Goal: Information Seeking & Learning: Get advice/opinions

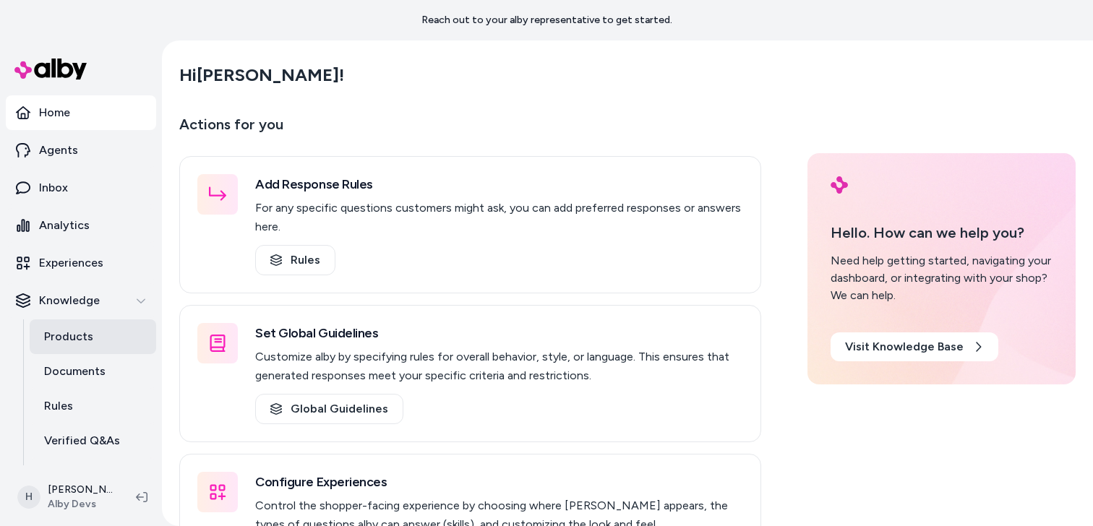
click at [83, 341] on p "Products" at bounding box center [68, 336] width 49 height 17
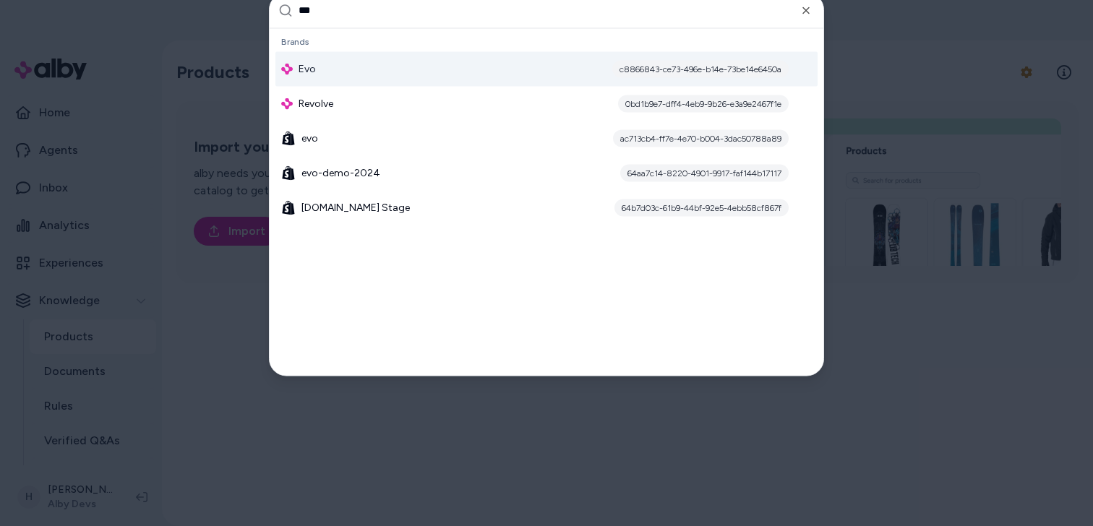
type input "***"
click at [401, 70] on div "Evo c8866843-ce73-496e-b14e-73be14e6450a" at bounding box center [547, 68] width 542 height 35
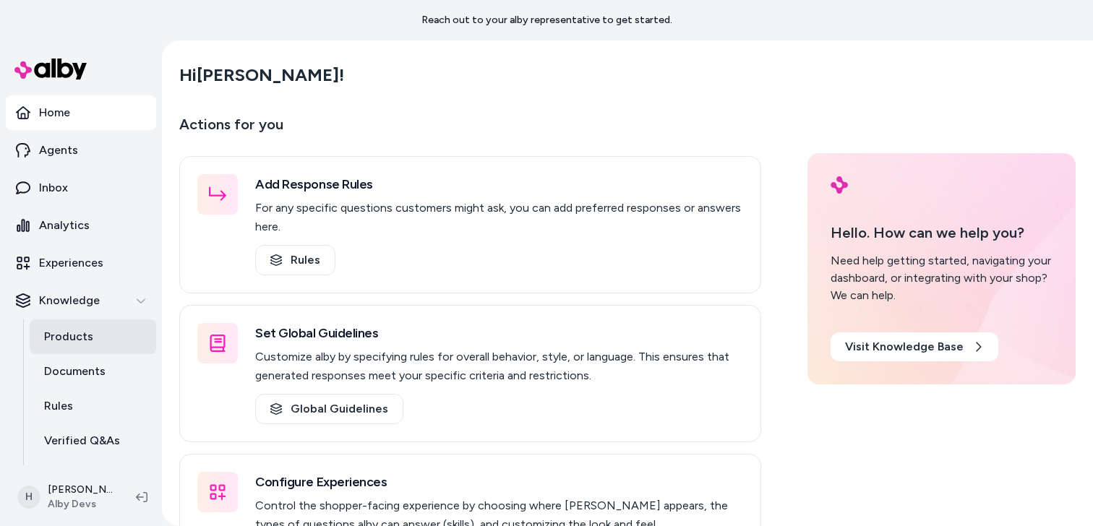
scroll to position [80, 0]
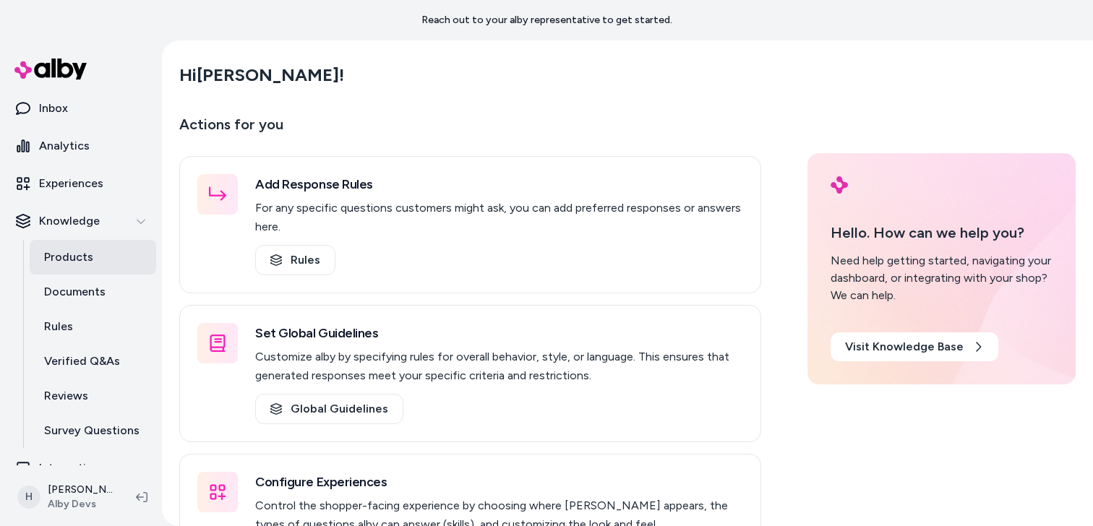
click at [99, 260] on link "Products" at bounding box center [93, 257] width 127 height 35
click at [428, 98] on main "Hi Henrique ! Actions for you Add Response Rules For any specific questions cus…" at bounding box center [628, 322] width 926 height 565
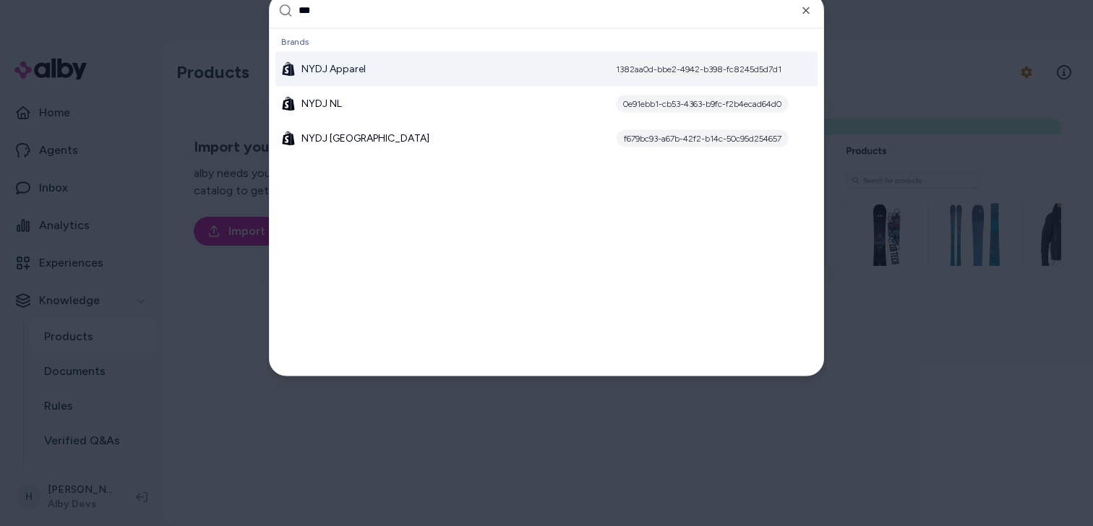
type input "***"
click at [407, 74] on div "NYDJ Apparel 1382aa0d-bbe2-4942-b398-fc8245d5d7d1" at bounding box center [547, 68] width 542 height 35
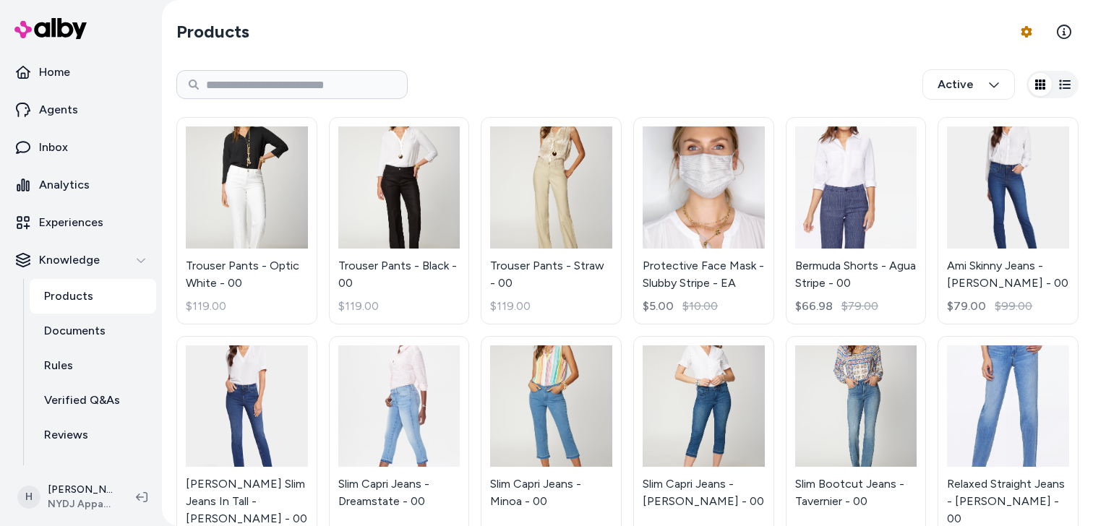
click at [398, 54] on div "Products Product Feed Options Active Trouser Pants - Optic White - 00 $119.00 T…" at bounding box center [628, 527] width 926 height 1054
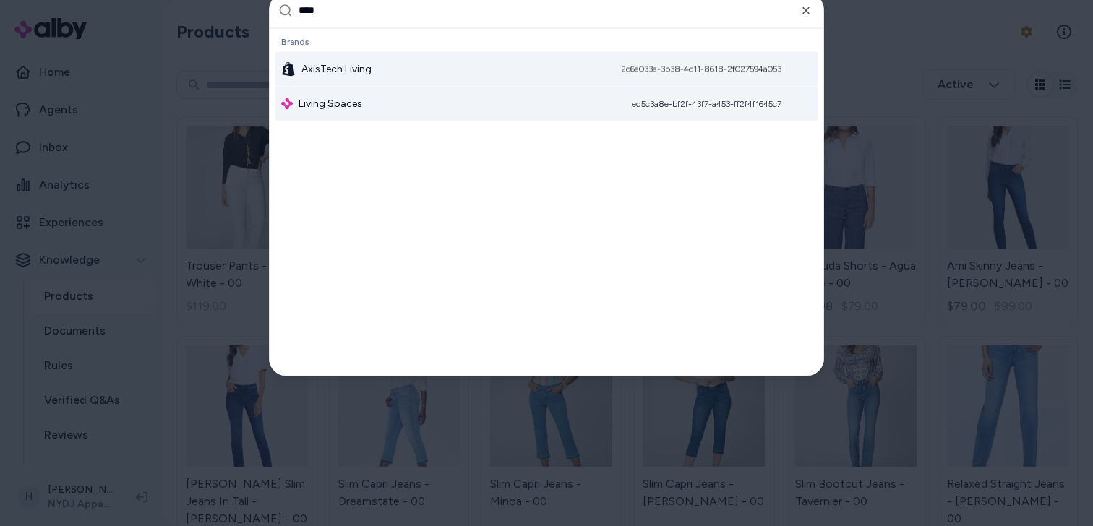
type input "****"
click at [383, 100] on div "Living Spaces ed5c3a8e-bf2f-43f7-a453-ff2f4f1645c7" at bounding box center [547, 103] width 542 height 35
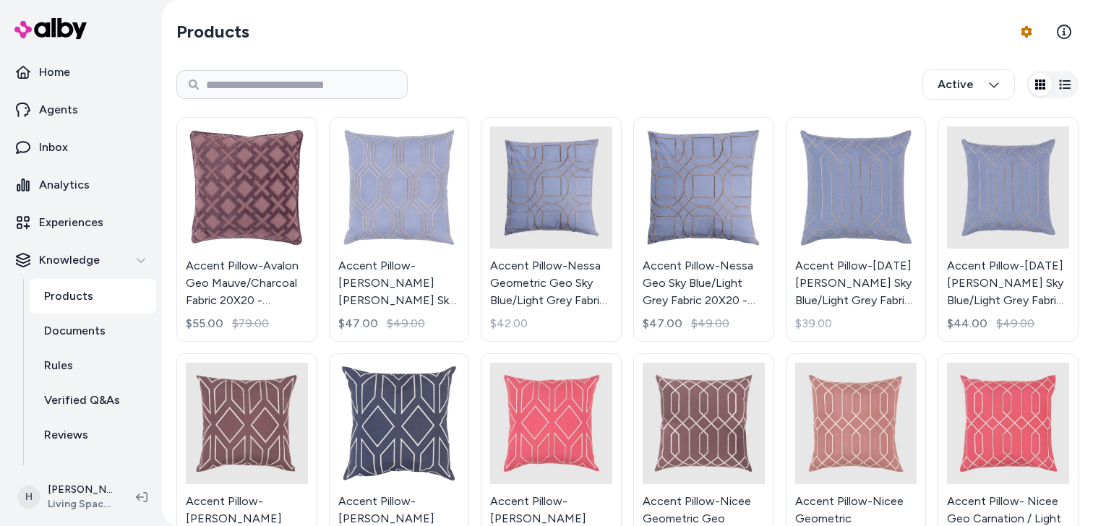
click at [416, 20] on section "Products Product Feed Options" at bounding box center [627, 32] width 902 height 40
click at [615, 64] on div "Active" at bounding box center [627, 85] width 902 height 48
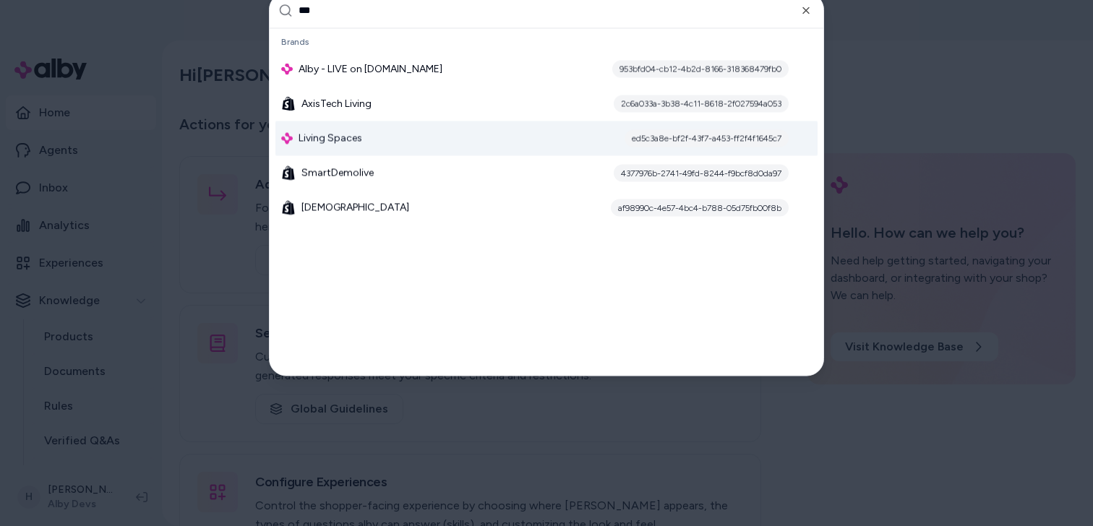
type input "***"
click at [472, 132] on div "Living Spaces ed5c3a8e-bf2f-43f7-a453-ff2f4f1645c7" at bounding box center [547, 138] width 542 height 35
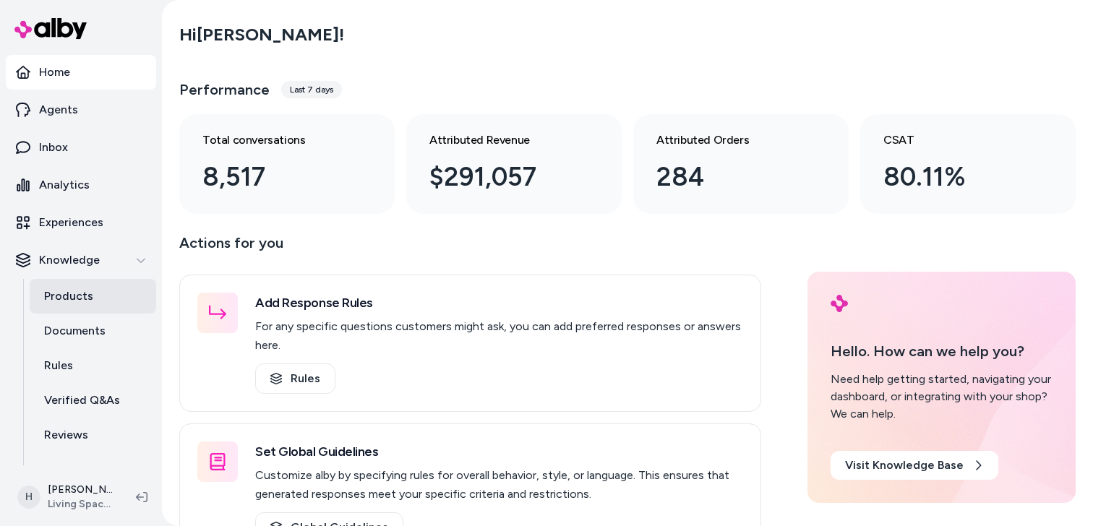
click at [68, 289] on p "Products" at bounding box center [68, 296] width 49 height 17
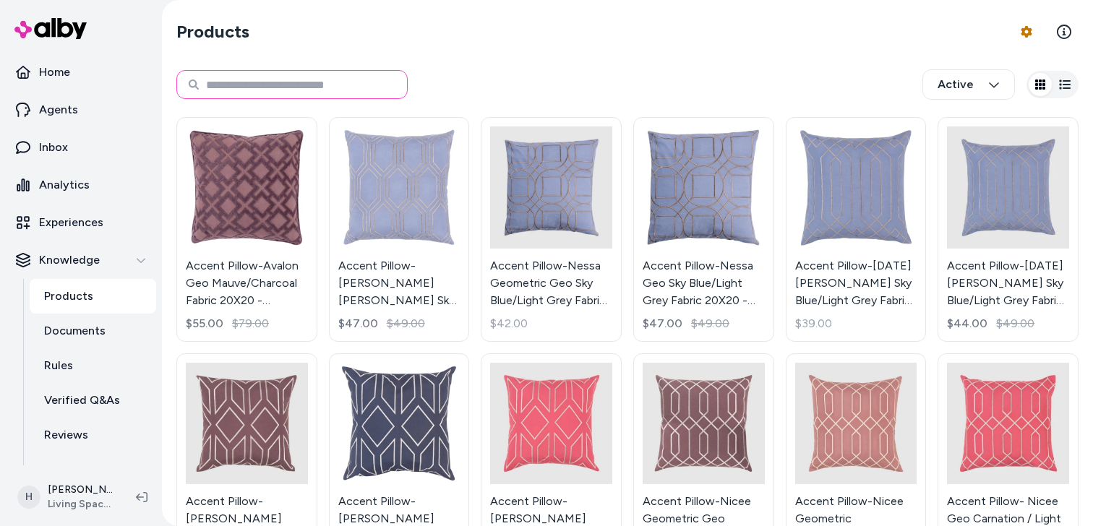
click at [288, 91] on input at bounding box center [291, 84] width 231 height 29
paste input "**********"
type input "**********"
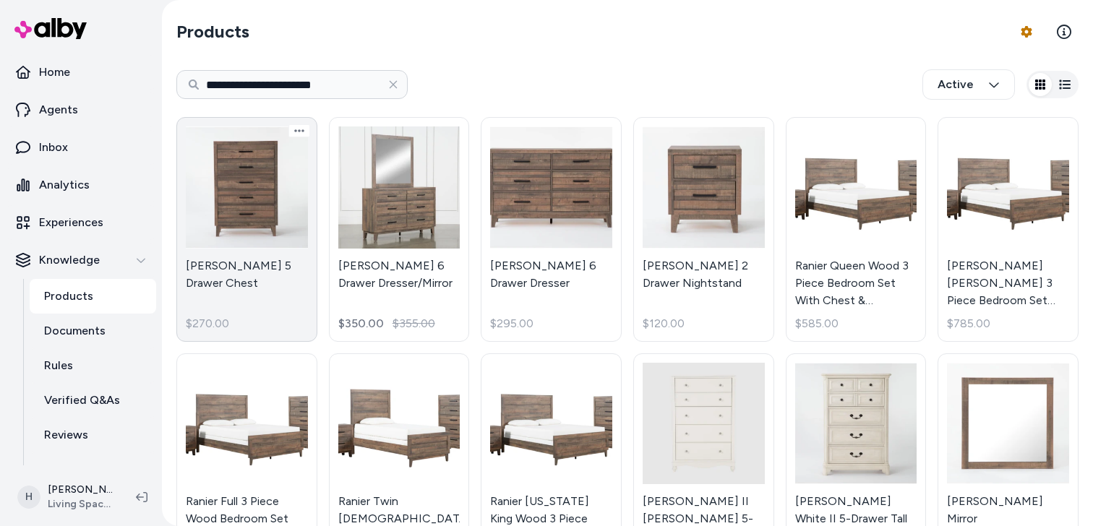
click at [228, 176] on link "Ranier II 5 Drawer Chest $270.00" at bounding box center [246, 229] width 141 height 225
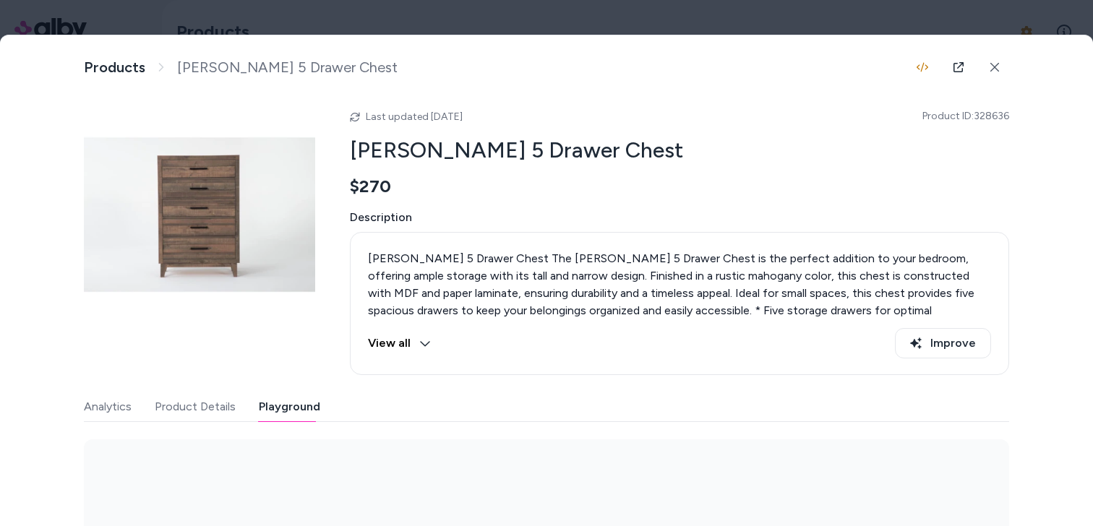
click at [287, 401] on button "Playground" at bounding box center [289, 407] width 61 height 29
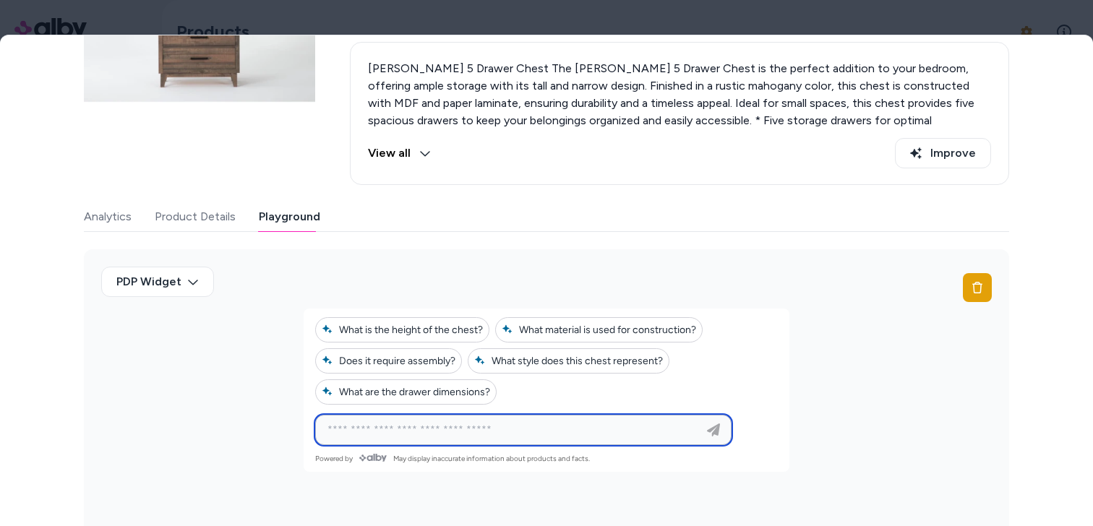
click at [446, 422] on input at bounding box center [509, 430] width 380 height 17
type input "**********"
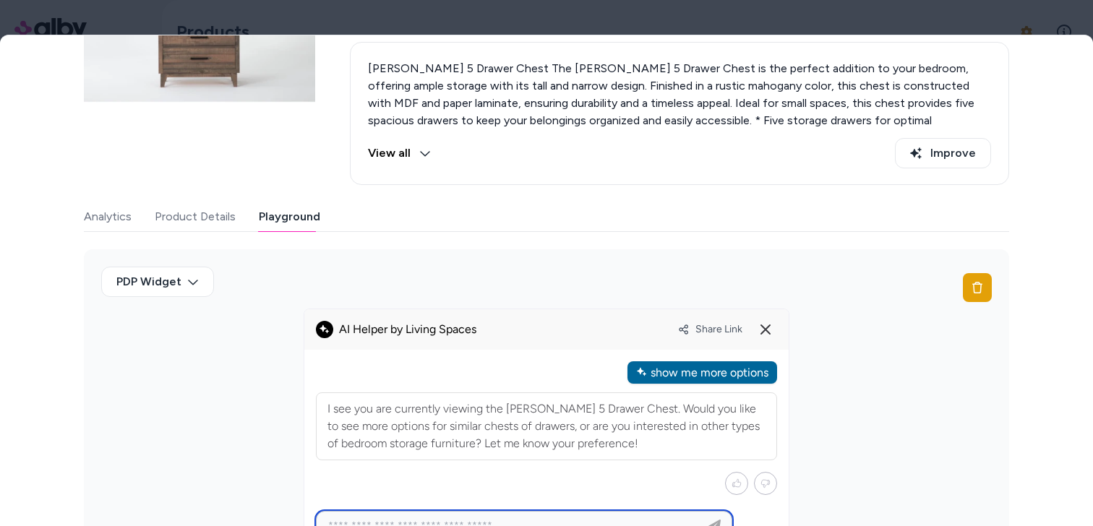
scroll to position [237, 0]
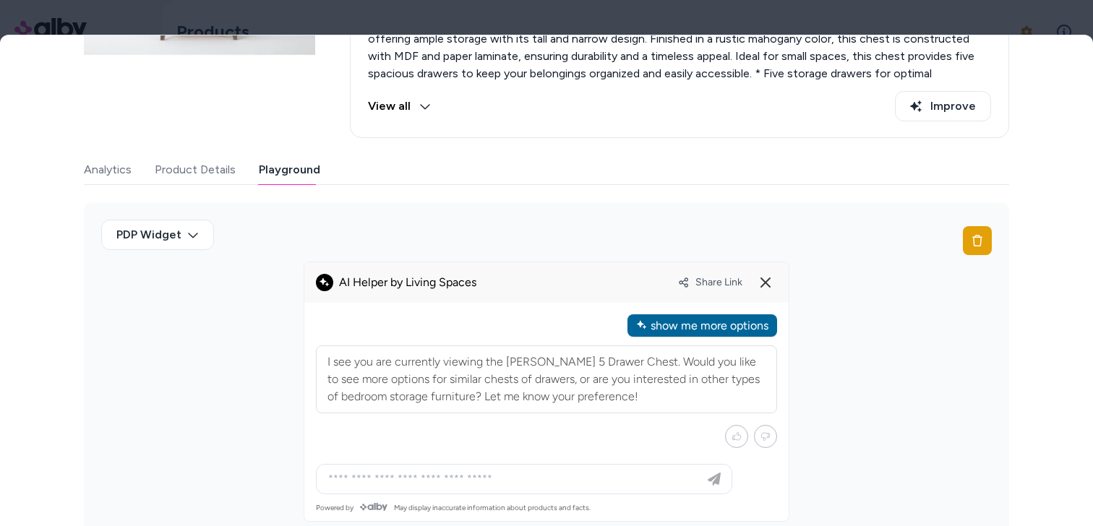
click at [699, 329] on div "show me more options" at bounding box center [703, 326] width 150 height 22
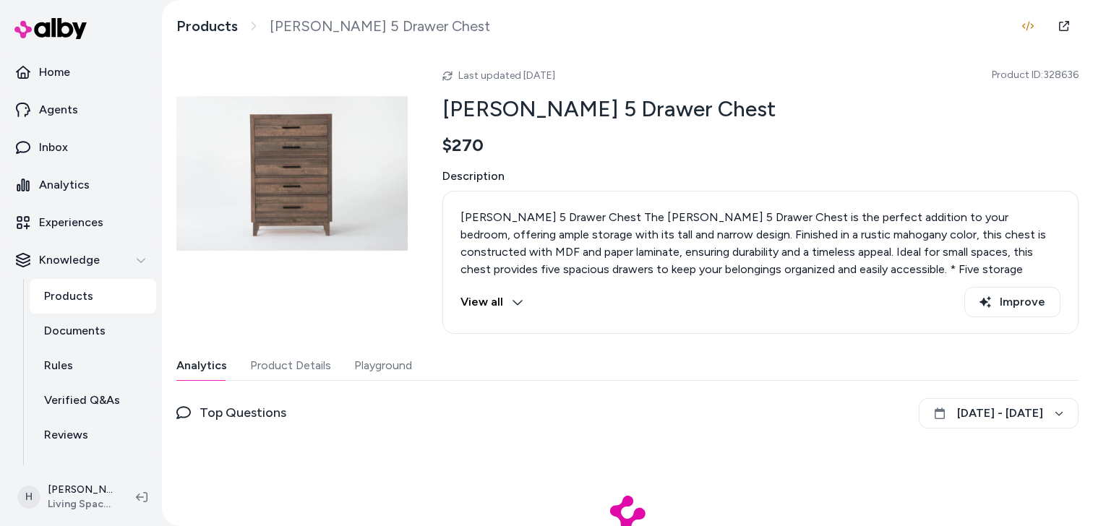
click at [441, 383] on div "Analytics Product Details Playground Top Questions September 3 - October 3" at bounding box center [627, 468] width 902 height 234
click at [407, 377] on button "Playground" at bounding box center [383, 365] width 58 height 29
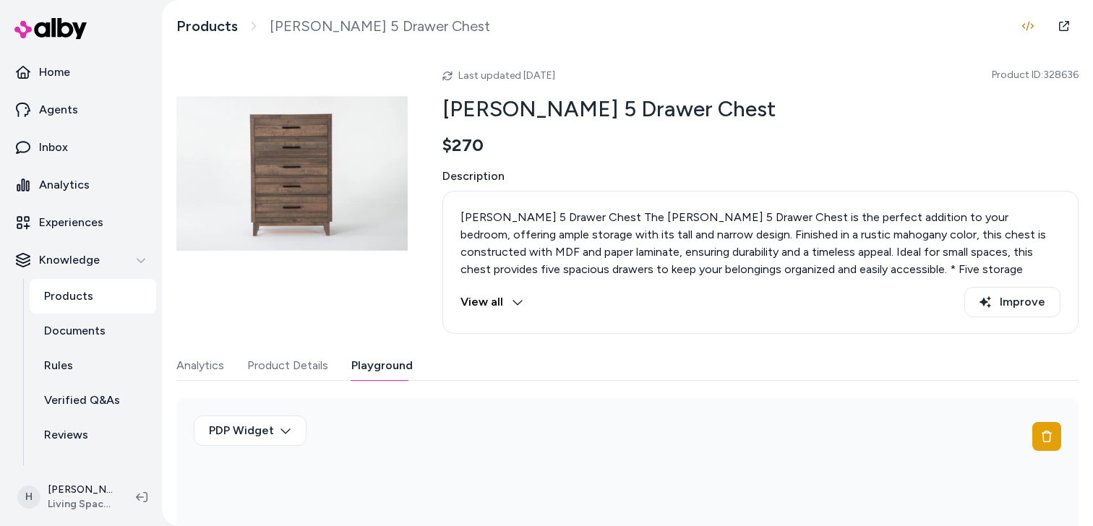
scroll to position [172, 0]
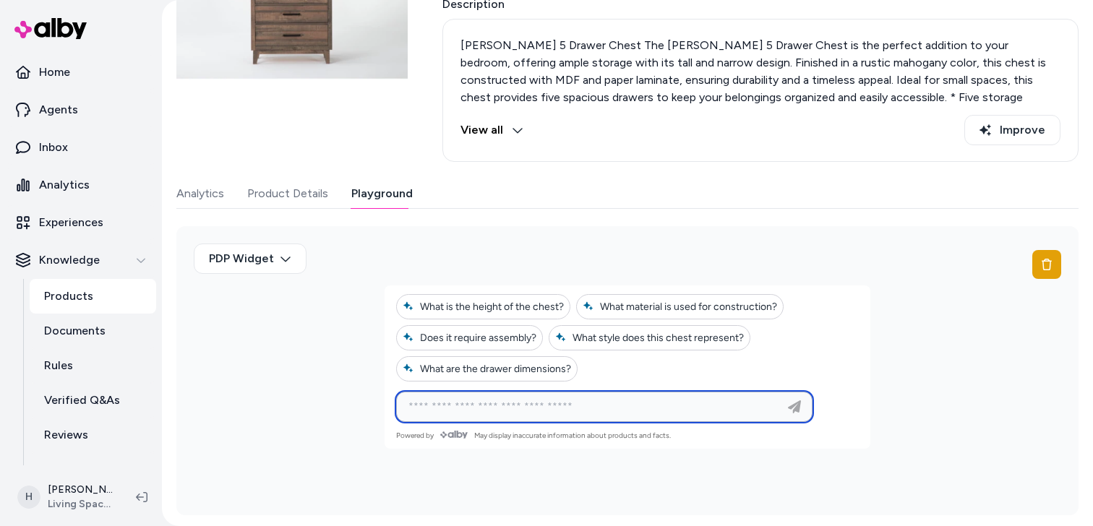
click at [521, 411] on input at bounding box center [590, 406] width 380 height 17
paste input "**********"
paste input
type input "**********"
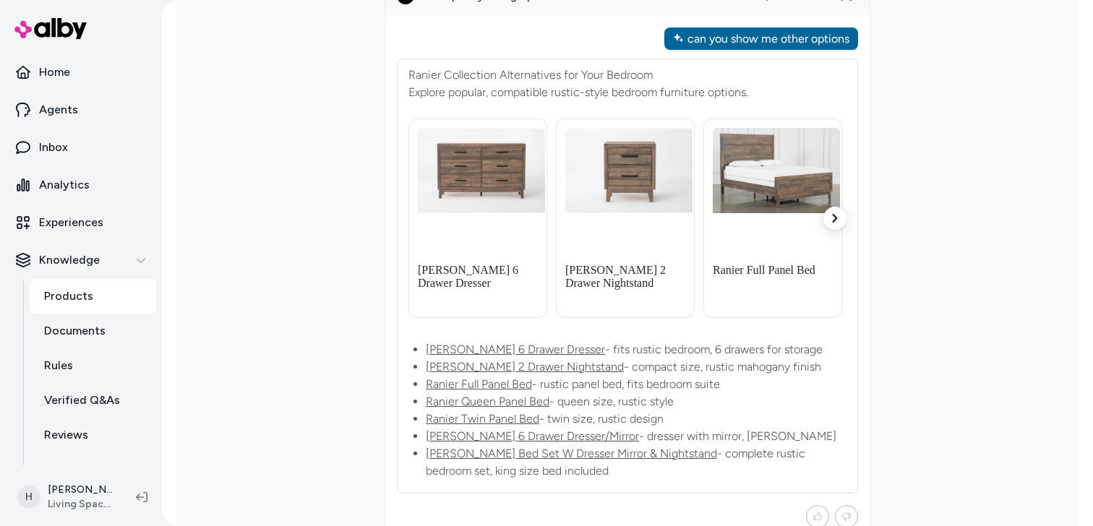
scroll to position [309, 0]
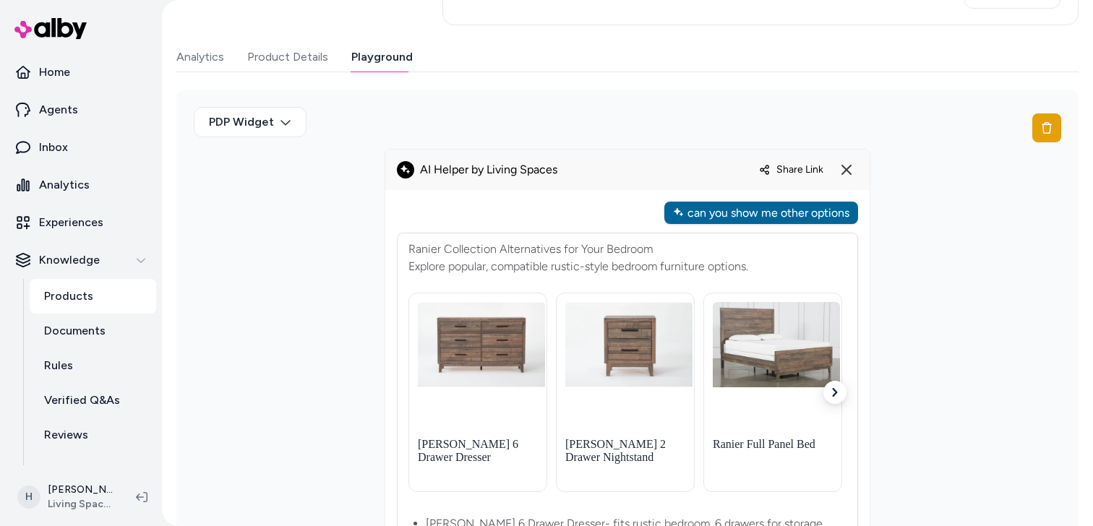
click at [787, 169] on span "Share Link" at bounding box center [800, 169] width 47 height 12
click at [95, 223] on p "Experiences" at bounding box center [71, 222] width 64 height 17
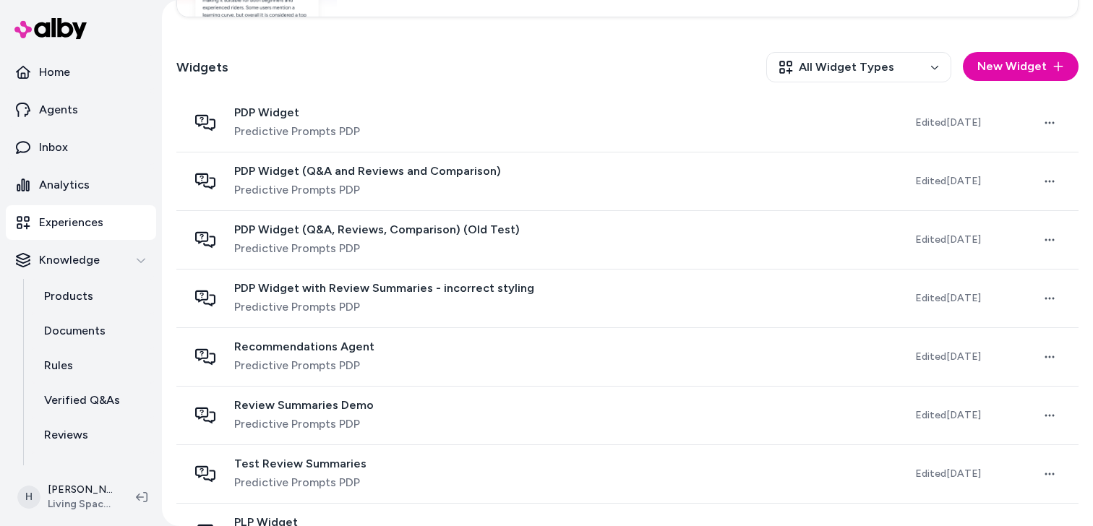
scroll to position [374, 0]
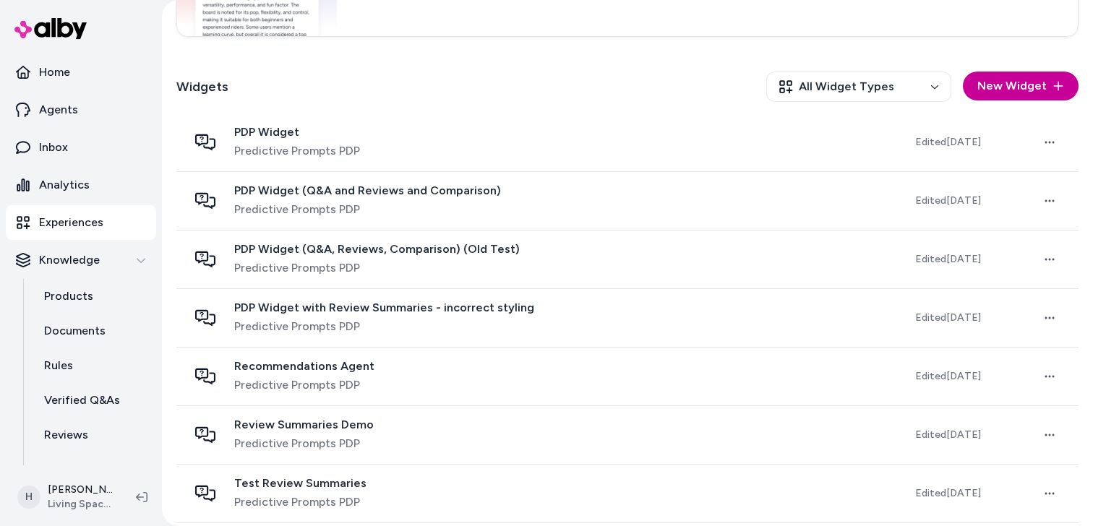
click at [1009, 93] on button "New Widget" at bounding box center [1021, 86] width 116 height 29
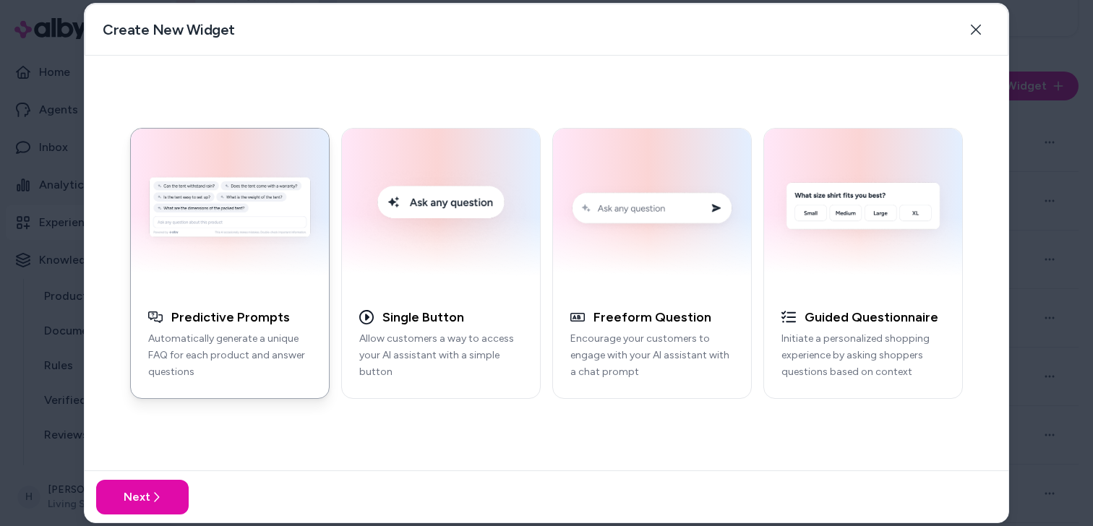
click at [1027, 117] on div at bounding box center [546, 263] width 1093 height 526
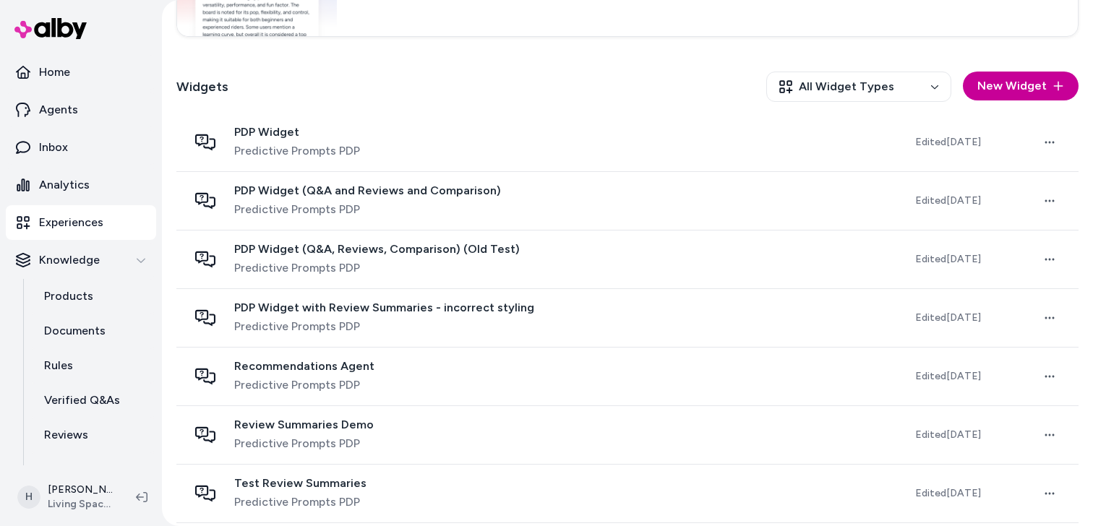
click at [994, 97] on button "New Widget" at bounding box center [1021, 86] width 116 height 29
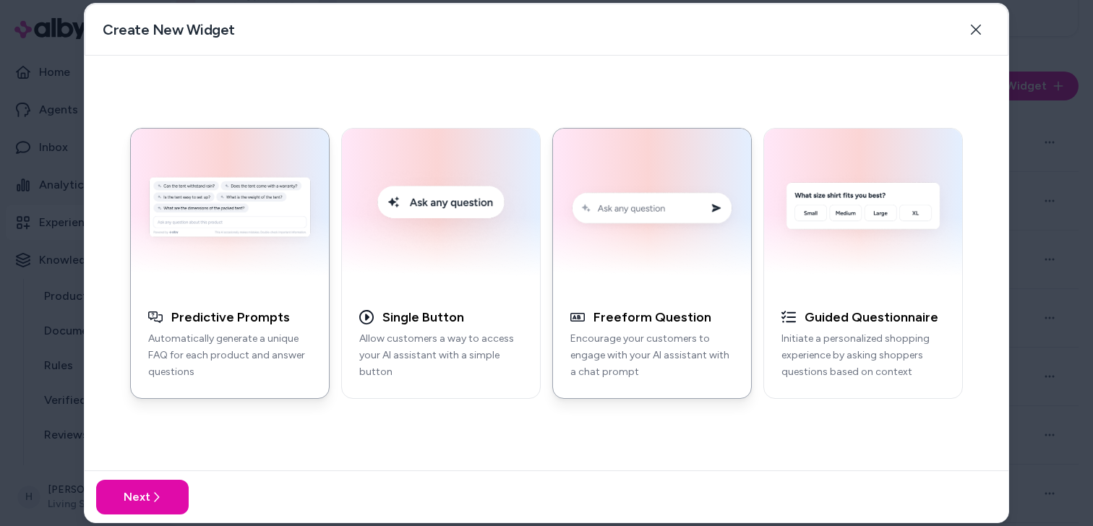
click at [607, 286] on div "button" at bounding box center [652, 210] width 198 height 163
click at [850, 171] on img "button" at bounding box center [863, 210] width 181 height 146
click at [605, 274] on img "button" at bounding box center [652, 210] width 181 height 146
click at [465, 257] on img "button" at bounding box center [441, 210] width 181 height 146
click at [439, 317] on h3 "Single Button" at bounding box center [424, 318] width 82 height 17
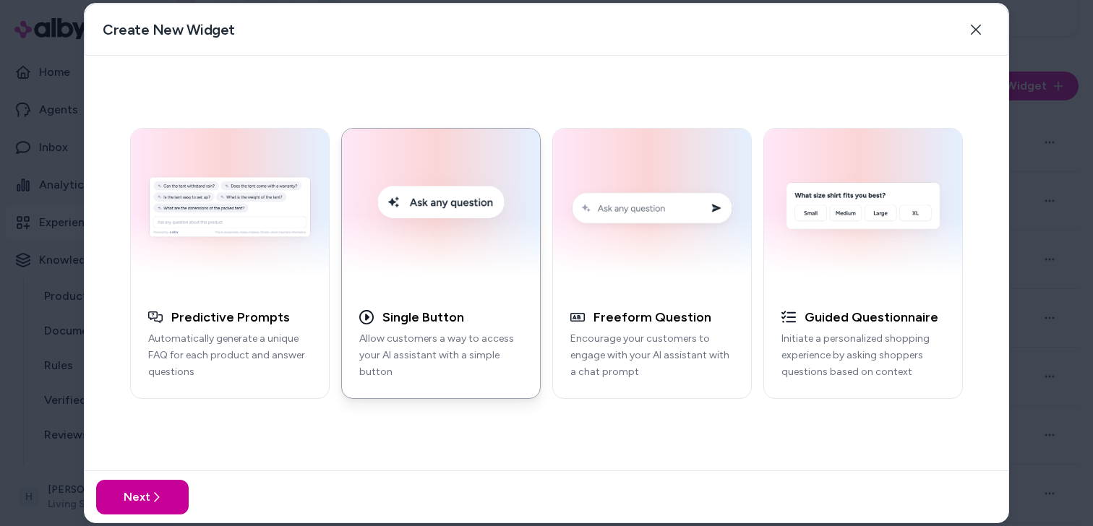
click at [167, 499] on button "Next" at bounding box center [142, 497] width 93 height 35
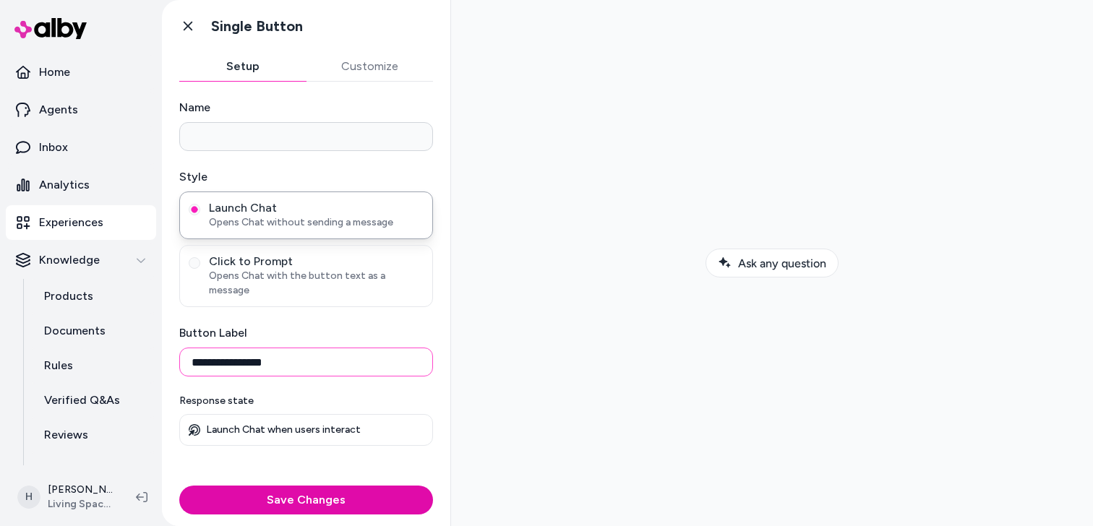
click at [351, 353] on input "**********" at bounding box center [306, 362] width 254 height 29
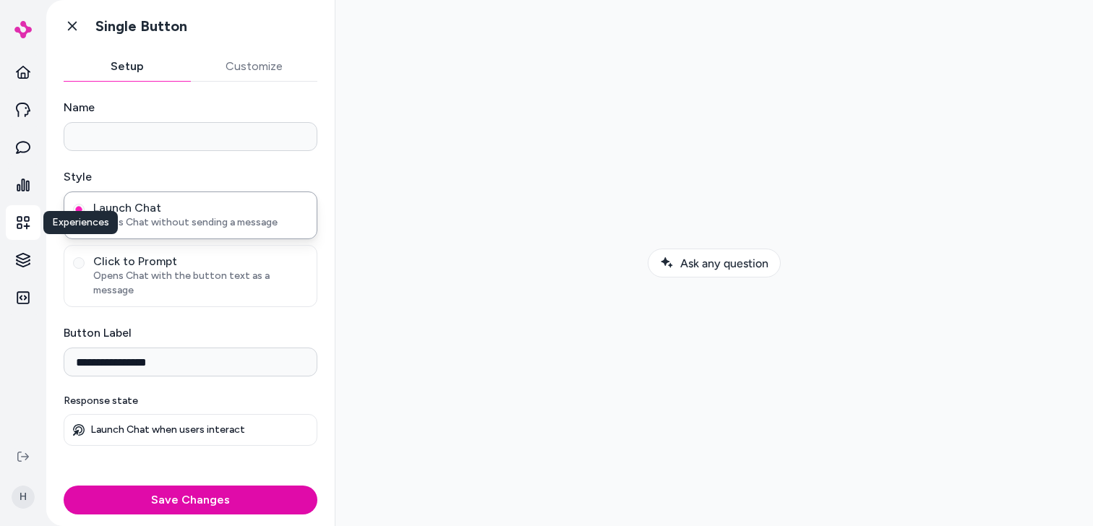
click at [16, 223] on icon at bounding box center [23, 222] width 14 height 14
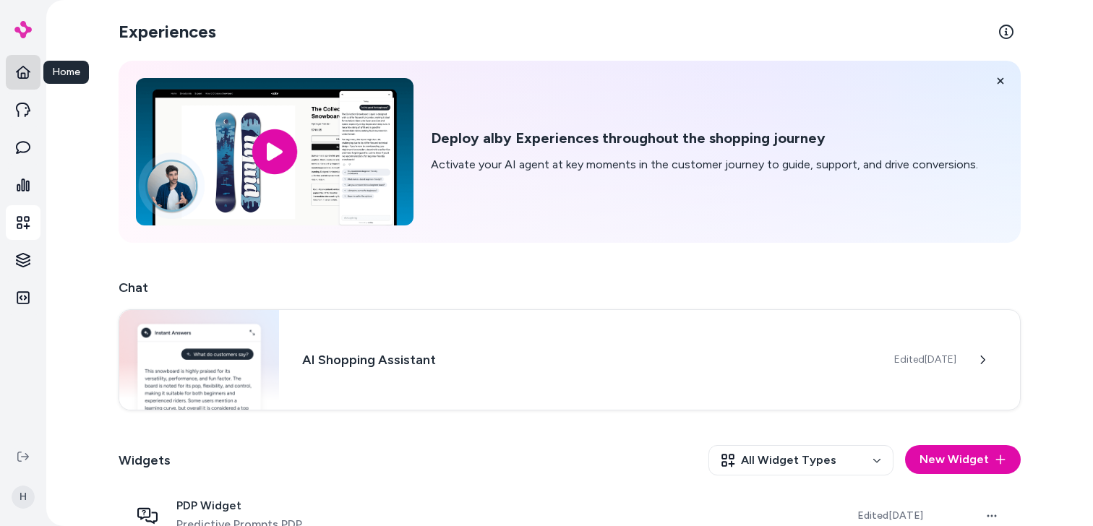
click at [21, 75] on icon at bounding box center [23, 72] width 14 height 13
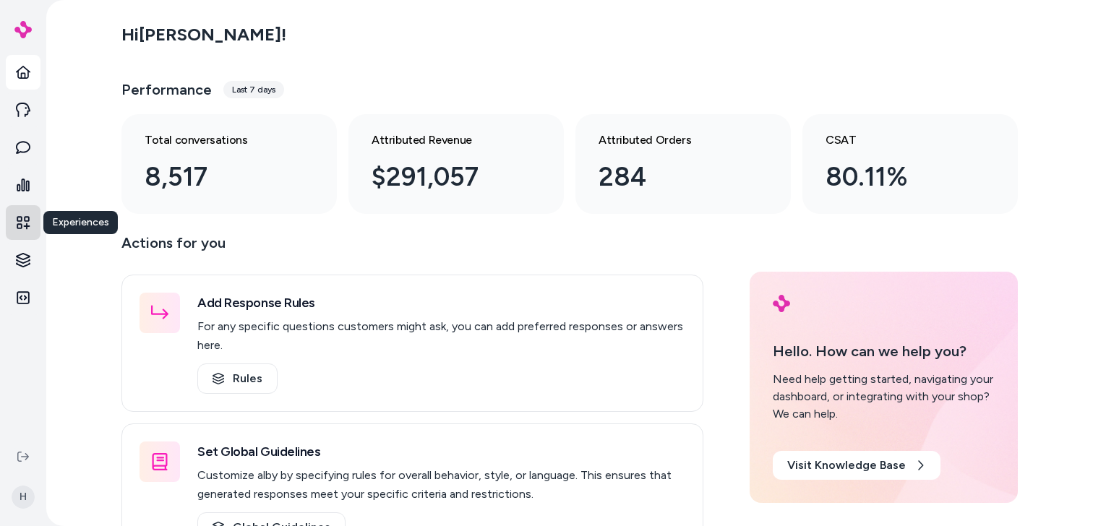
click at [30, 212] on link "Experiences" at bounding box center [23, 222] width 35 height 35
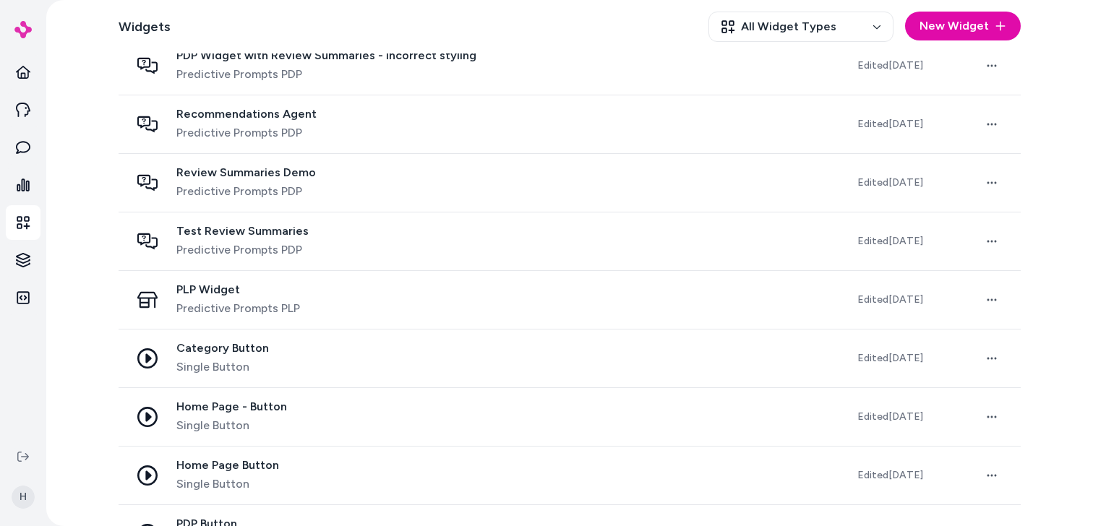
scroll to position [792, 0]
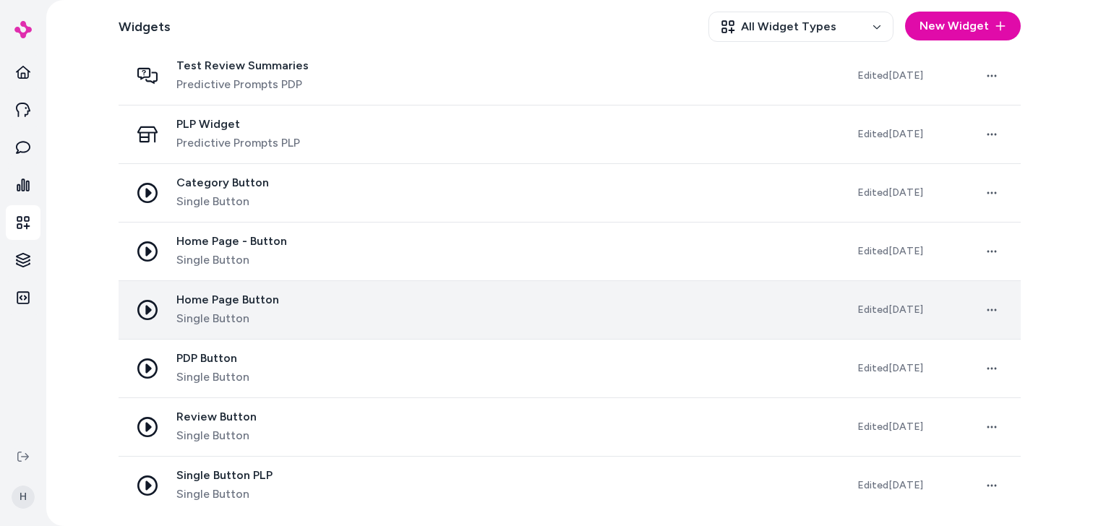
click at [373, 309] on div "Home Page Button Single Button" at bounding box center [482, 310] width 704 height 35
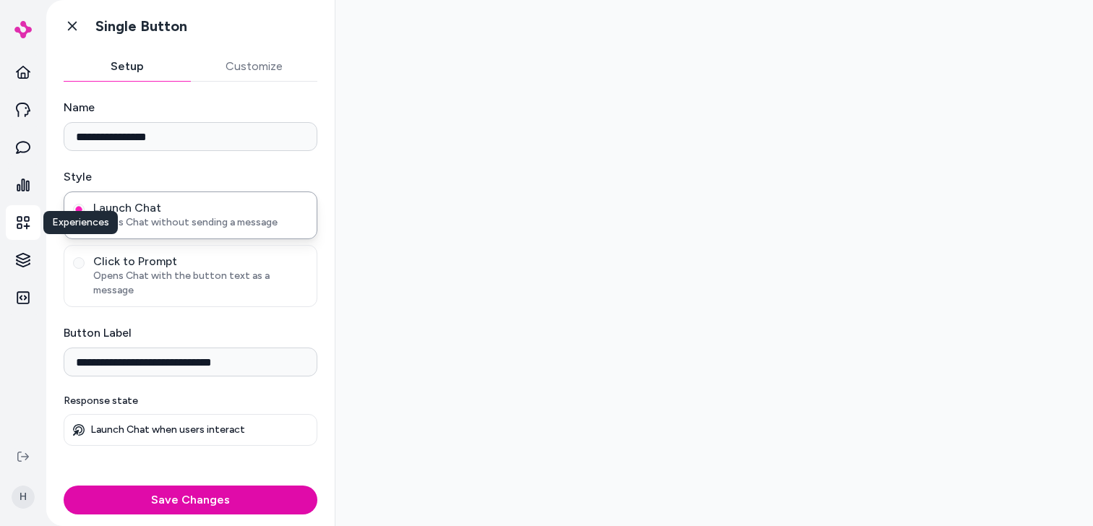
click at [27, 215] on icon at bounding box center [23, 222] width 14 height 14
click at [22, 235] on link "Experiences" at bounding box center [23, 222] width 35 height 35
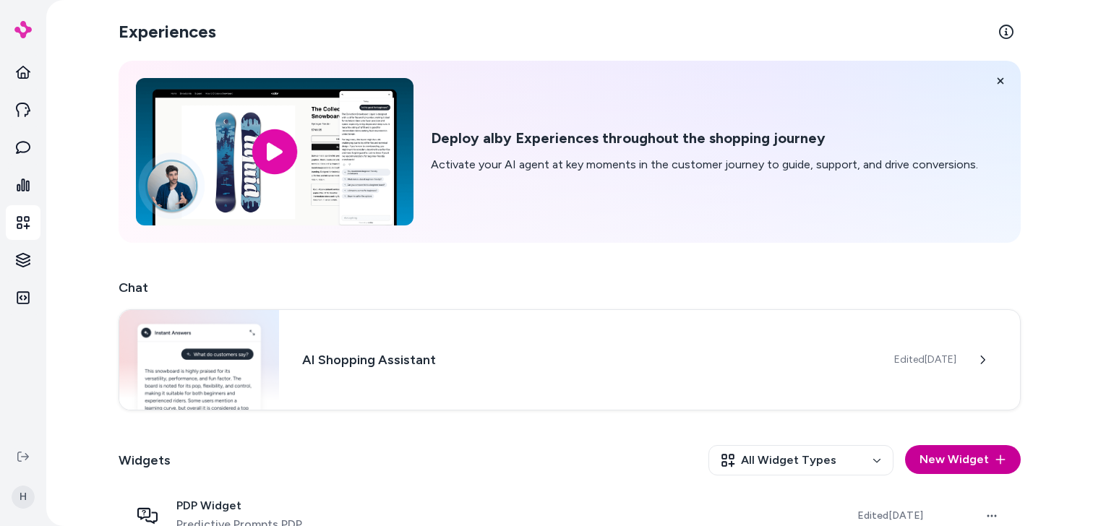
click at [627, 462] on button "New Widget" at bounding box center [963, 459] width 116 height 29
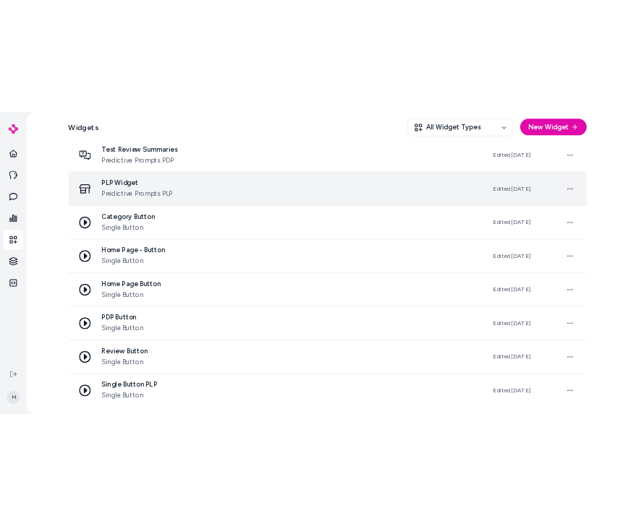
scroll to position [1073, 0]
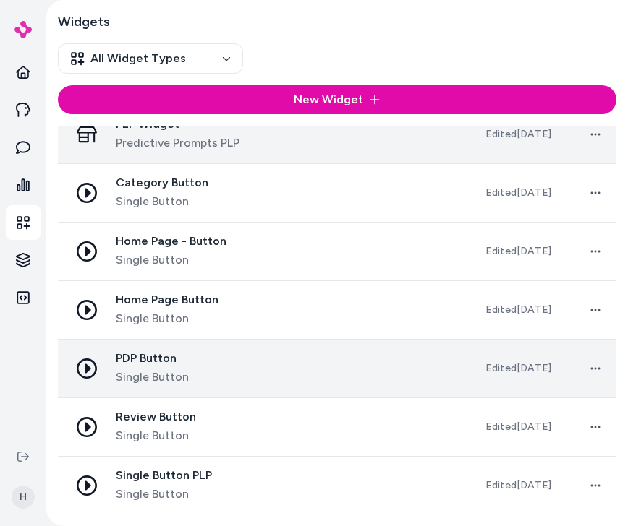
click at [256, 365] on div "PDP Button Single Button" at bounding box center [265, 368] width 393 height 35
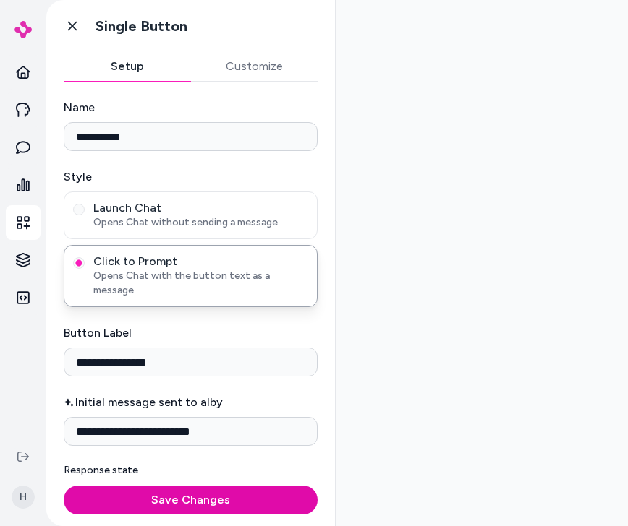
click at [466, 176] on div at bounding box center [482, 263] width 292 height 526
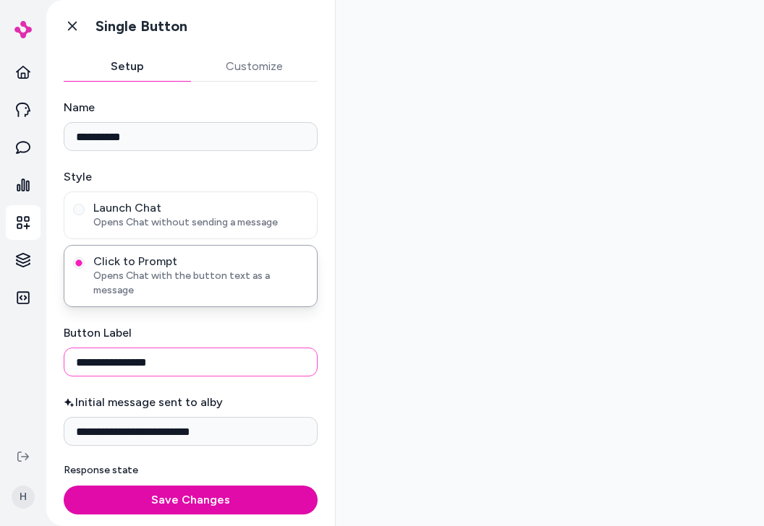
click at [158, 353] on input "**********" at bounding box center [191, 362] width 254 height 29
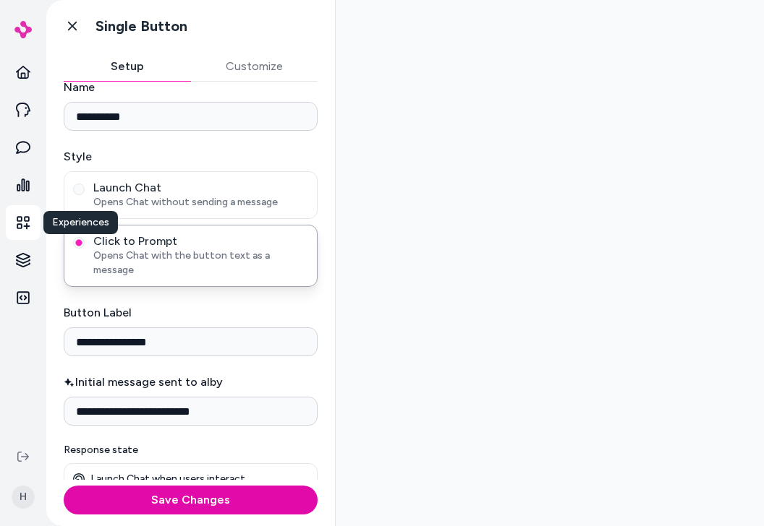
click at [34, 229] on link "Experiences" at bounding box center [23, 222] width 35 height 35
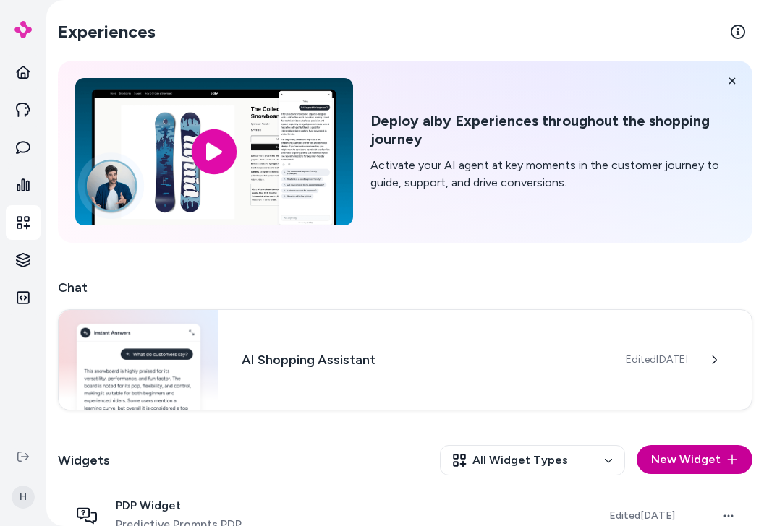
click at [627, 458] on button "New Widget" at bounding box center [694, 459] width 116 height 29
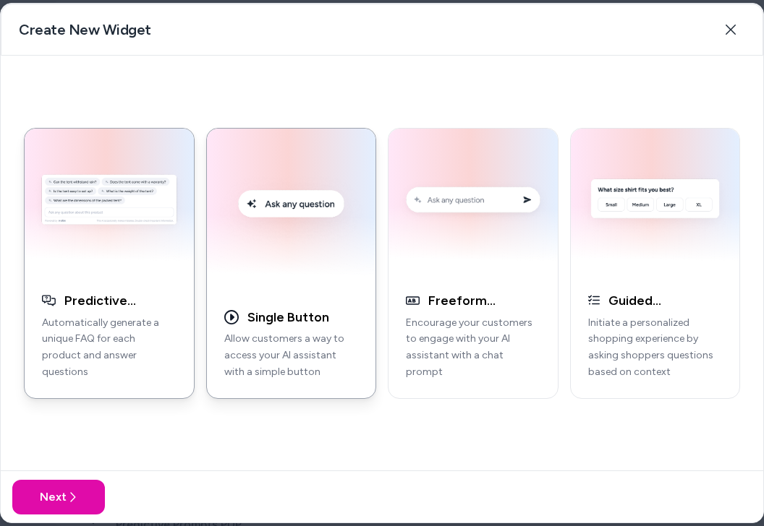
click at [273, 269] on img "button" at bounding box center [291, 210] width 152 height 146
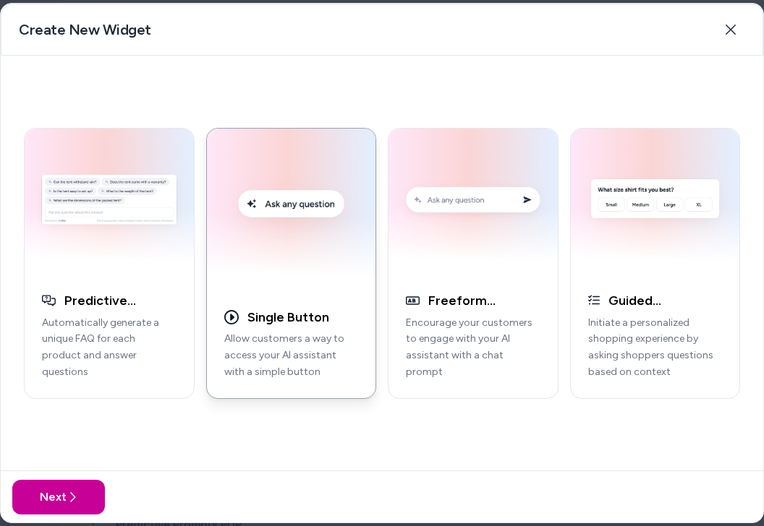
click at [95, 492] on button "Next" at bounding box center [58, 497] width 93 height 35
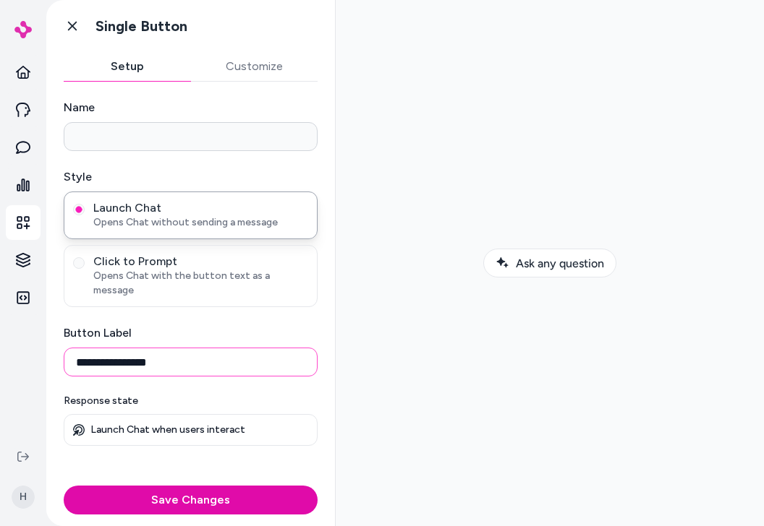
click at [140, 353] on input "**********" at bounding box center [191, 362] width 254 height 29
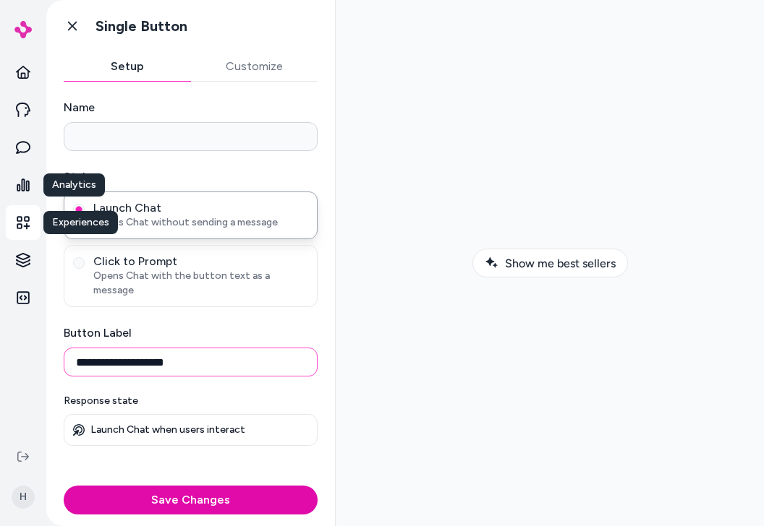
type input "**********"
click at [18, 226] on icon at bounding box center [23, 222] width 14 height 14
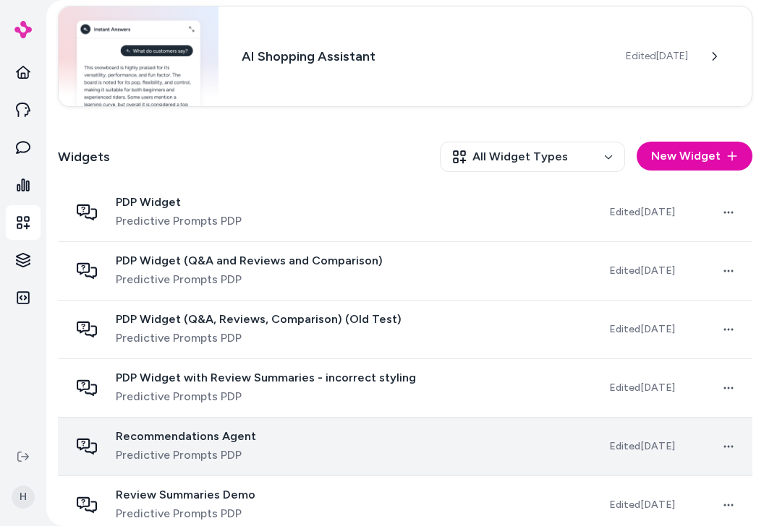
scroll to position [264, 0]
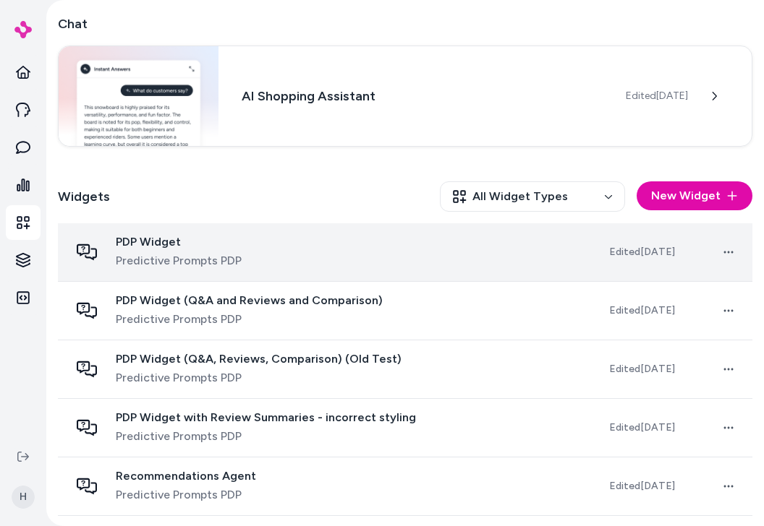
click at [189, 236] on span "PDP Widget" at bounding box center [179, 242] width 126 height 14
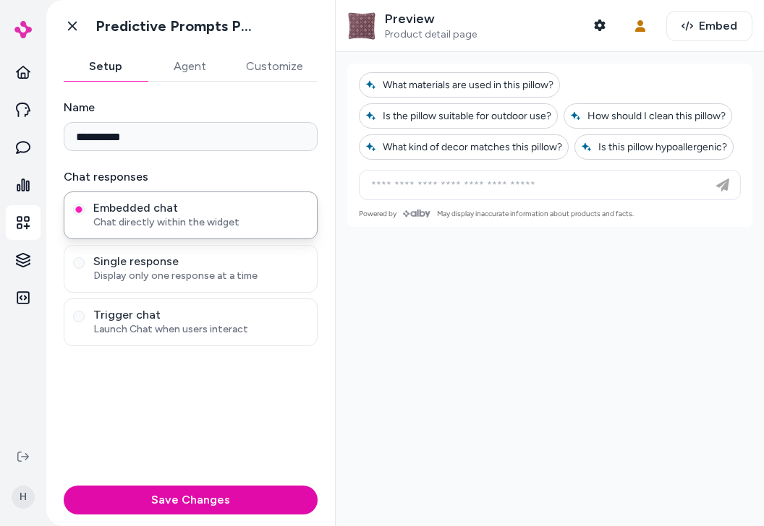
click at [200, 64] on button "Agent" at bounding box center [190, 66] width 84 height 29
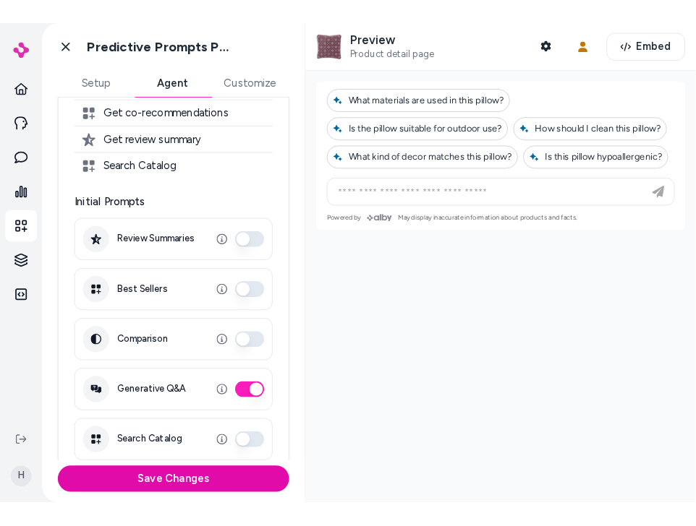
scroll to position [255, 0]
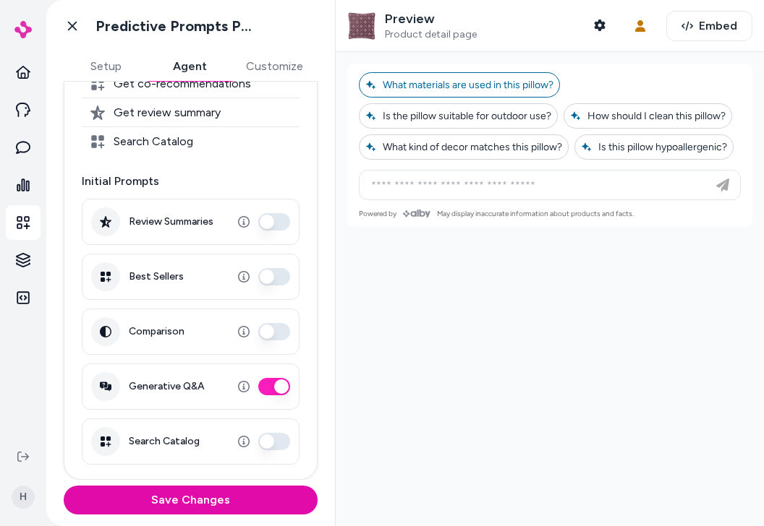
click at [516, 85] on span "What materials are used in this pillow?" at bounding box center [459, 85] width 188 height 12
type input "**********"
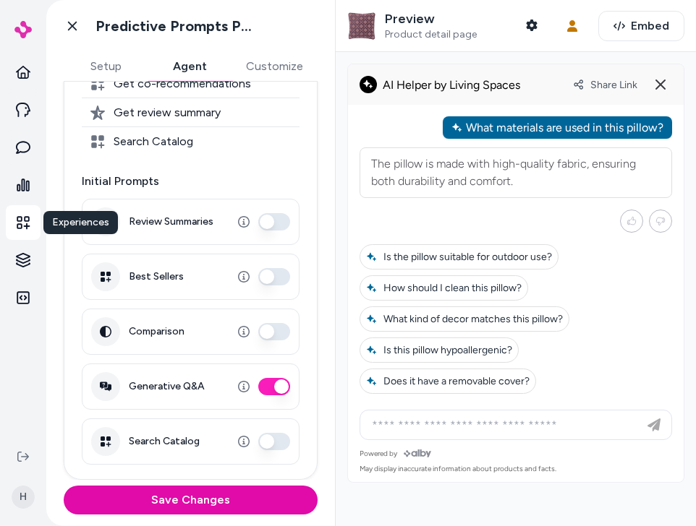
click at [25, 221] on icon at bounding box center [23, 222] width 13 height 13
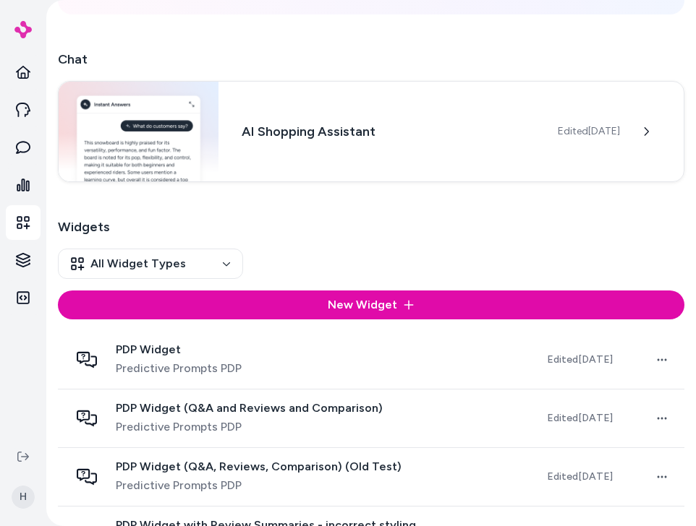
scroll to position [503, 0]
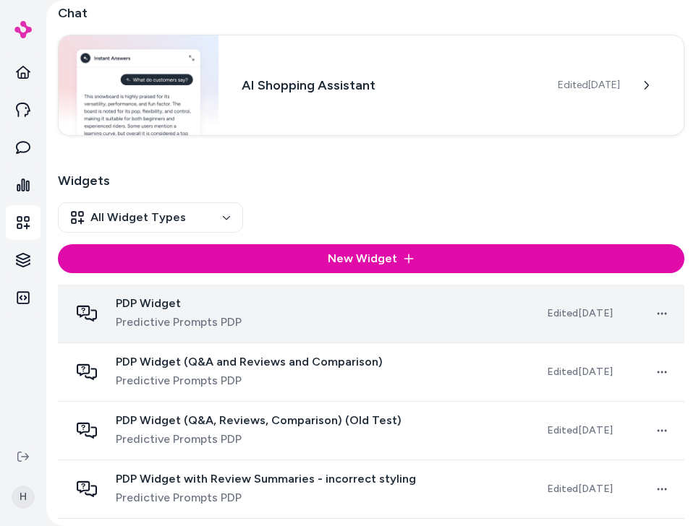
click at [320, 304] on div "PDP Widget Predictive Prompts PDP" at bounding box center [296, 313] width 454 height 35
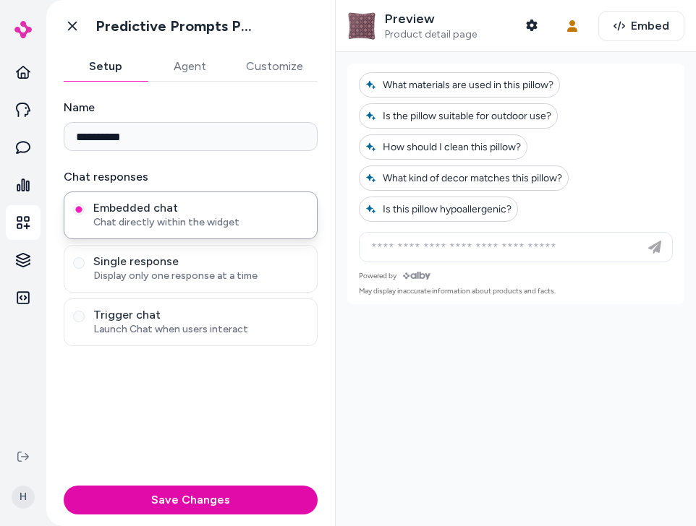
click at [451, 380] on div at bounding box center [516, 289] width 360 height 474
click at [18, 215] on icon at bounding box center [23, 222] width 14 height 14
click at [30, 222] on link "Experiences" at bounding box center [23, 222] width 35 height 35
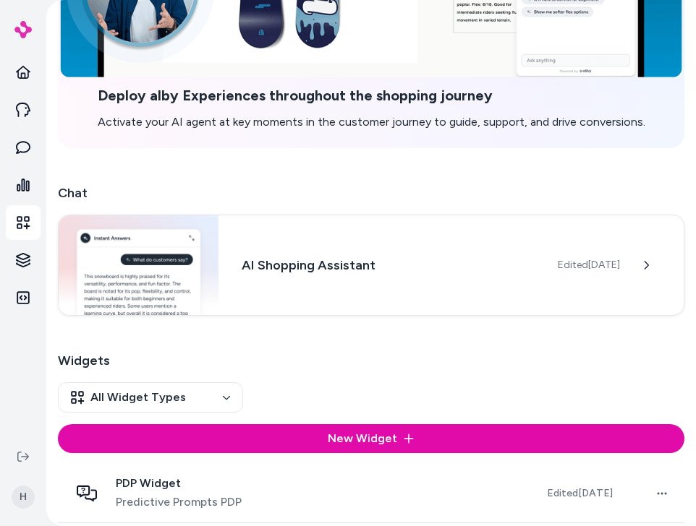
scroll to position [379, 0]
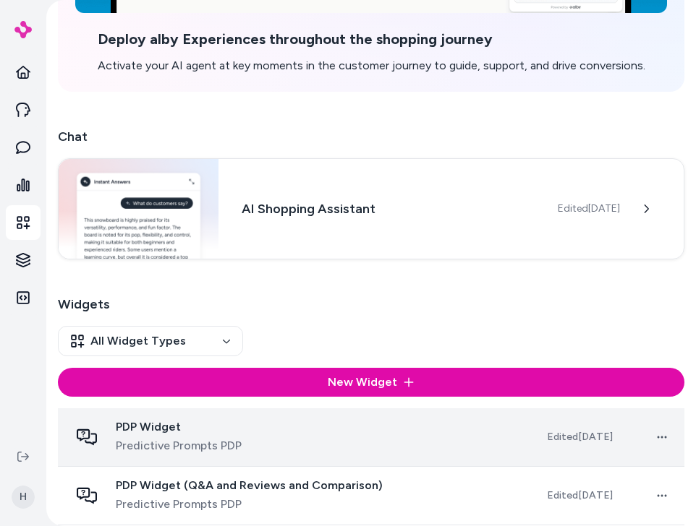
click at [307, 427] on div "PDP Widget Predictive Prompts PDP" at bounding box center [296, 437] width 454 height 35
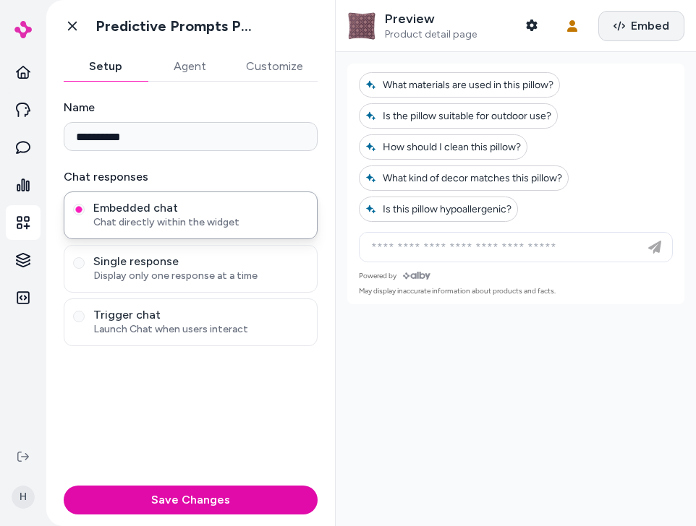
click at [627, 30] on span "Embed" at bounding box center [650, 25] width 38 height 17
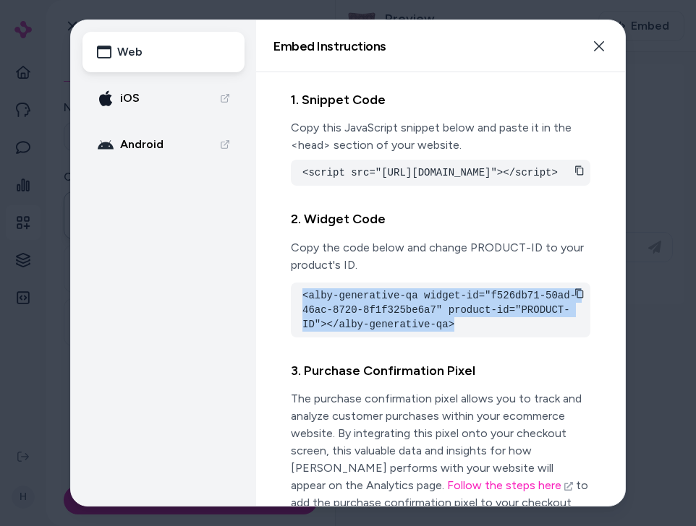
drag, startPoint x: 297, startPoint y: 341, endPoint x: 475, endPoint y: 375, distance: 181.0
click at [476, 338] on div "<alby-generative-qa widget-id="f526db71-50ad-46ac-8720-8f1f325be6a7" product-id…" at bounding box center [440, 310] width 299 height 55
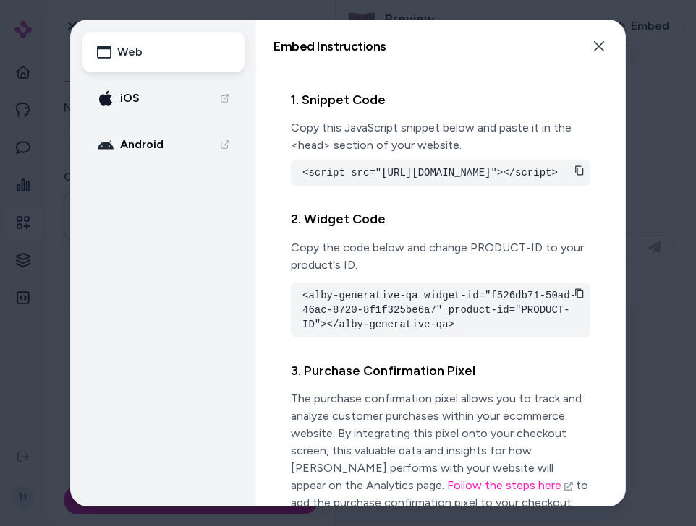
click at [475, 338] on div "<alby-generative-qa widget-id="f526db71-50ad-46ac-8720-8f1f325be6a7" product-id…" at bounding box center [440, 310] width 299 height 55
drag, startPoint x: 492, startPoint y: 338, endPoint x: 437, endPoint y: 352, distance: 57.5
click at [437, 332] on pre "<alby-generative-qa widget-id="f526db71-50ad-46ac-8720-8f1f325be6a7" product-id…" at bounding box center [440, 310] width 276 height 43
click at [492, 332] on pre "<alby-generative-qa widget-id="f526db71-50ad-46ac-8720-8f1f325be6a7" product-id…" at bounding box center [440, 310] width 276 height 43
drag, startPoint x: 491, startPoint y: 339, endPoint x: 436, endPoint y: 350, distance: 56.0
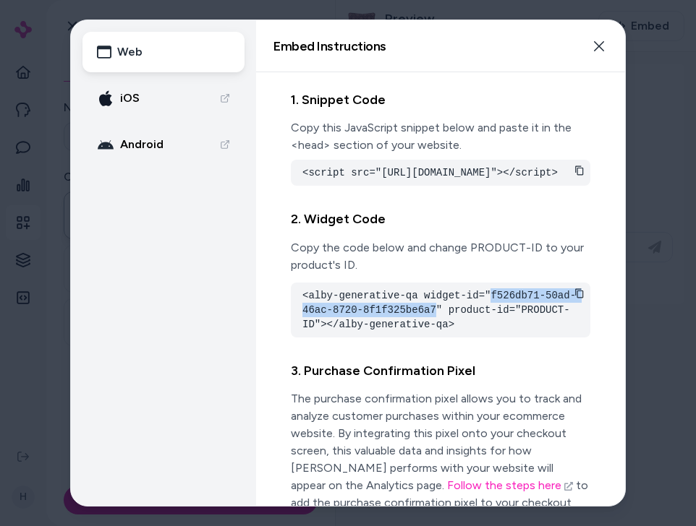
click at [436, 332] on pre "<alby-generative-qa widget-id="f526db71-50ad-46ac-8720-8f1f325be6a7" product-id…" at bounding box center [440, 310] width 276 height 43
click at [600, 52] on button "Close" at bounding box center [598, 46] width 29 height 29
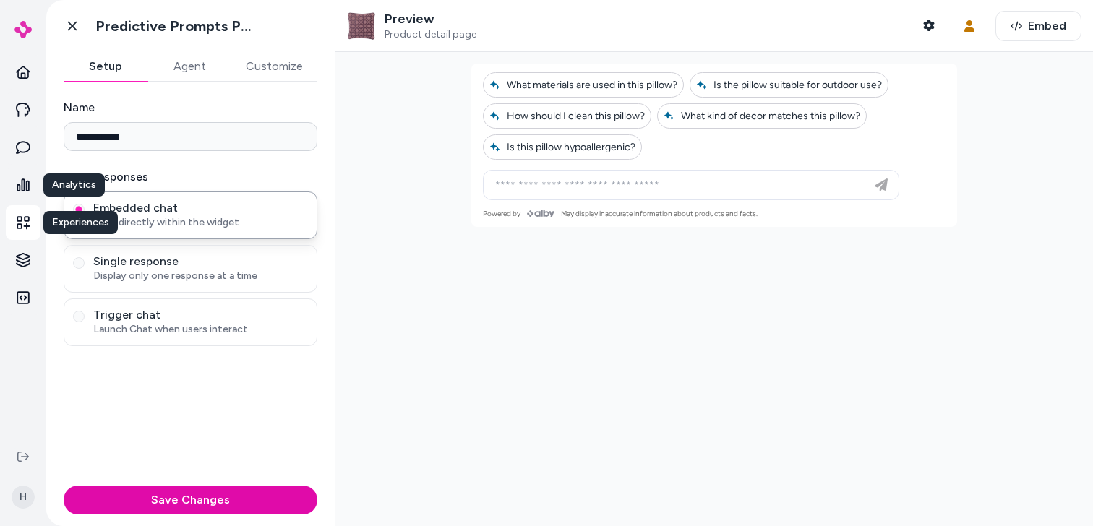
click at [21, 221] on icon at bounding box center [23, 222] width 13 height 13
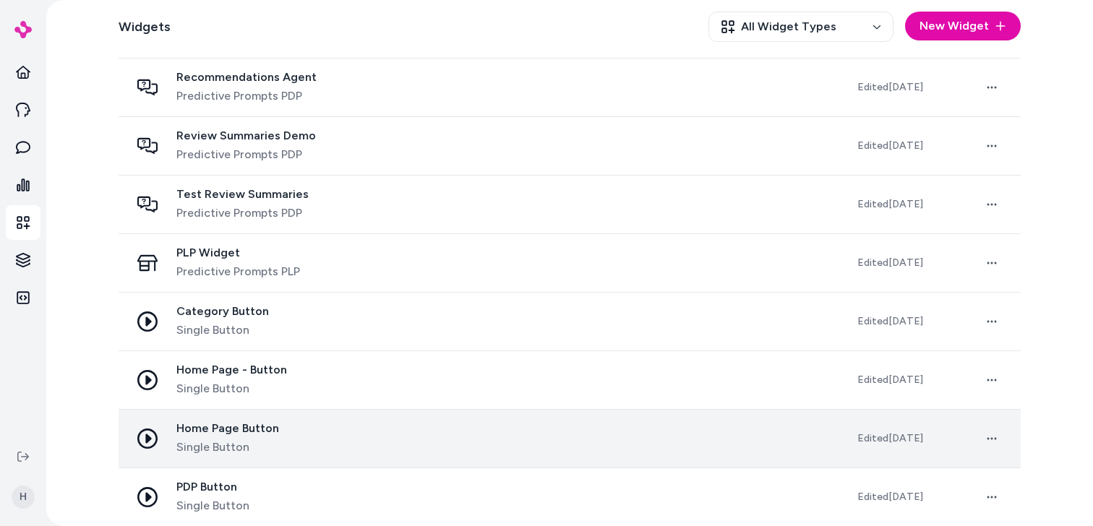
scroll to position [678, 0]
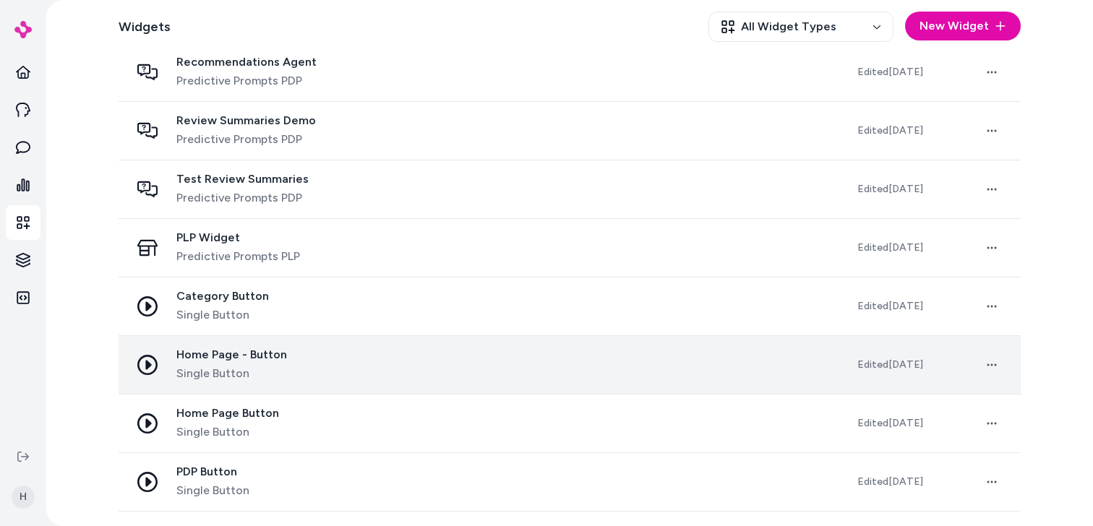
click at [304, 374] on div "Home Page - Button Single Button" at bounding box center [482, 365] width 704 height 35
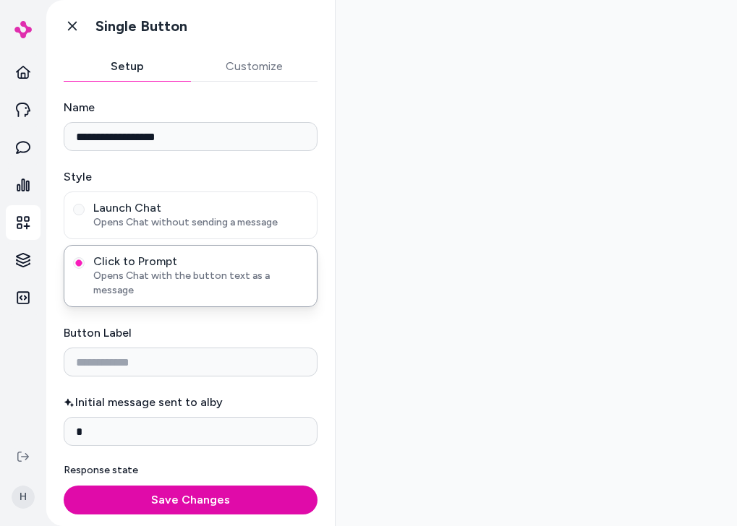
click at [413, 88] on div at bounding box center [536, 263] width 401 height 526
click at [439, 134] on div at bounding box center [536, 263] width 401 height 526
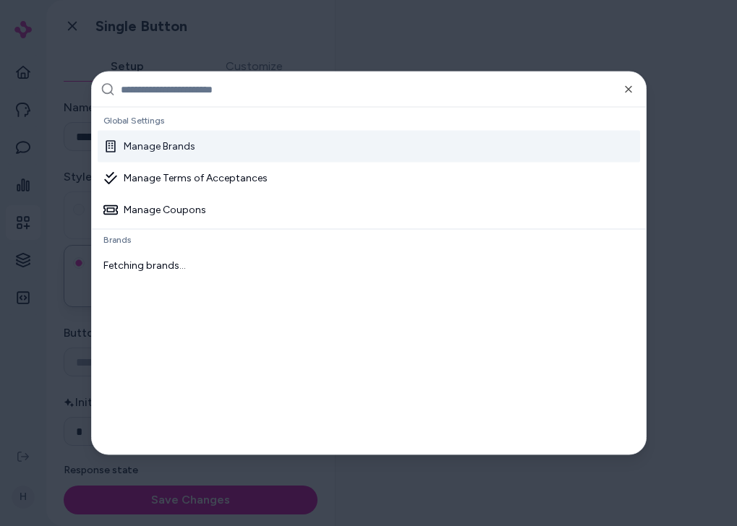
type input "**********"
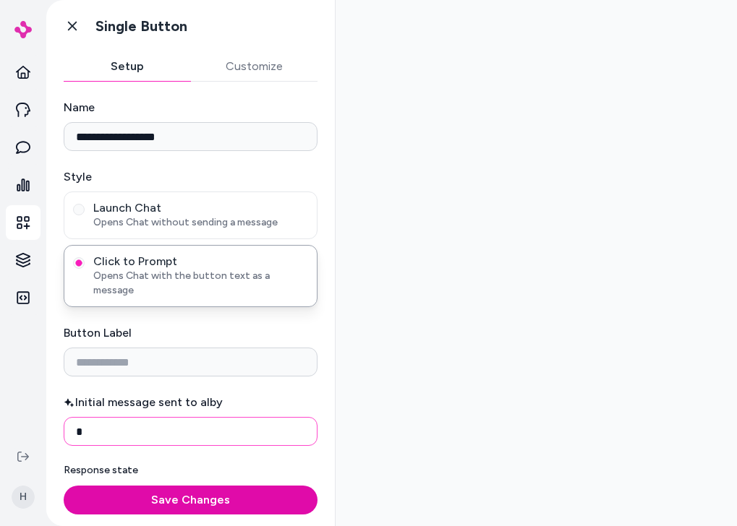
click at [129, 417] on input "Initial message sent to alby" at bounding box center [191, 431] width 254 height 29
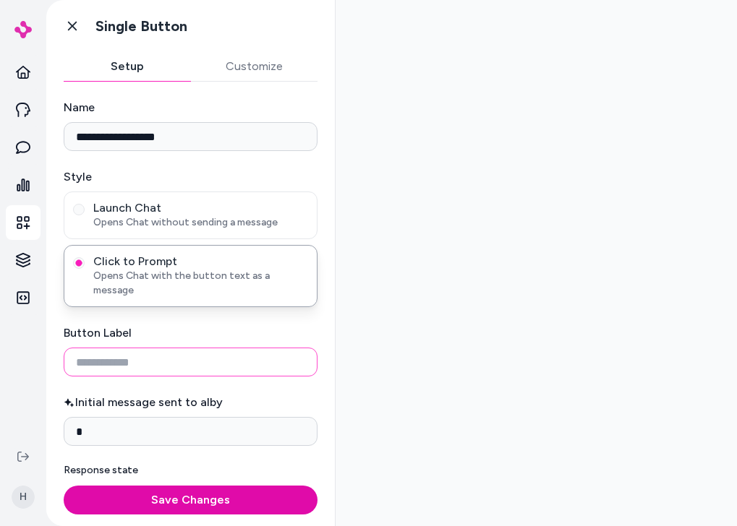
click at [151, 352] on input "Button Label" at bounding box center [191, 362] width 254 height 29
type input "****"
click at [169, 325] on label "Button Label" at bounding box center [191, 333] width 254 height 17
click at [169, 348] on input "****" at bounding box center [191, 362] width 254 height 29
click at [176, 325] on label "Button Label" at bounding box center [191, 333] width 254 height 17
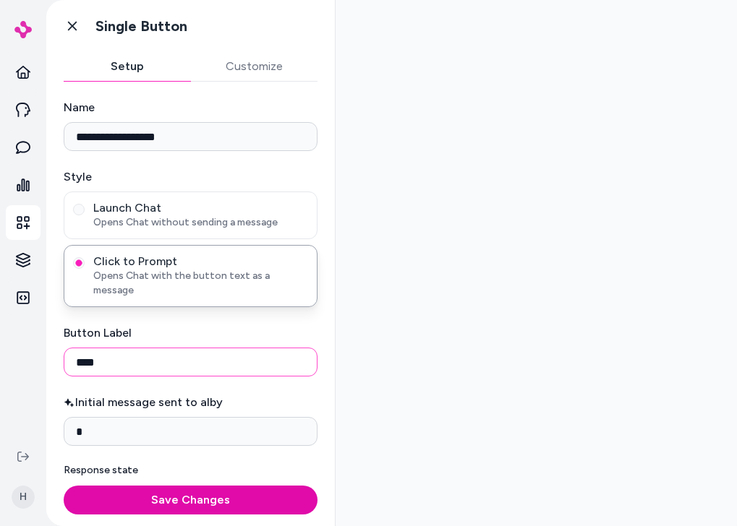
click at [176, 348] on input "****" at bounding box center [191, 362] width 254 height 29
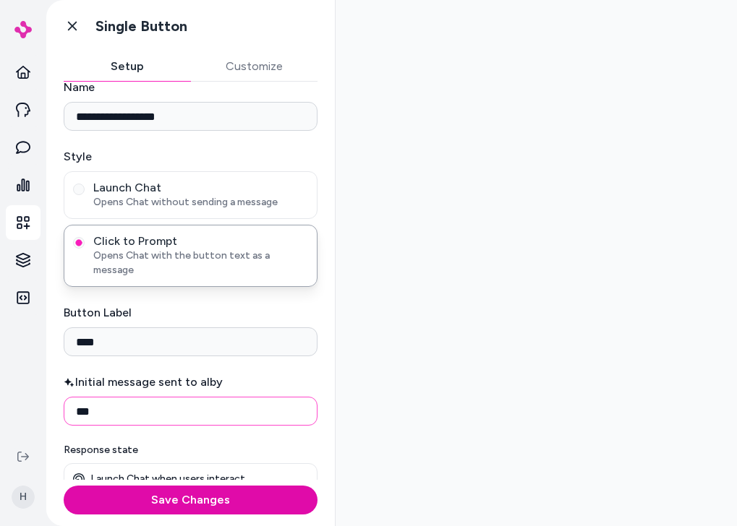
click at [155, 397] on input "**" at bounding box center [191, 411] width 254 height 29
type input "****"
click at [405, 322] on div at bounding box center [536, 263] width 401 height 526
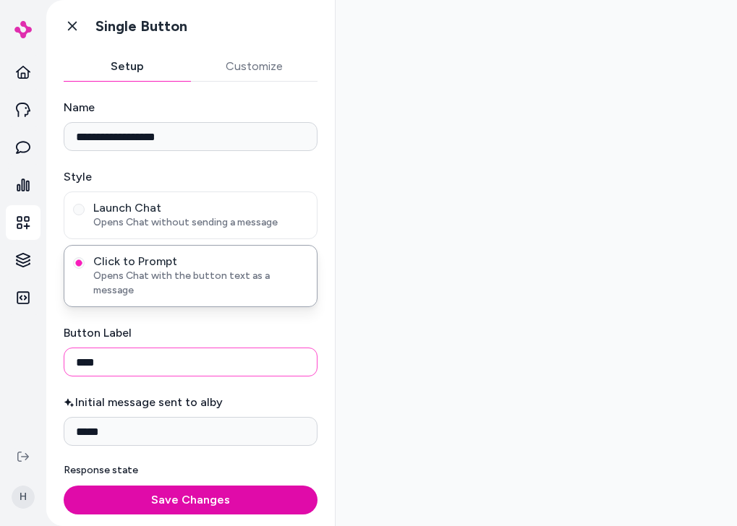
click at [176, 351] on input "****" at bounding box center [191, 362] width 254 height 29
click at [137, 401] on div "Initial message sent to alby ****" at bounding box center [191, 420] width 254 height 52
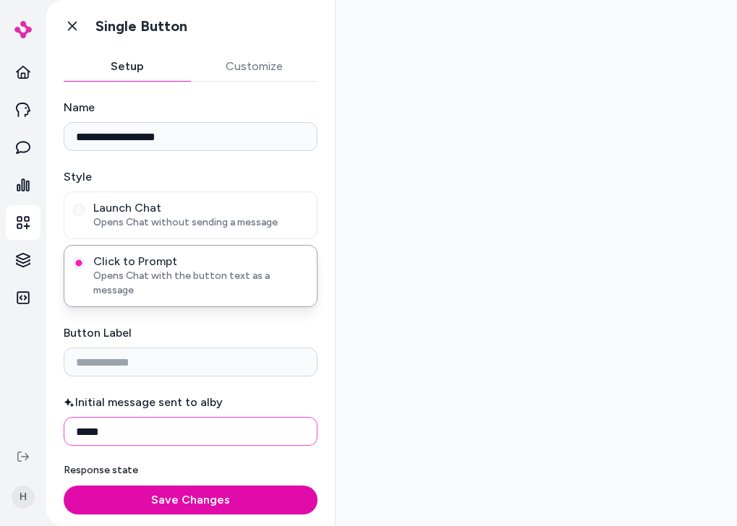
click at [137, 418] on input "****" at bounding box center [191, 431] width 254 height 29
click at [158, 209] on span "Launch Chat" at bounding box center [200, 208] width 215 height 14
click at [85, 209] on button "Launch Chat Opens Chat without sending a message" at bounding box center [79, 210] width 12 height 12
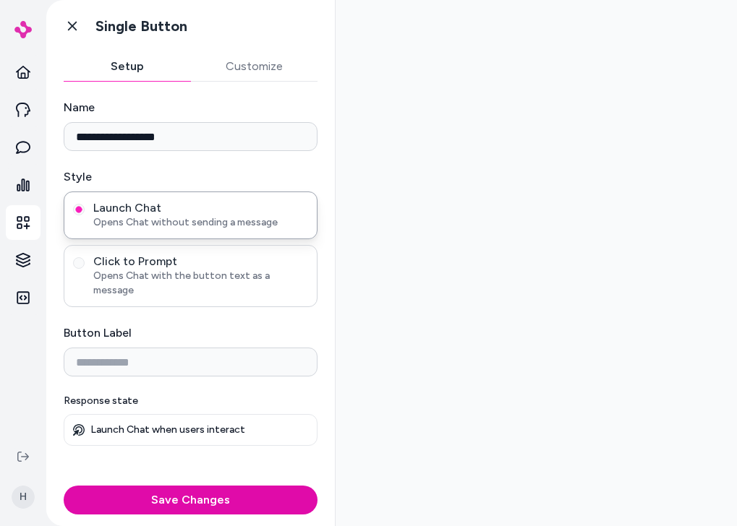
click at [155, 280] on span "Opens Chat with the button text as a message" at bounding box center [200, 283] width 215 height 29
click at [85, 269] on button "Click to Prompt Opens Chat with the button text as a message" at bounding box center [79, 263] width 12 height 12
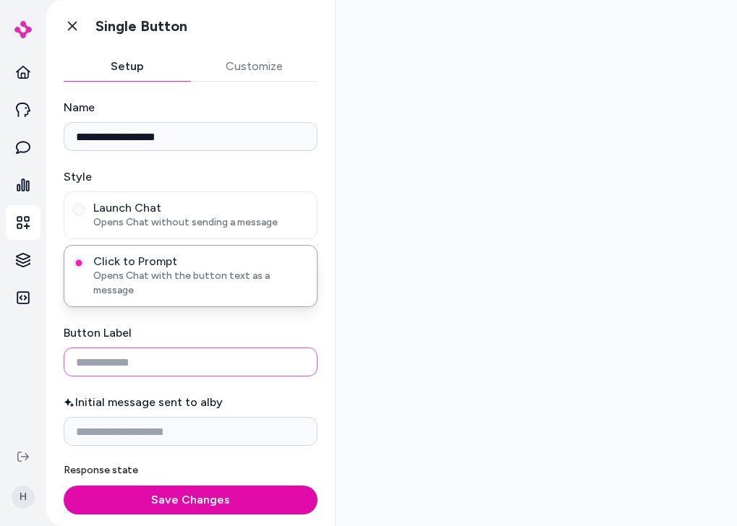
click at [155, 348] on input "Button Label" at bounding box center [191, 362] width 254 height 29
type input "*****"
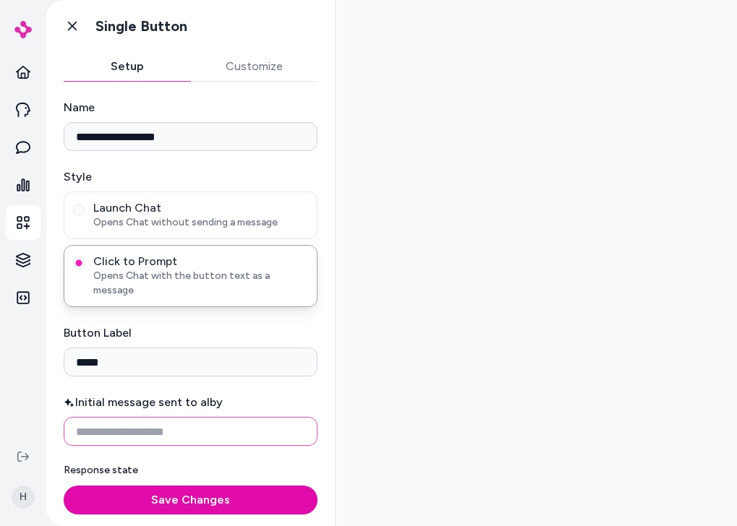
click at [150, 428] on input "Initial message sent to alby" at bounding box center [191, 431] width 254 height 29
type input "*******"
click at [201, 394] on label "Initial message sent to alby" at bounding box center [191, 402] width 254 height 17
click at [201, 417] on input "*******" at bounding box center [191, 431] width 254 height 29
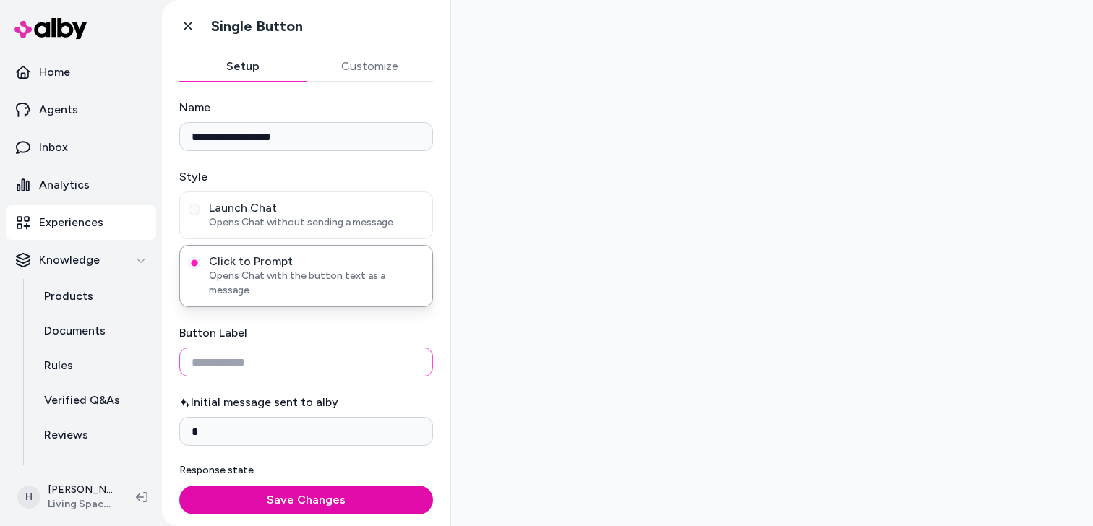
click at [296, 358] on input "Button Label" at bounding box center [306, 362] width 254 height 29
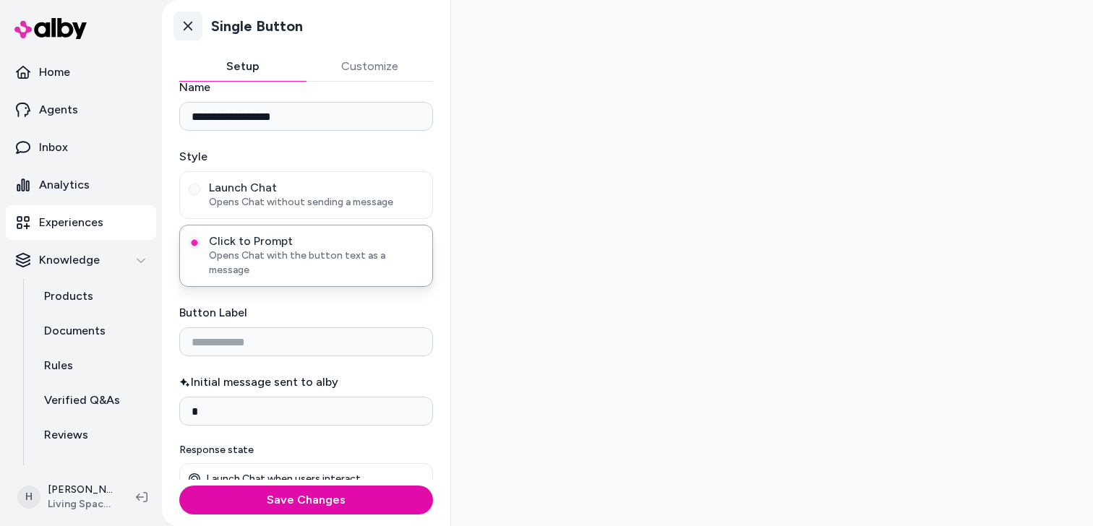
click at [182, 24] on icon at bounding box center [188, 26] width 14 height 14
click at [193, 29] on icon at bounding box center [188, 26] width 14 height 14
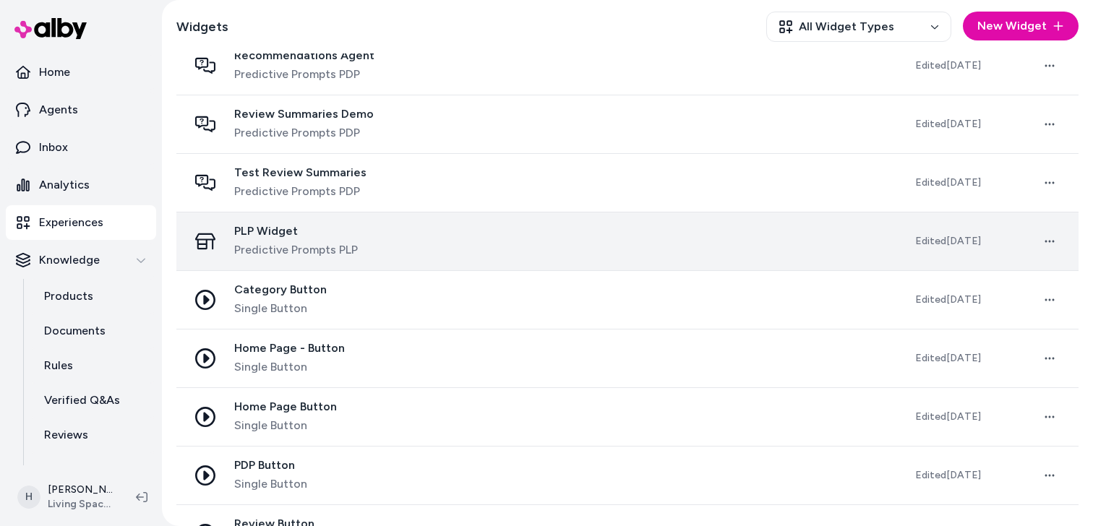
scroll to position [792, 0]
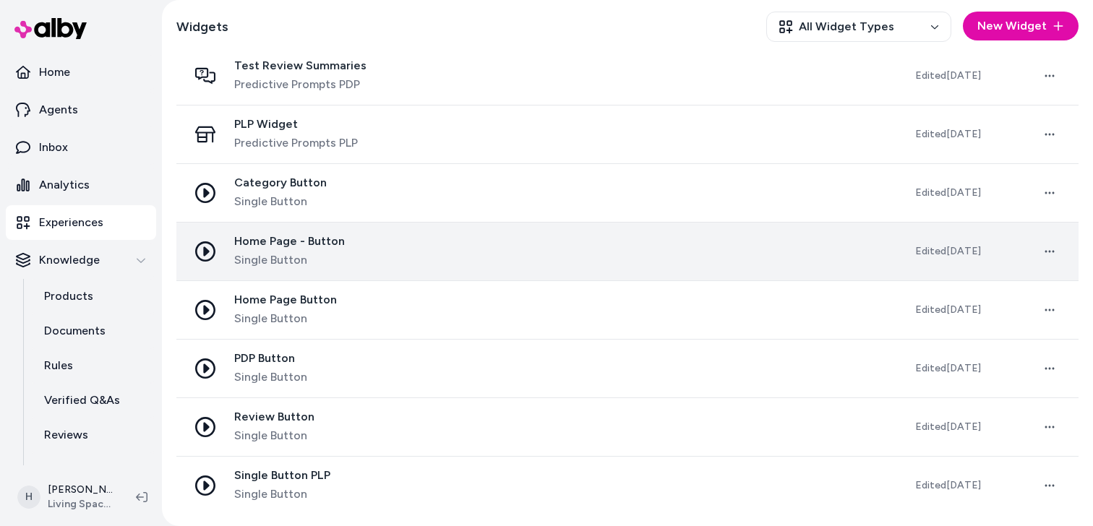
click at [363, 265] on div "Home Page - Button Single Button" at bounding box center [540, 251] width 704 height 35
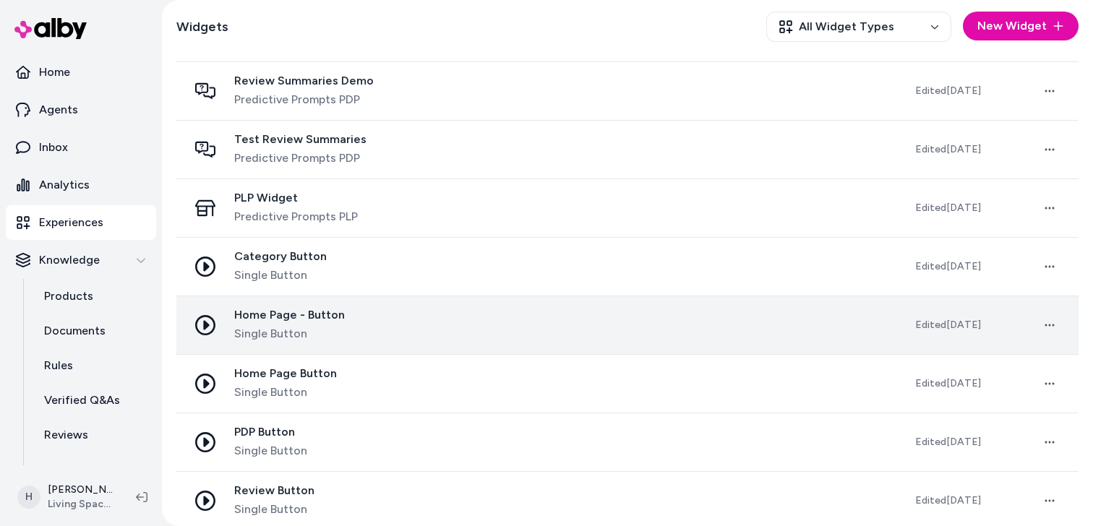
scroll to position [792, 0]
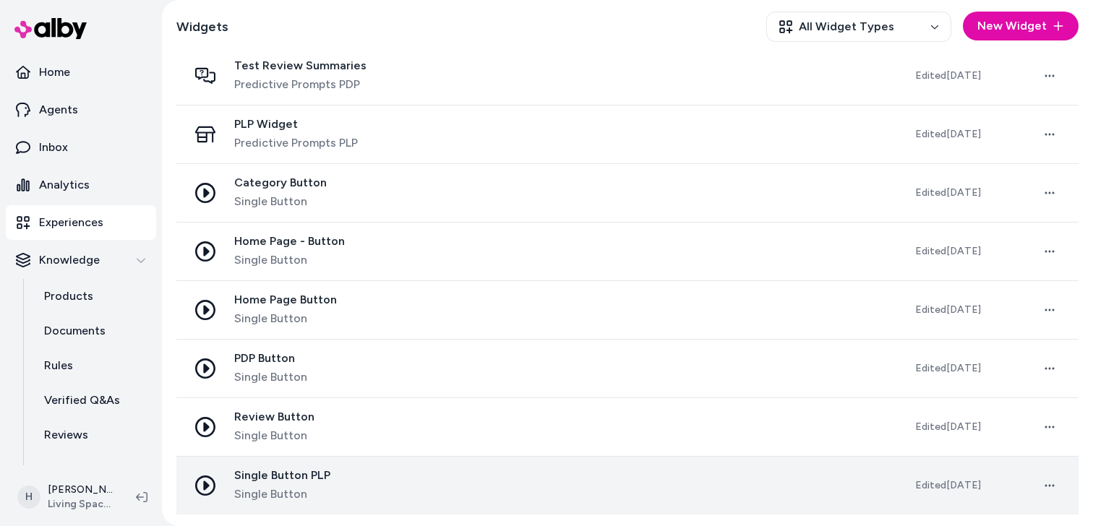
click at [323, 485] on div "Single Button PLP Single Button" at bounding box center [282, 486] width 96 height 35
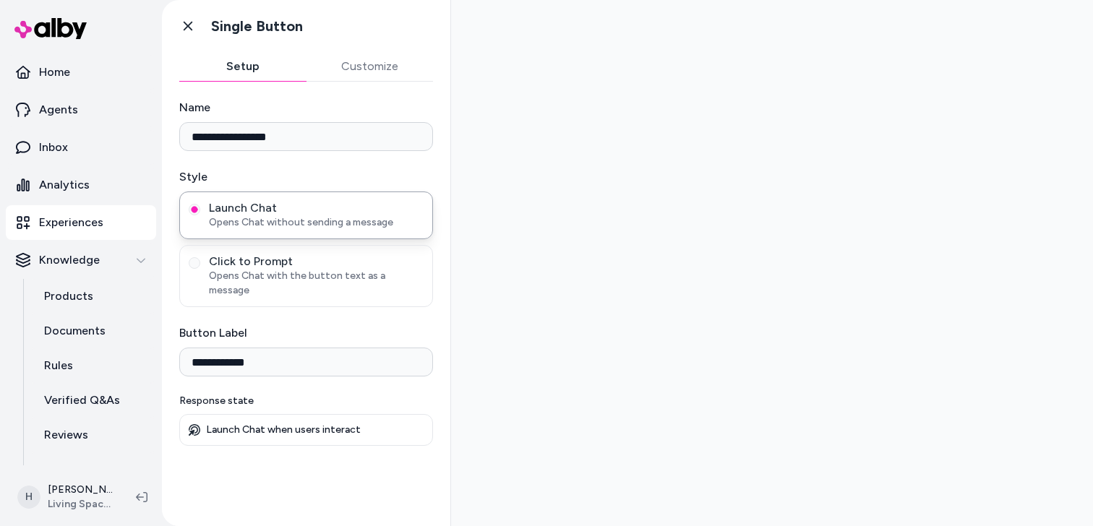
click at [644, 241] on div at bounding box center [772, 263] width 642 height 526
click at [646, 197] on div at bounding box center [772, 263] width 642 height 526
click at [281, 351] on input "**********" at bounding box center [306, 362] width 254 height 29
click at [307, 142] on input "**********" at bounding box center [306, 136] width 254 height 29
click at [274, 375] on div "**********" at bounding box center [306, 272] width 254 height 347
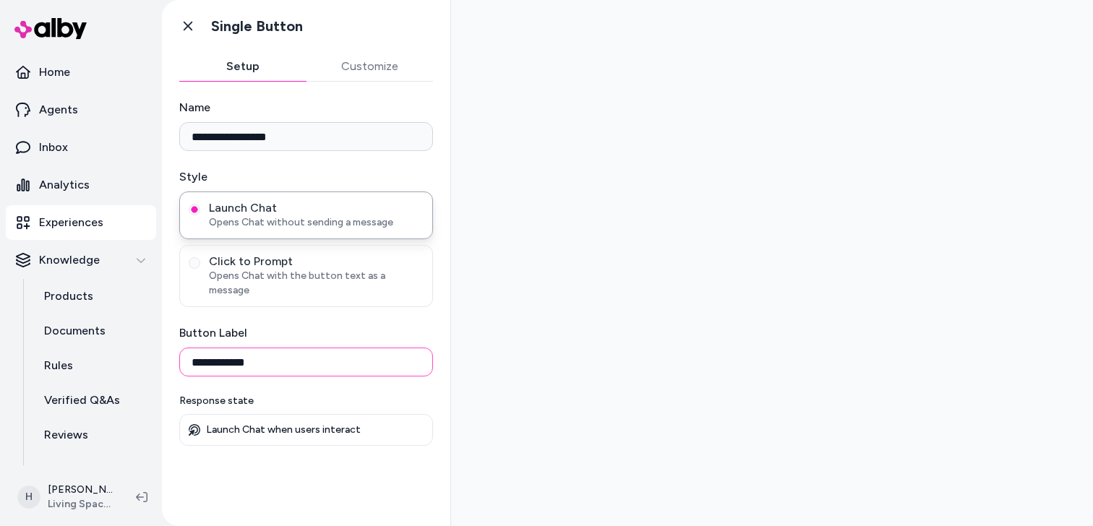
click at [278, 357] on input "**********" at bounding box center [306, 362] width 254 height 29
type input "**********"
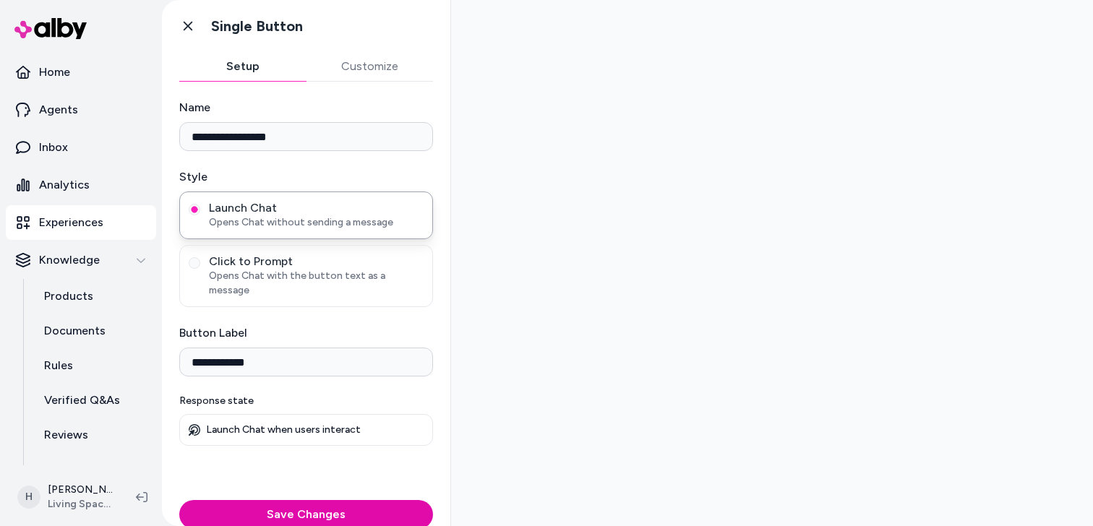
click at [576, 308] on div at bounding box center [772, 263] width 642 height 526
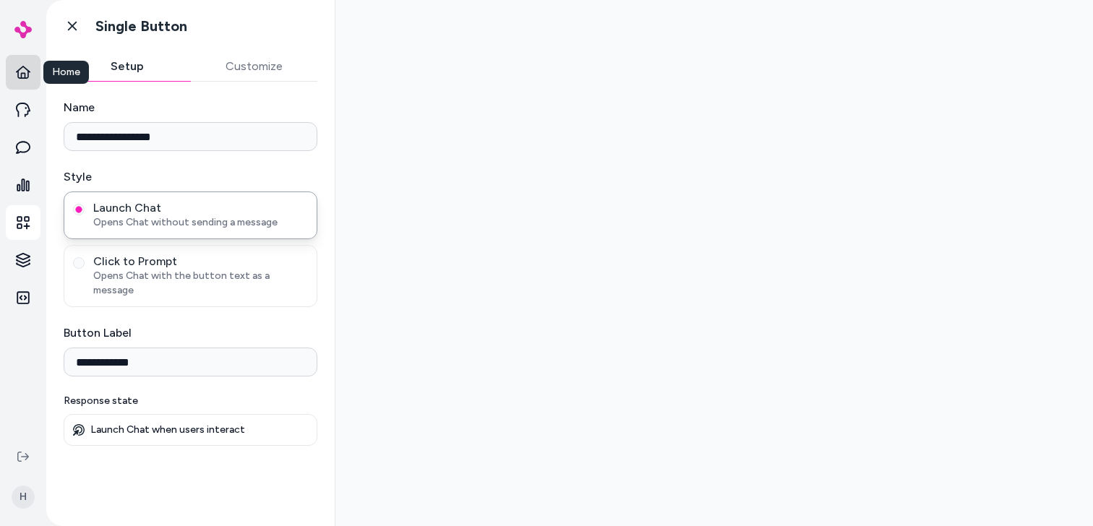
click at [28, 72] on icon at bounding box center [23, 72] width 14 height 14
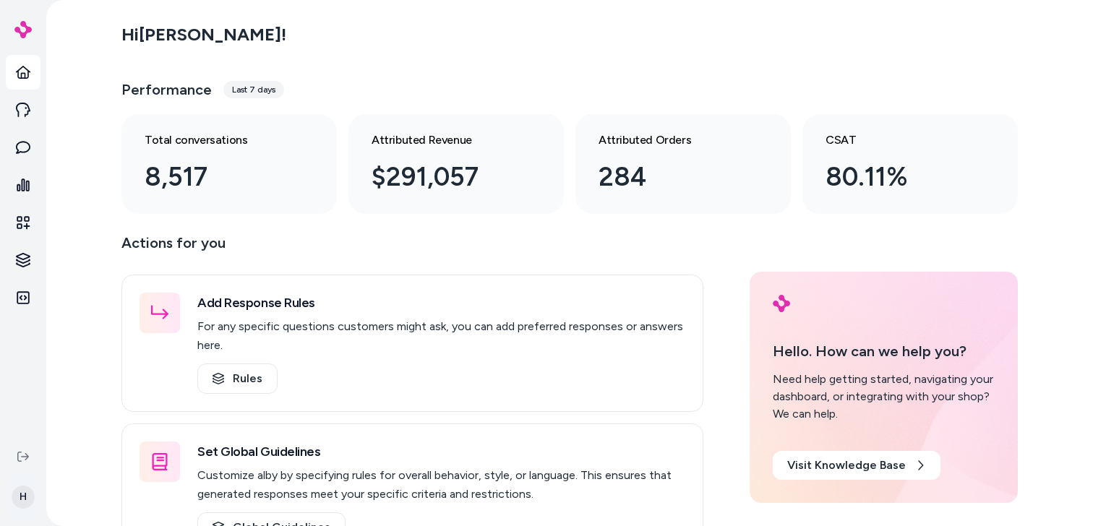
click at [29, 495] on html "Home Agents Inbox Analytics Experiences Knowledge Integrations H Hi [PERSON_NAM…" at bounding box center [546, 263] width 1093 height 526
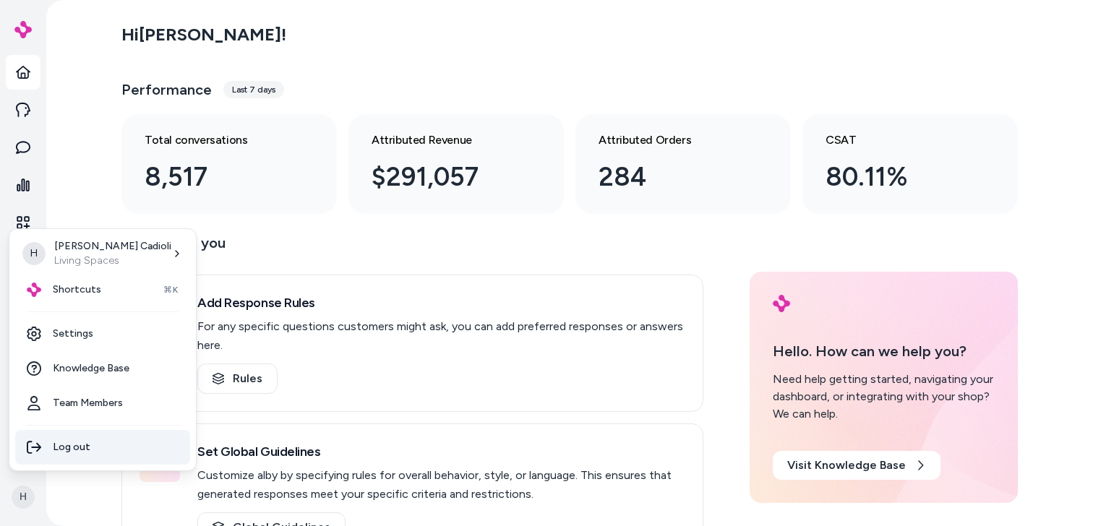
click at [79, 445] on div "Log out" at bounding box center [102, 447] width 175 height 35
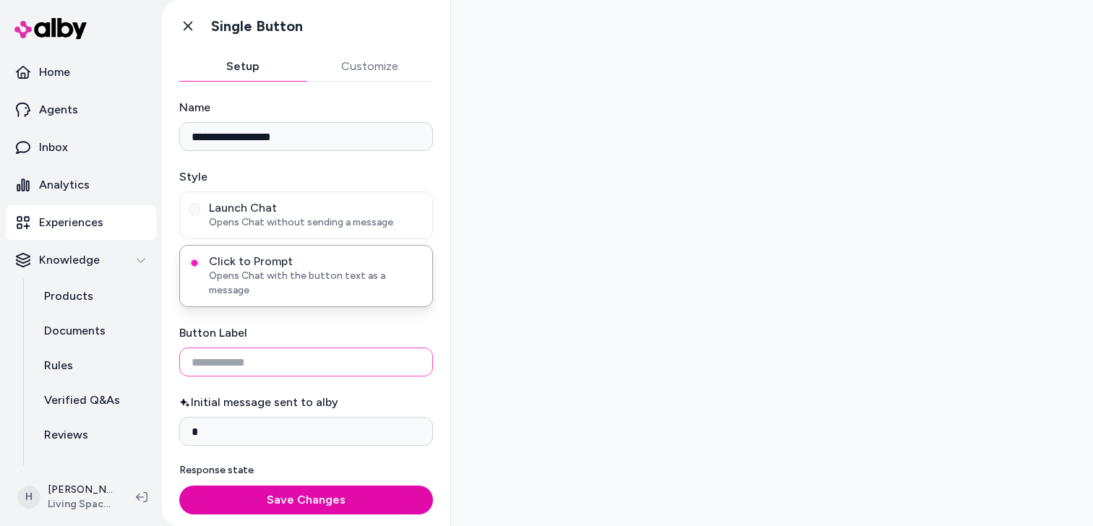
click at [333, 349] on input "Button Label" at bounding box center [306, 362] width 254 height 29
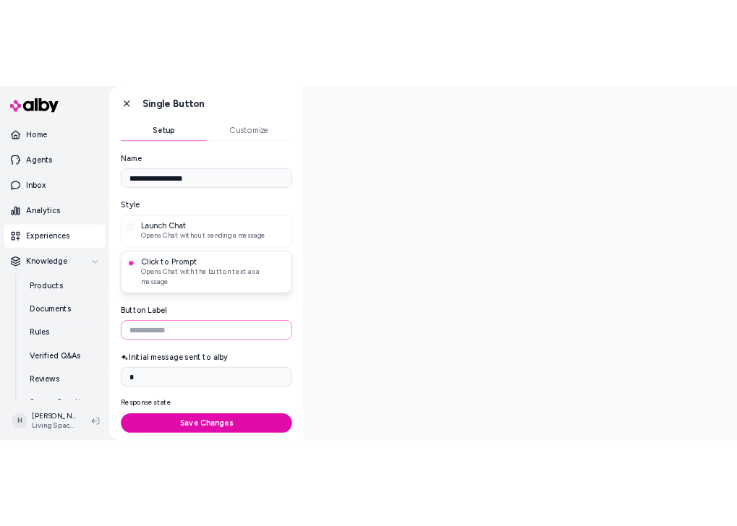
scroll to position [20, 0]
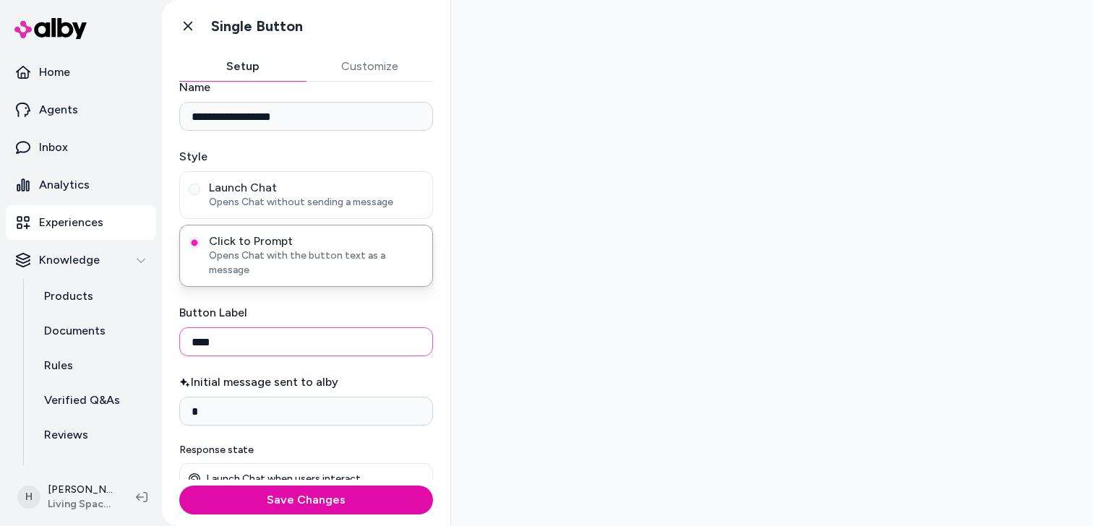
type input "****"
click at [354, 310] on div "Button Label ****" at bounding box center [306, 330] width 254 height 52
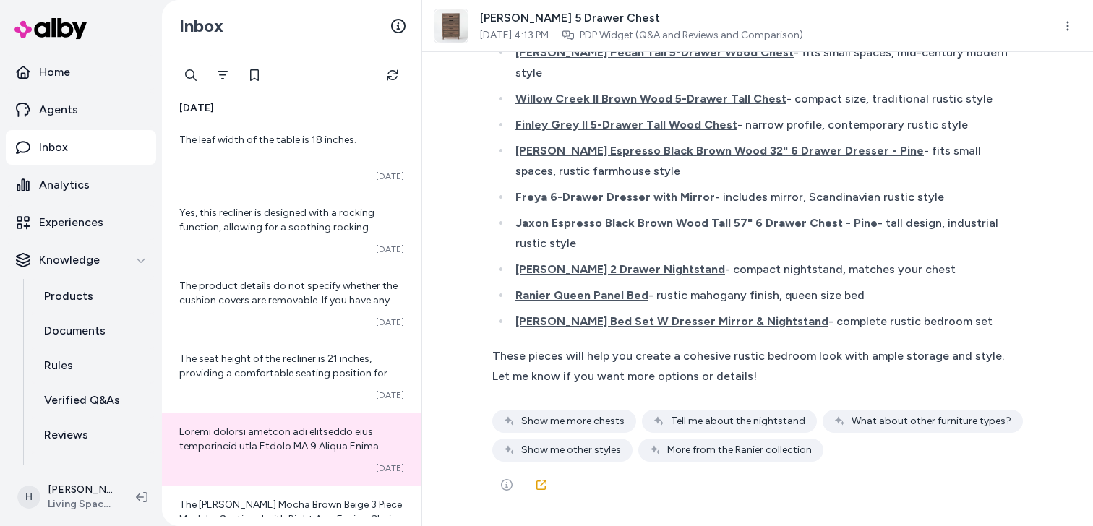
scroll to position [3811, 0]
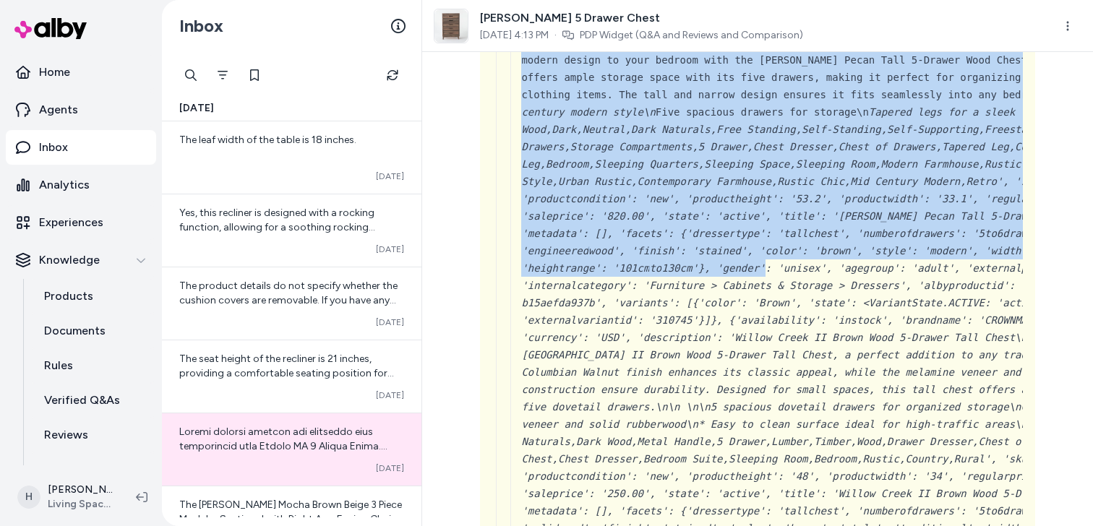
drag, startPoint x: 673, startPoint y: 184, endPoint x: 670, endPoint y: 406, distance: 222.0
click at [670, 257] on em "wood', 'finish': 'stained', 'color': 'brown', 'style': 'modern', 'width" at bounding box center [805, 251] width 432 height 12
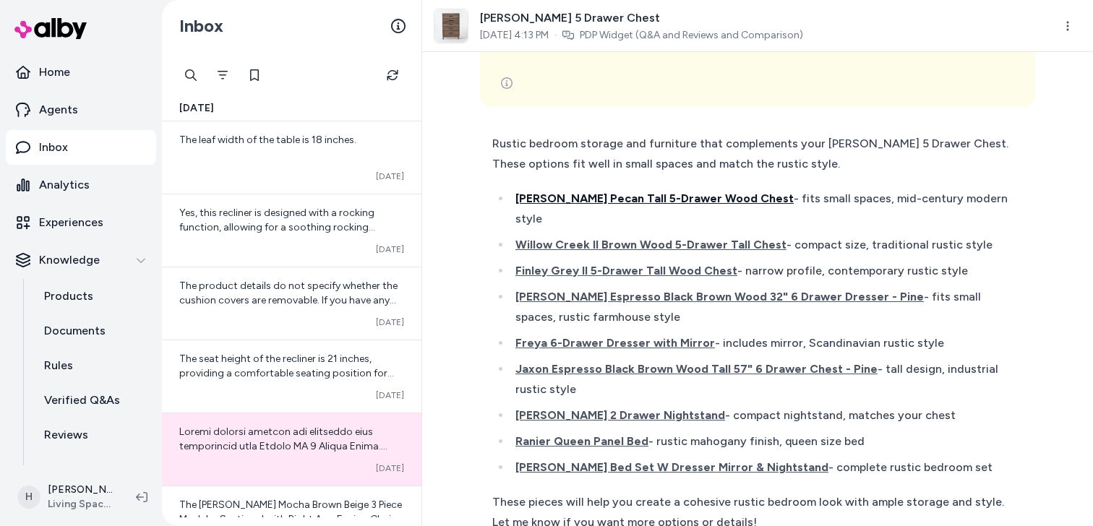
scroll to position [24790, 0]
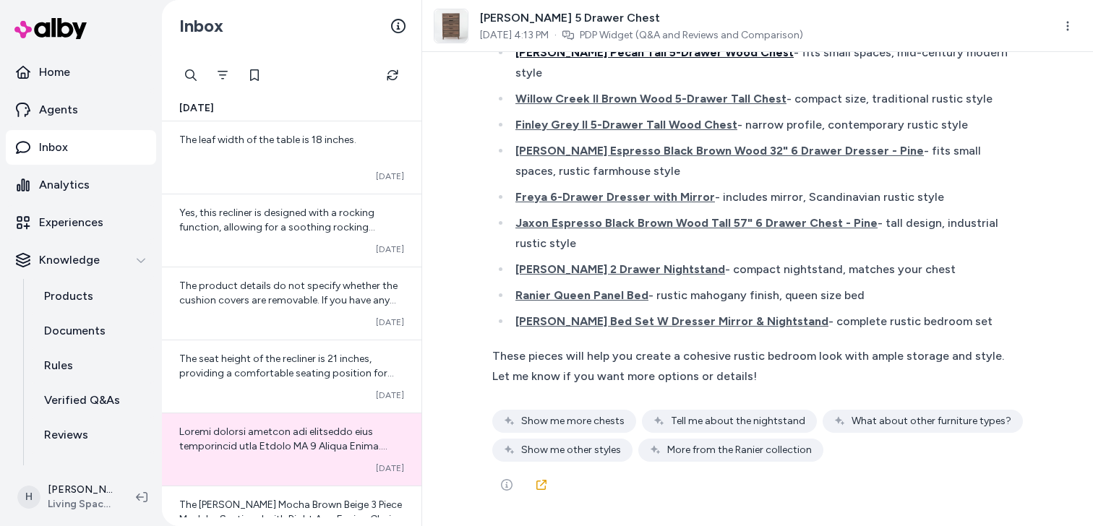
click at [678, 54] on span "Evan Brown Pecan Tall 5-Drawer Wood Chest" at bounding box center [655, 53] width 278 height 14
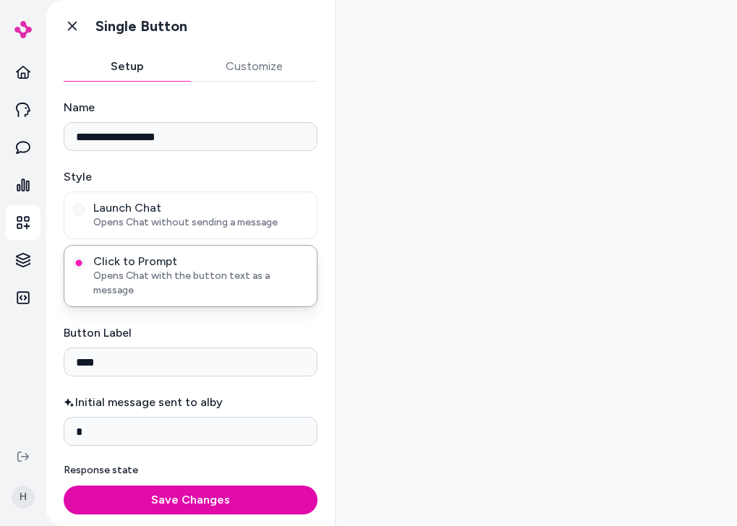
scroll to position [20, 0]
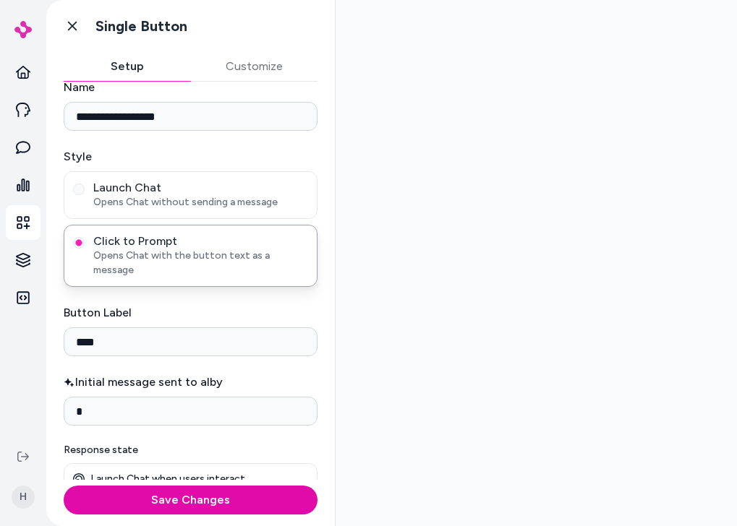
click at [460, 135] on div at bounding box center [536, 263] width 401 height 526
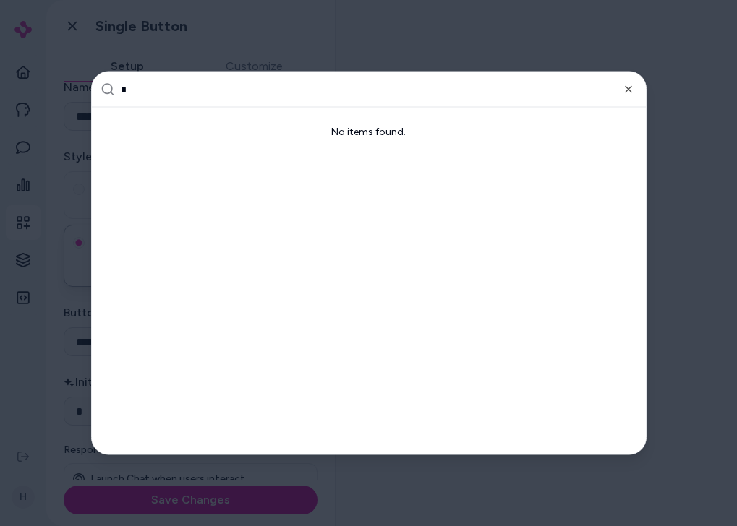
type input "**"
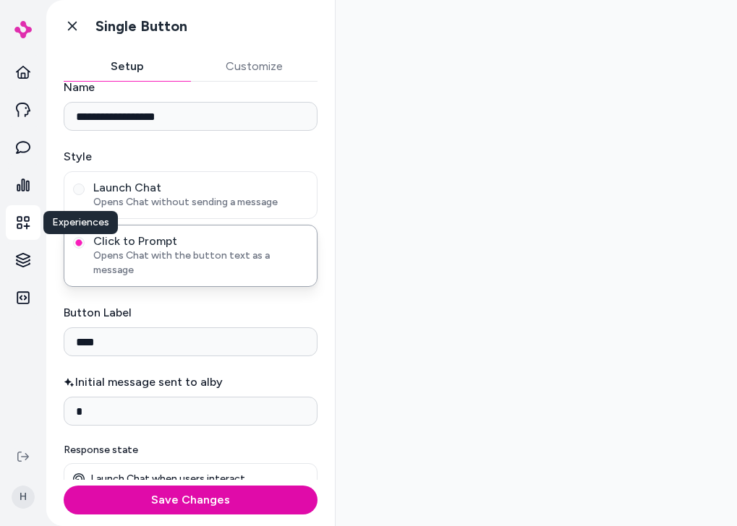
click at [20, 217] on icon at bounding box center [23, 222] width 13 height 13
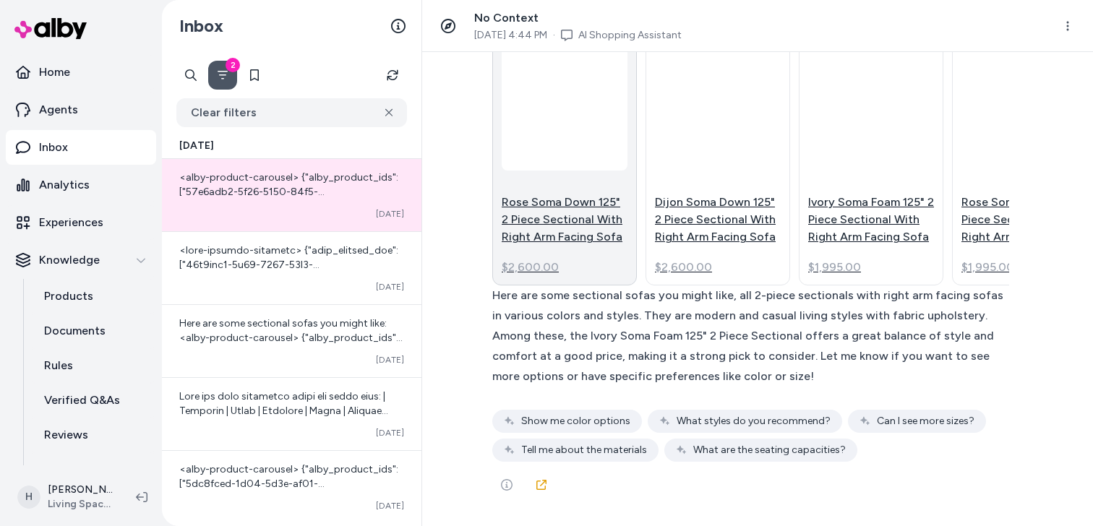
scroll to position [4946, 0]
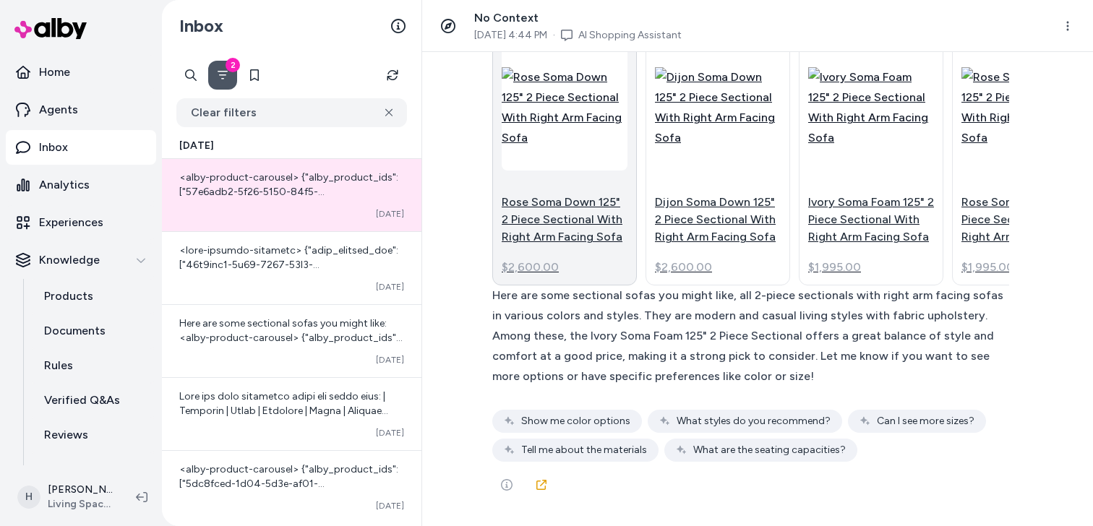
click at [563, 148] on img at bounding box center [565, 107] width 126 height 81
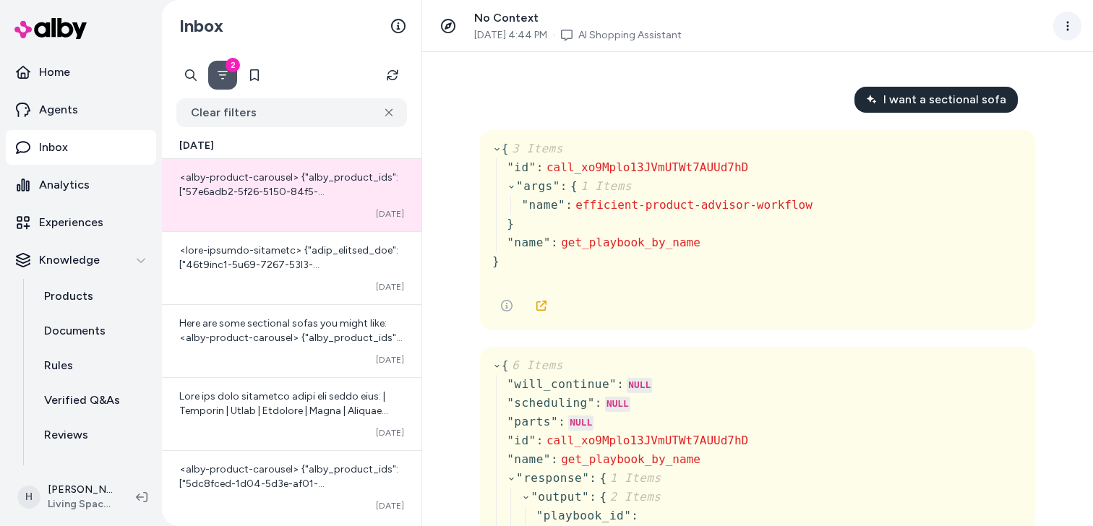
click at [1070, 32] on html "Home Agents Inbox Analytics Experiences Knowledge Products Documents Rules Veri…" at bounding box center [546, 263] width 1093 height 526
click at [845, 43] on html "Home Agents Inbox Analytics Experiences Knowledge Products Documents Rules Veri…" at bounding box center [546, 263] width 1093 height 526
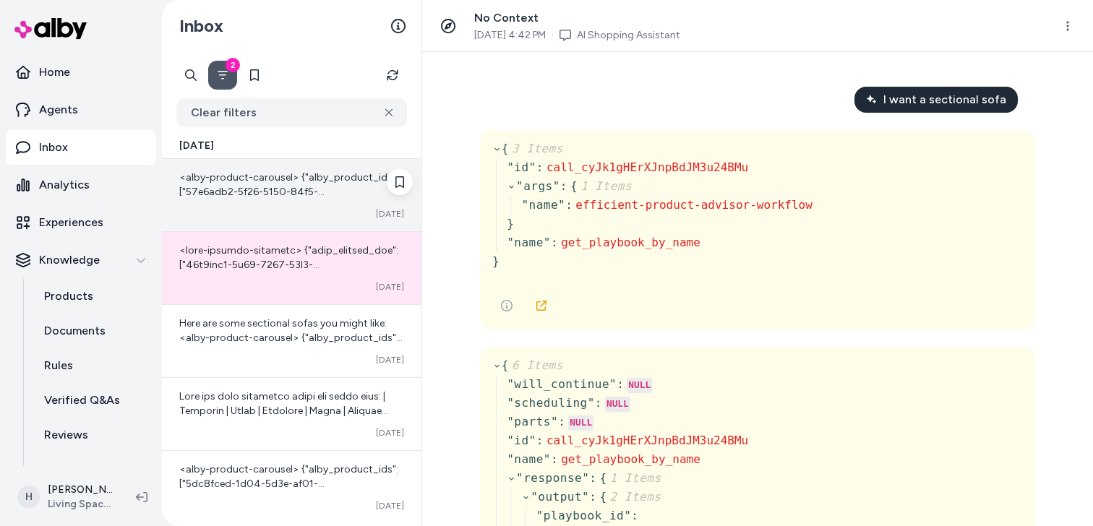
click at [303, 213] on div "Converted Oct 03" at bounding box center [291, 214] width 225 height 12
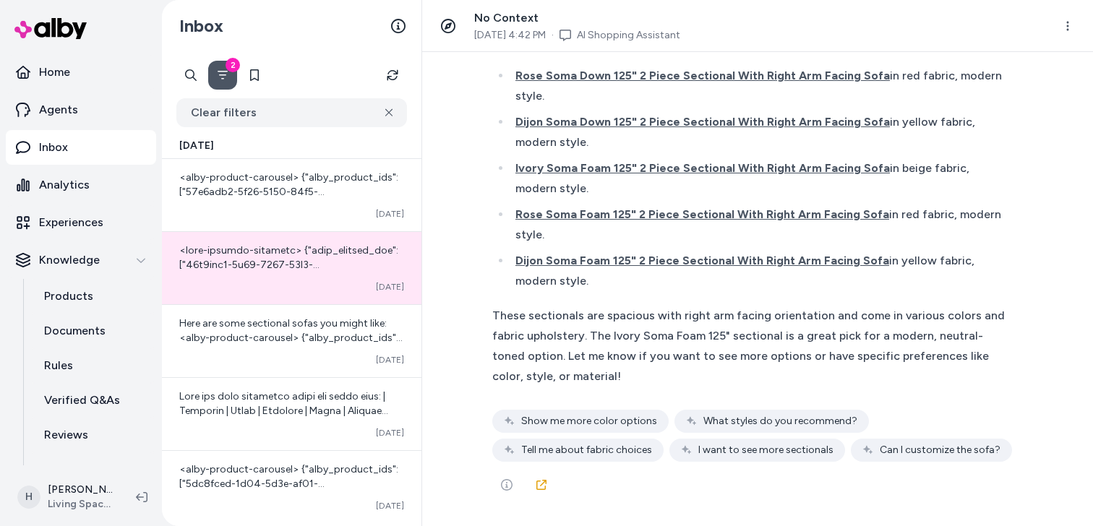
scroll to position [4999, 0]
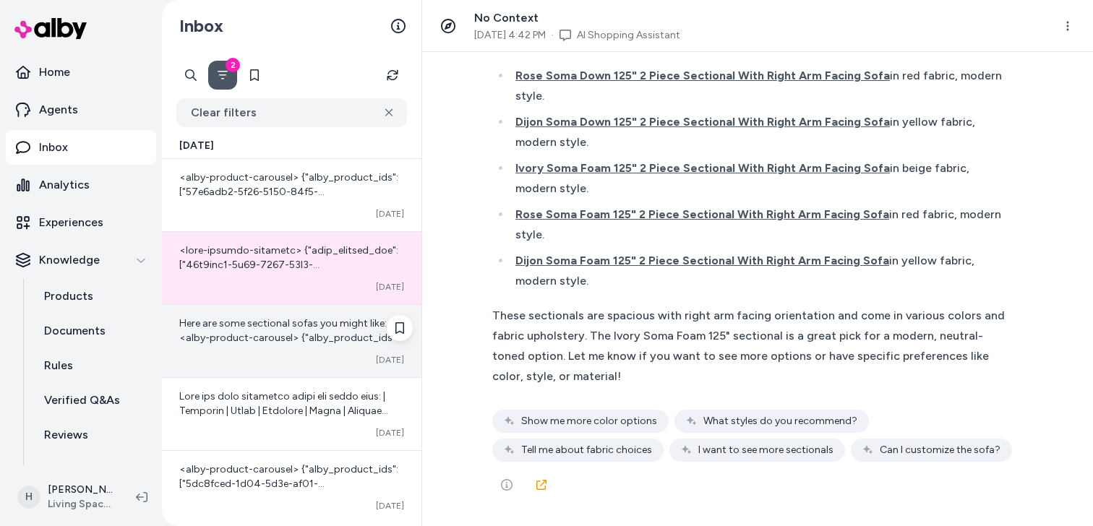
click at [308, 349] on div "Here are some sectional sofas you might like: <alby-product-carousel> {"alby_pr…" at bounding box center [292, 341] width 260 height 72
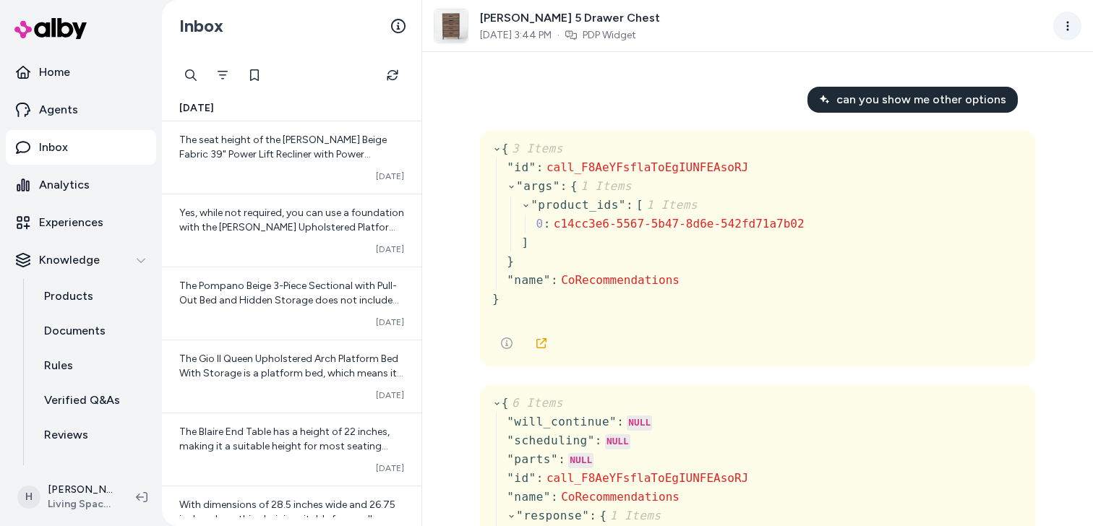
click at [1067, 27] on html "Home Agents Inbox Analytics Experiences Knowledge Products Documents Rules Veri…" at bounding box center [546, 263] width 1093 height 526
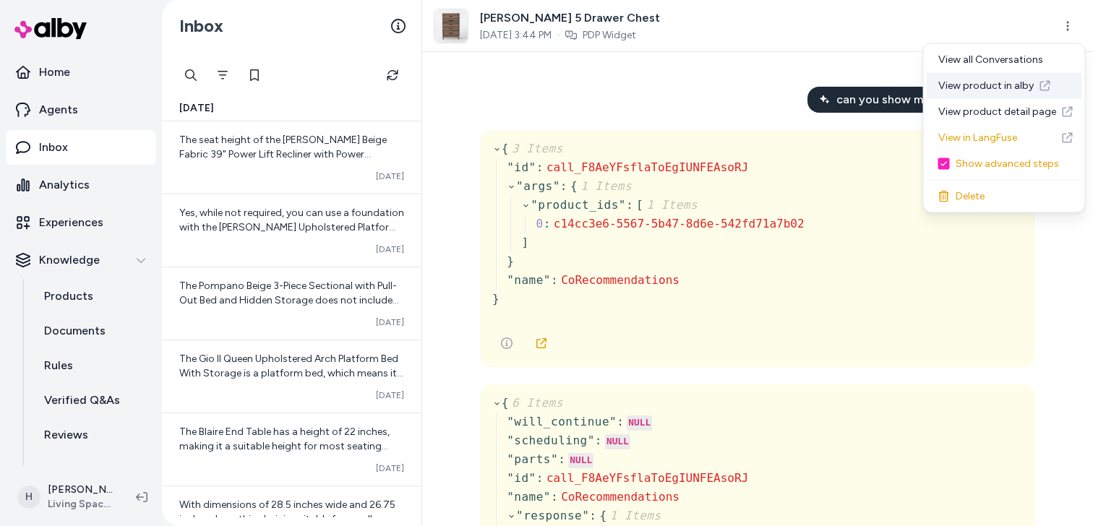
click at [993, 82] on link "View product in alby" at bounding box center [1004, 86] width 155 height 26
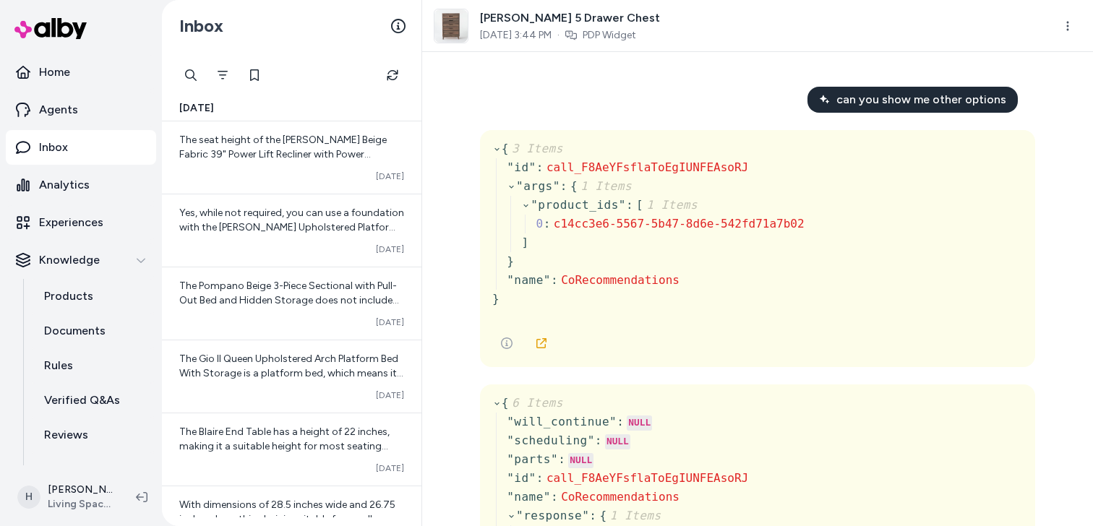
click at [874, 99] on span "can you show me other options" at bounding box center [922, 99] width 170 height 17
copy span "can you show me other options"
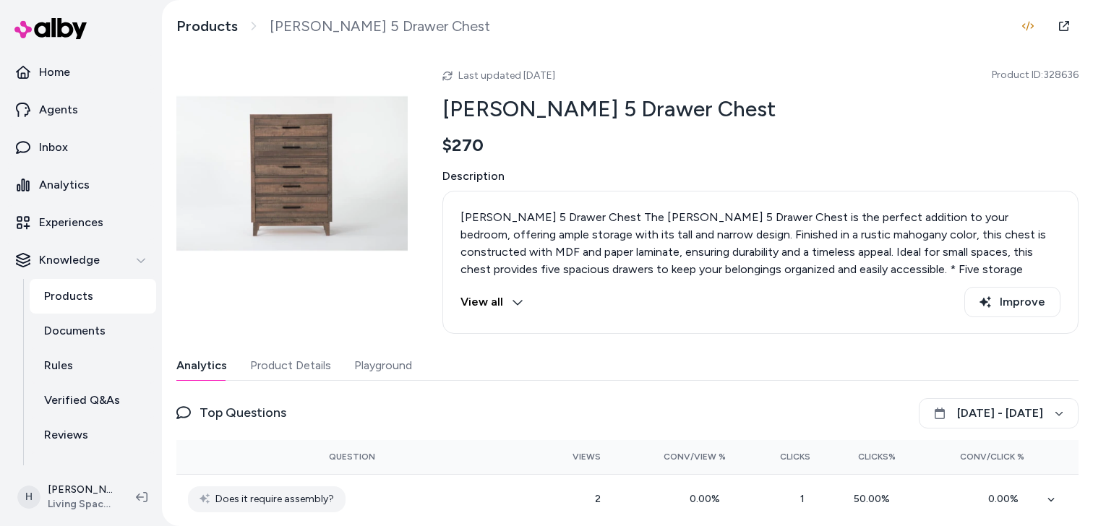
scroll to position [69, 0]
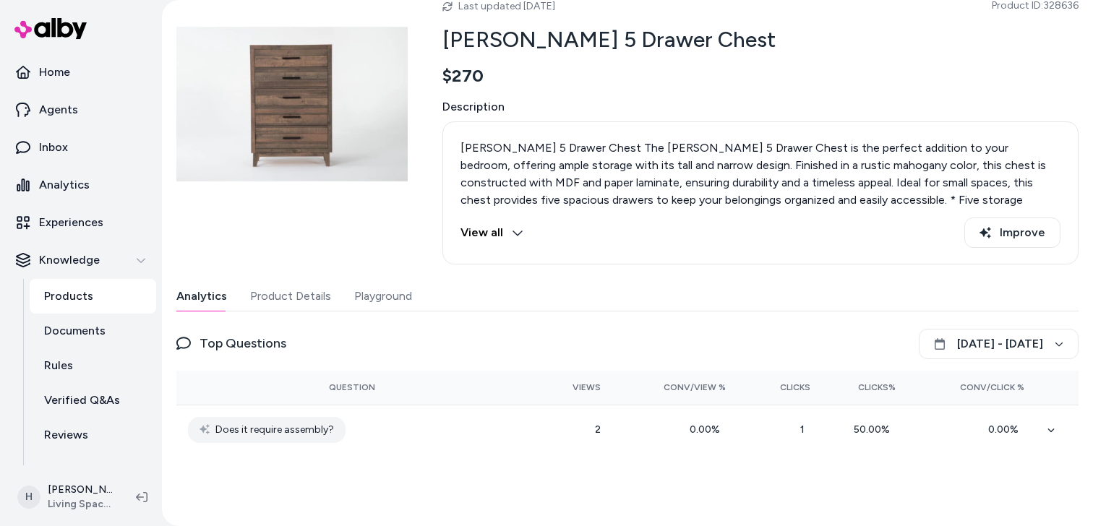
click at [417, 304] on div "Analytics Product Details Playground" at bounding box center [627, 297] width 902 height 30
click at [393, 298] on button "Playground" at bounding box center [383, 296] width 58 height 29
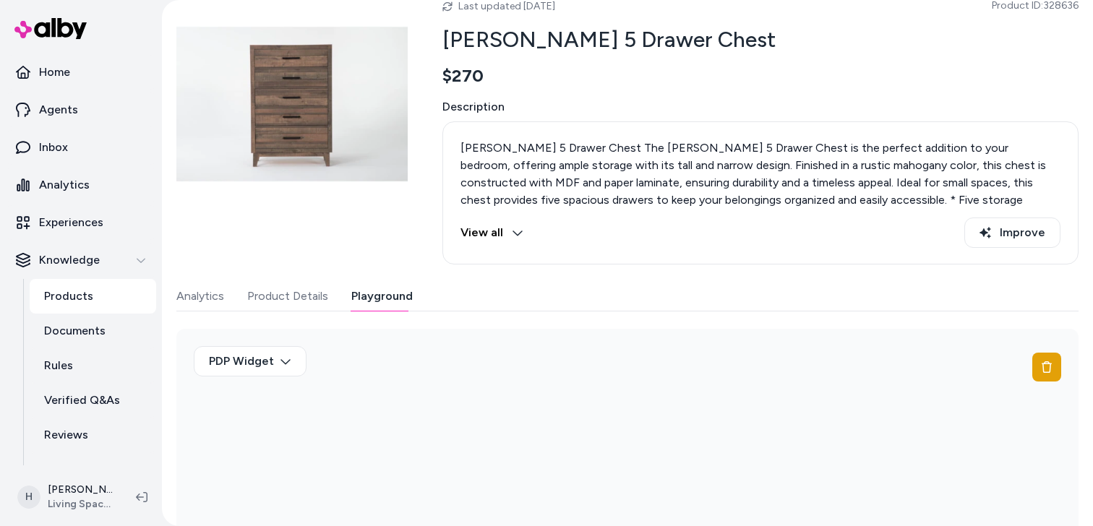
scroll to position [172, 0]
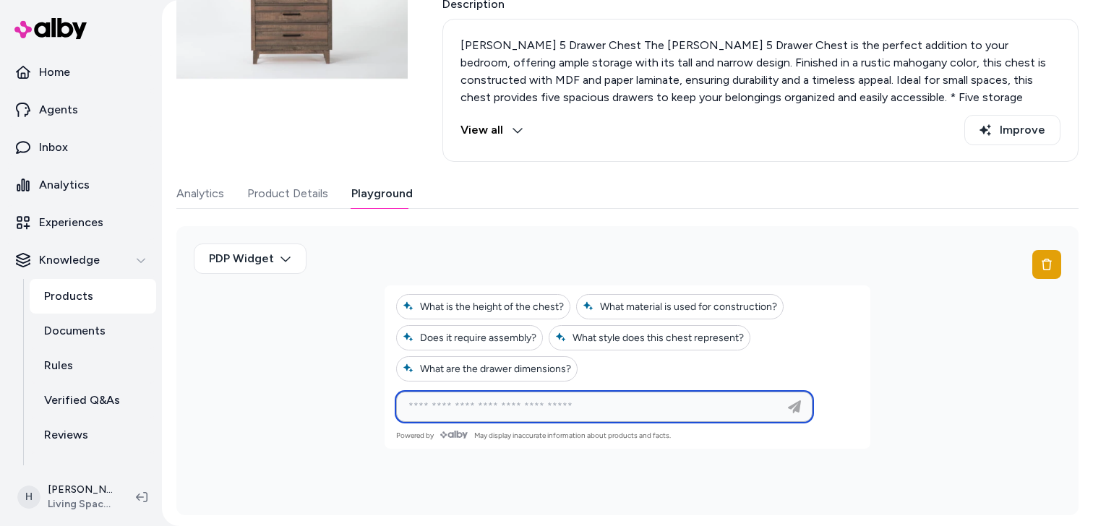
click at [489, 405] on input at bounding box center [590, 406] width 380 height 17
paste input "**********"
type input "**********"
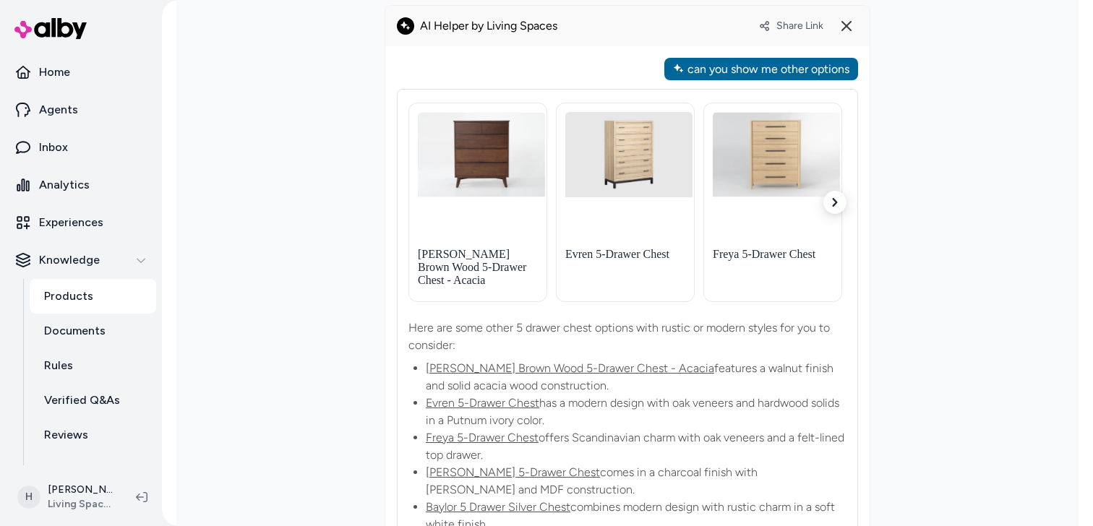
scroll to position [667, 0]
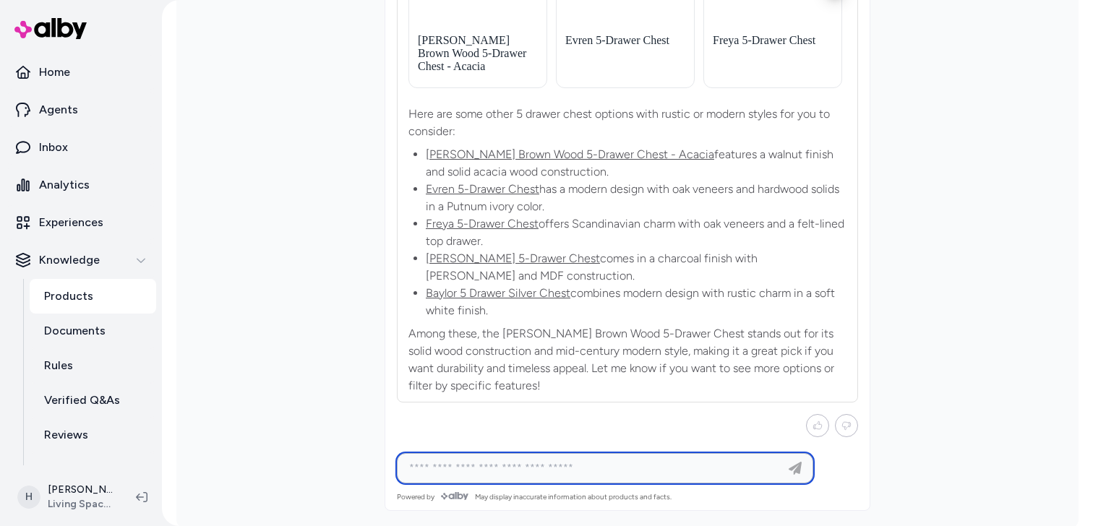
click at [584, 148] on link "Draper Brown Wood 5-Drawer Chest - Acacia" at bounding box center [570, 155] width 289 height 14
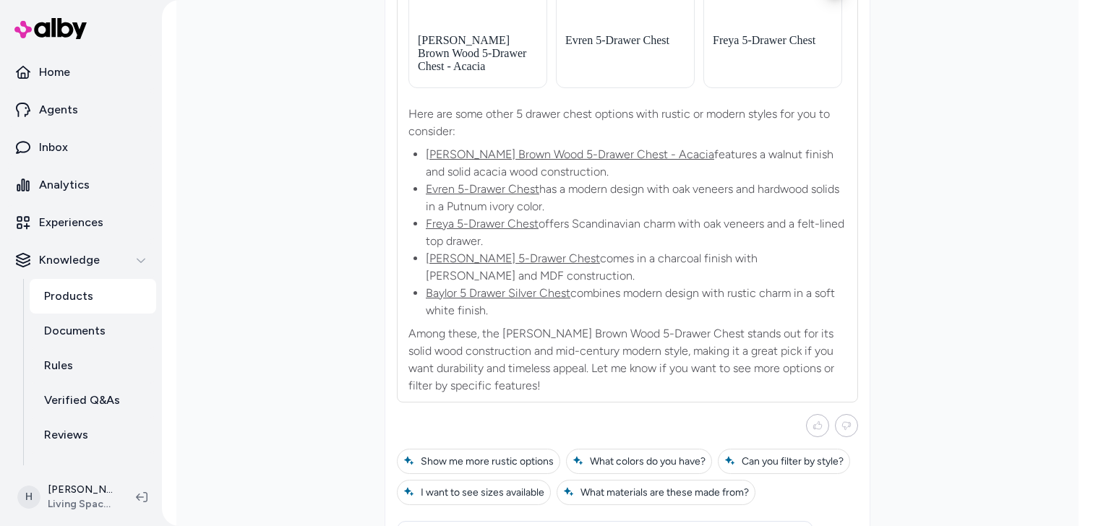
click at [522, 182] on link "Evren 5-Drawer Chest" at bounding box center [483, 189] width 114 height 14
click at [509, 217] on link "Freya 5-Drawer Chest" at bounding box center [482, 224] width 113 height 14
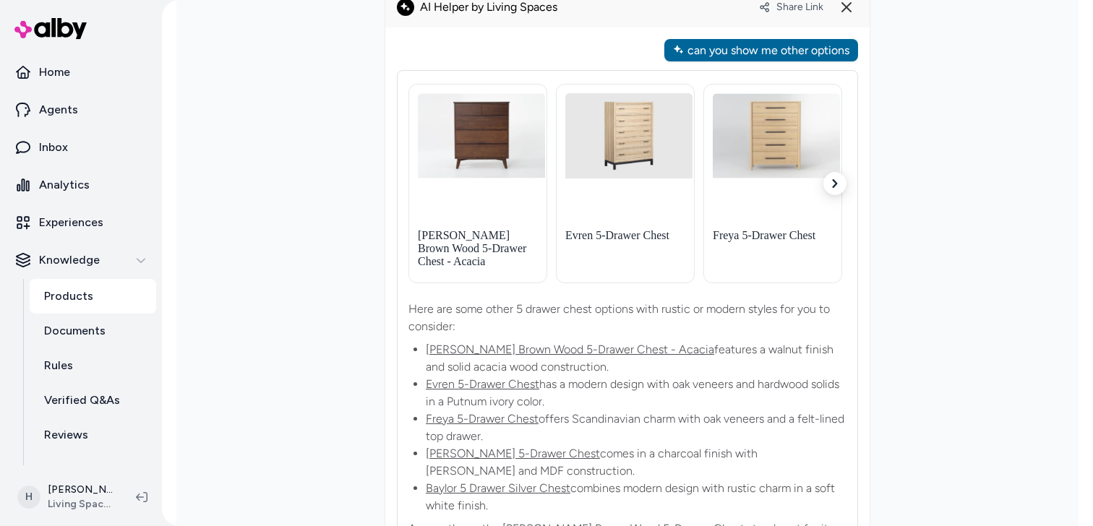
scroll to position [459, 0]
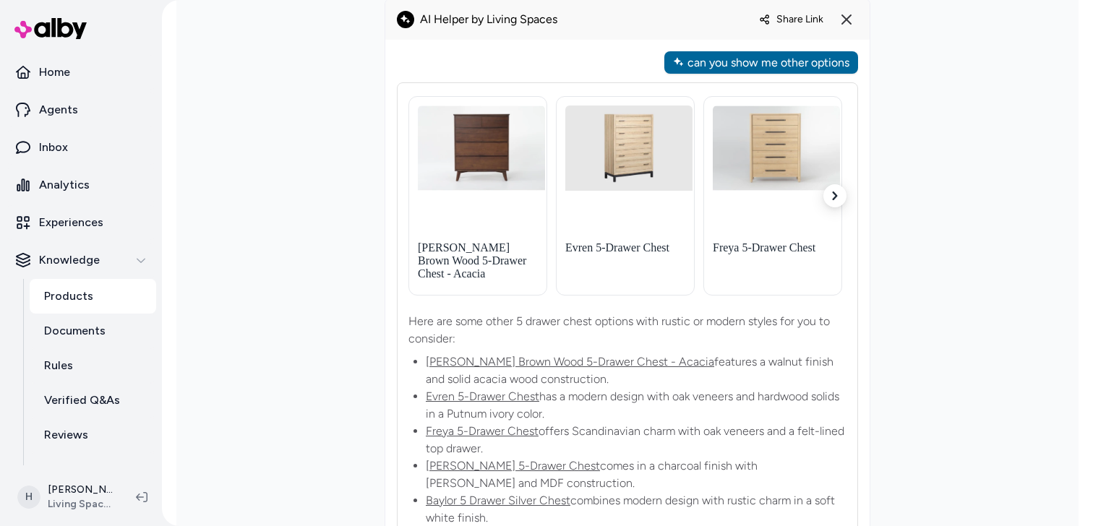
click at [793, 15] on span "Share Link" at bounding box center [800, 19] width 47 height 12
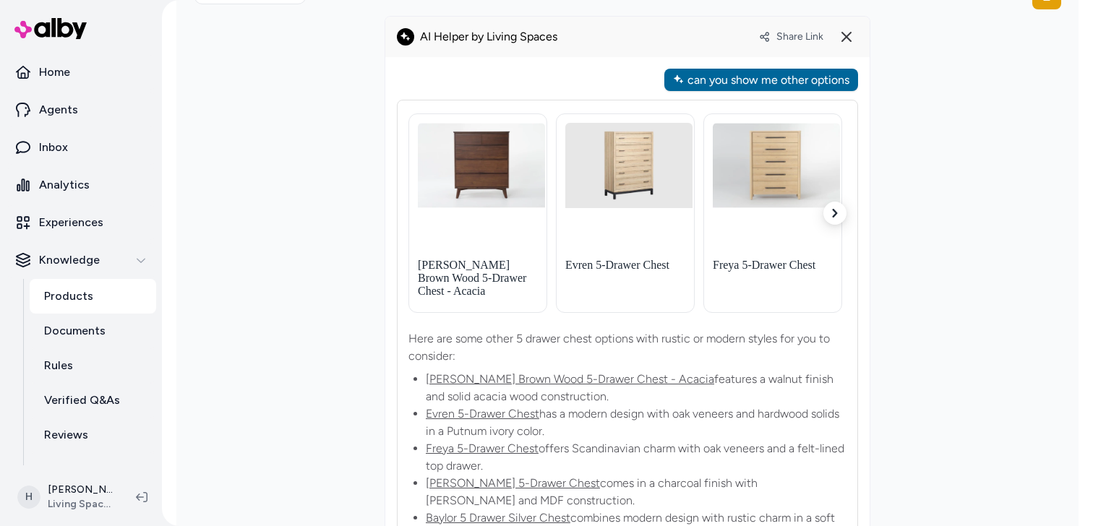
scroll to position [435, 0]
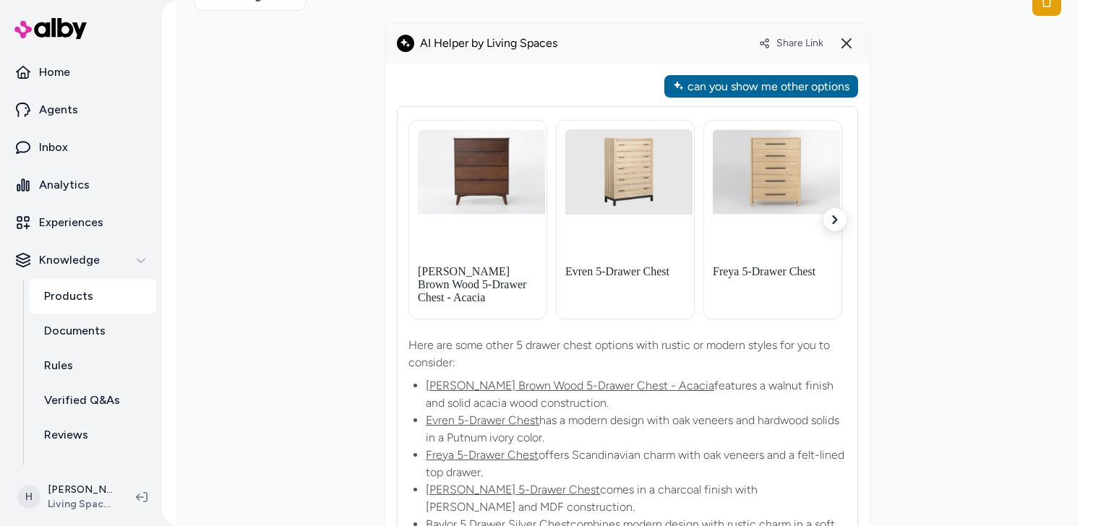
click at [745, 87] on div "can you show me other options" at bounding box center [762, 86] width 194 height 22
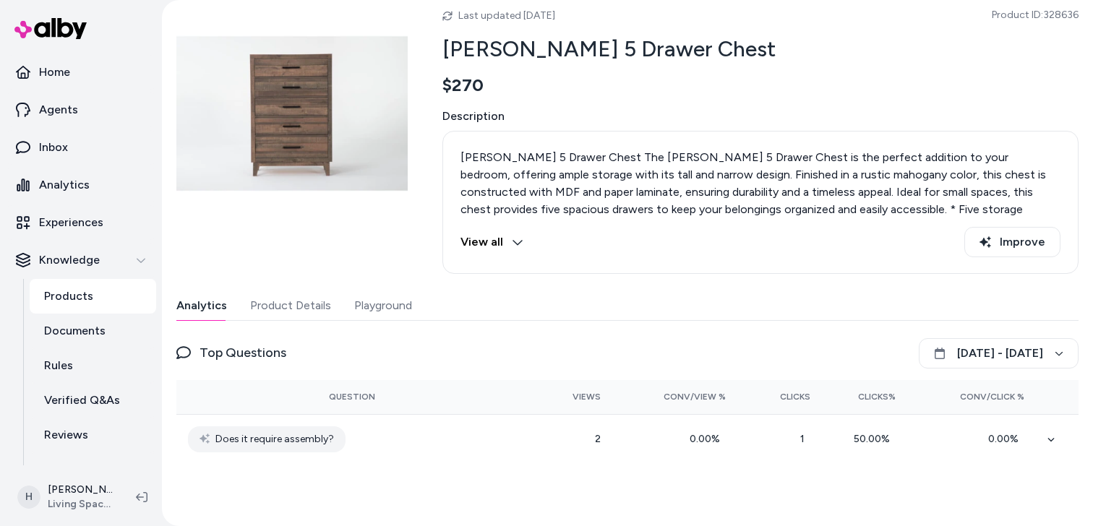
scroll to position [69, 0]
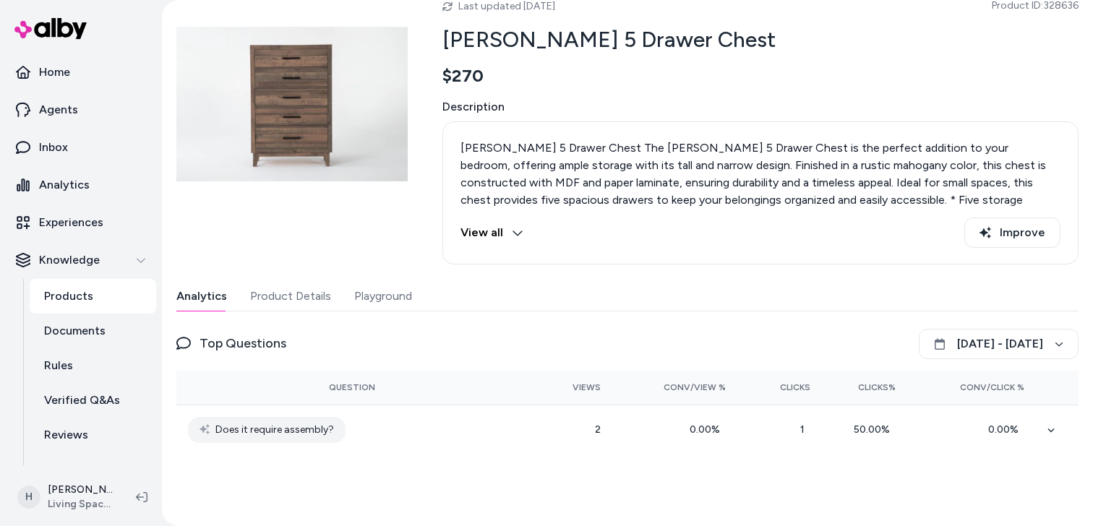
click at [386, 283] on button "Playground" at bounding box center [383, 296] width 58 height 29
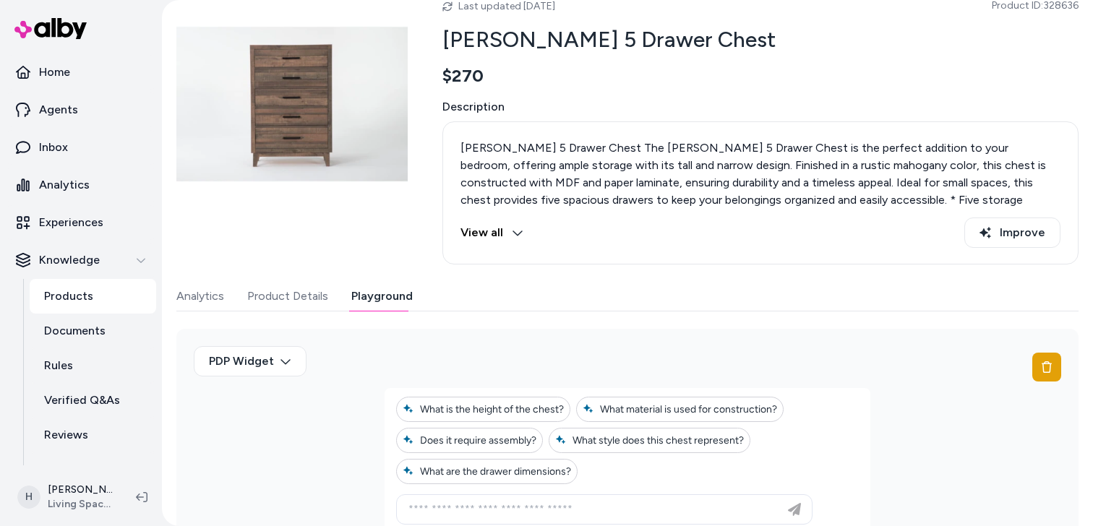
scroll to position [172, 0]
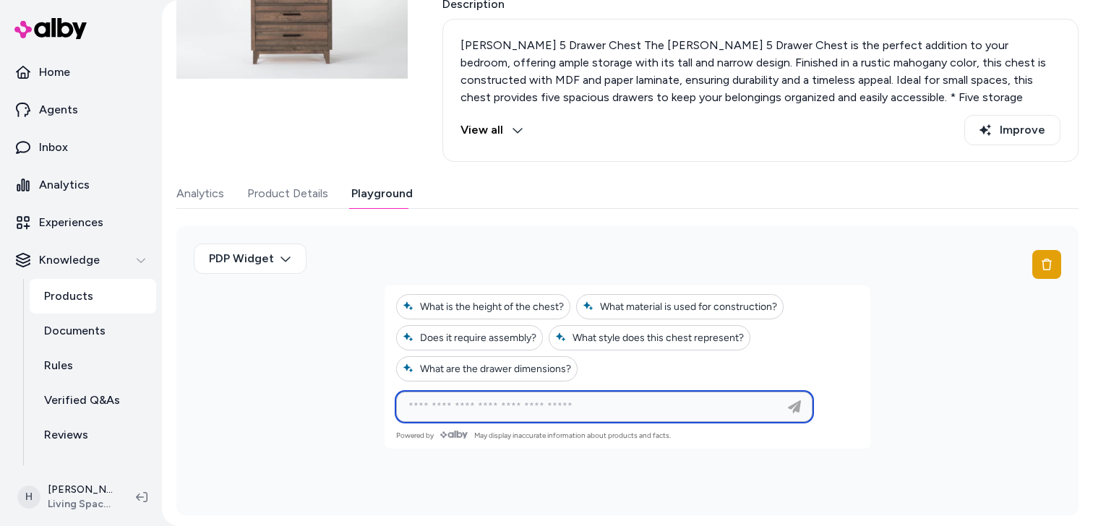
click at [479, 398] on input at bounding box center [590, 406] width 380 height 17
paste input "**********"
type input "**********"
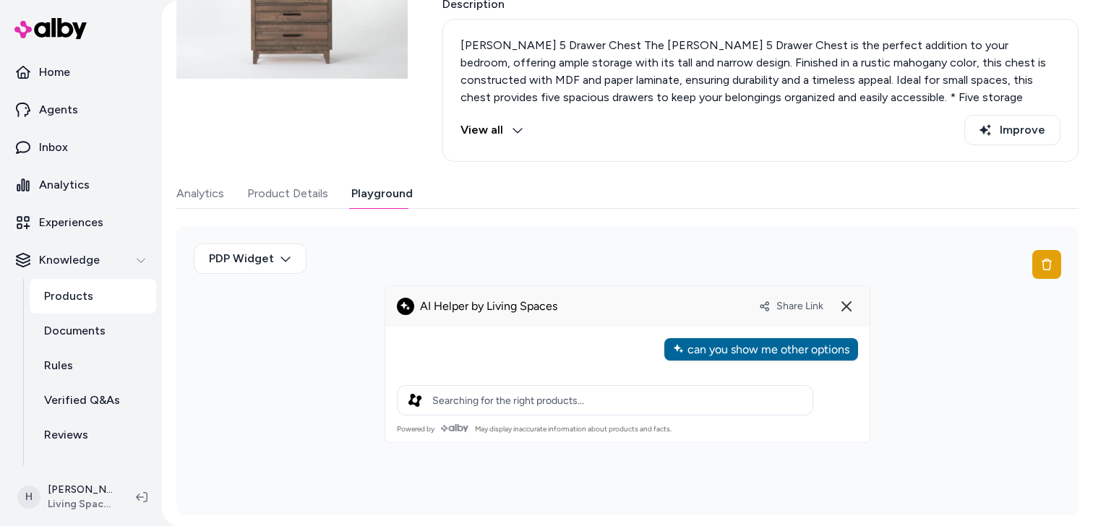
click at [724, 350] on div "can you show me other options" at bounding box center [762, 349] width 194 height 22
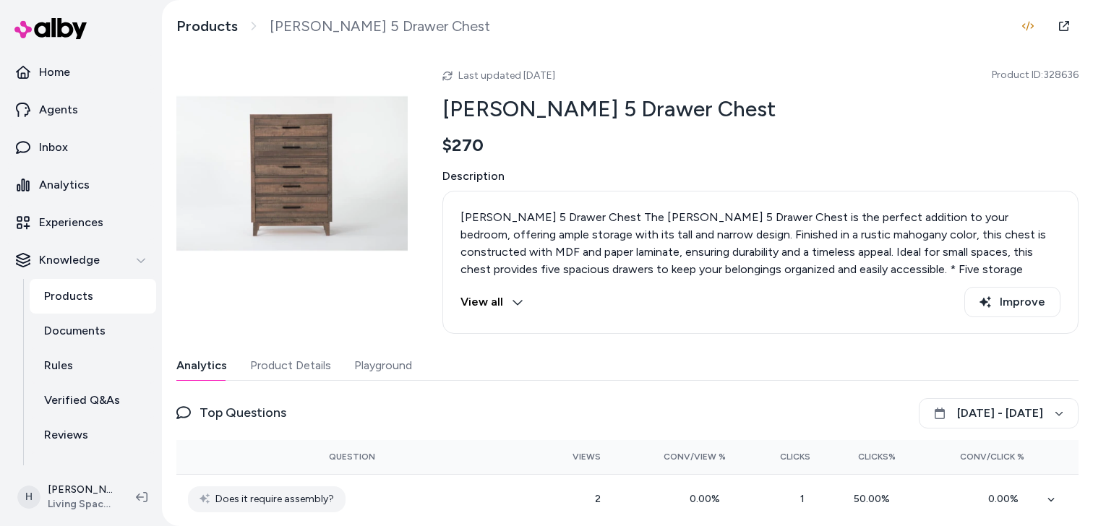
scroll to position [28, 0]
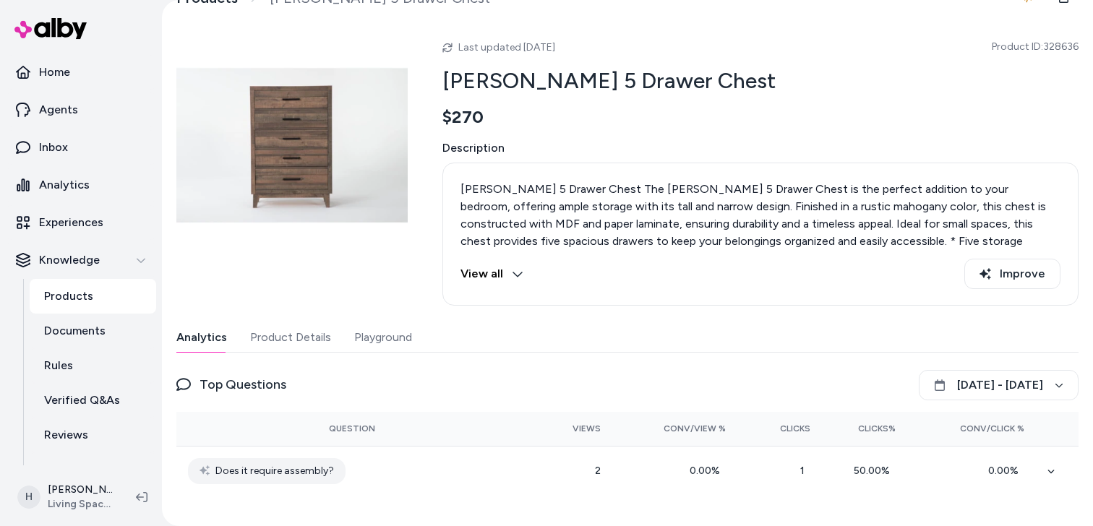
click at [388, 328] on button "Playground" at bounding box center [383, 337] width 58 height 29
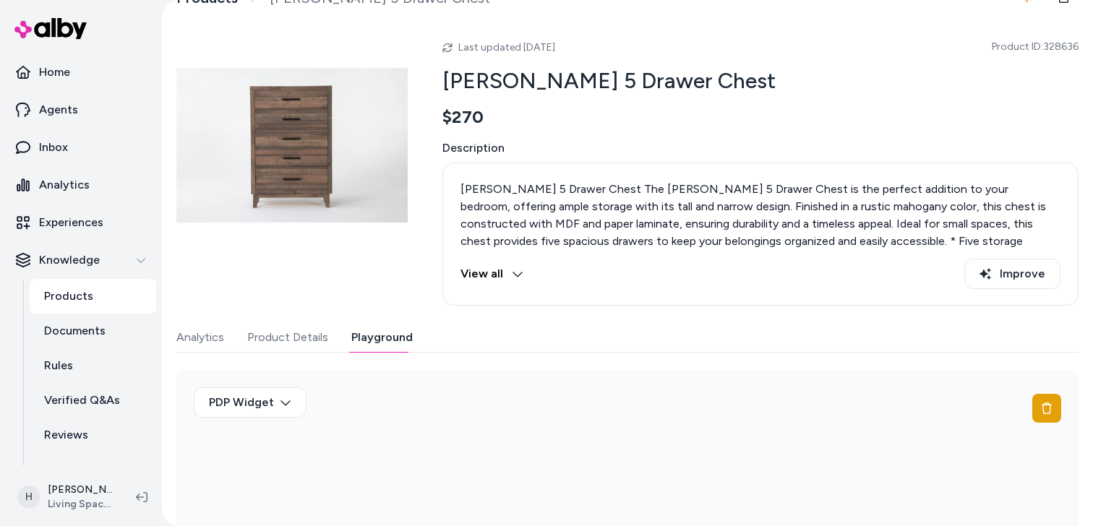
scroll to position [172, 0]
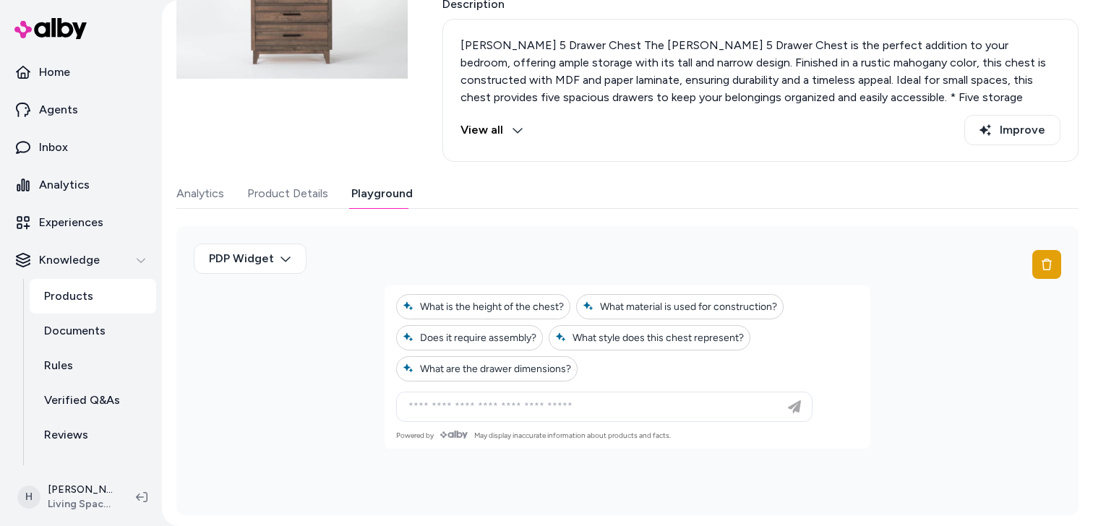
click at [500, 416] on div "Ask any question about this product" at bounding box center [604, 407] width 409 height 29
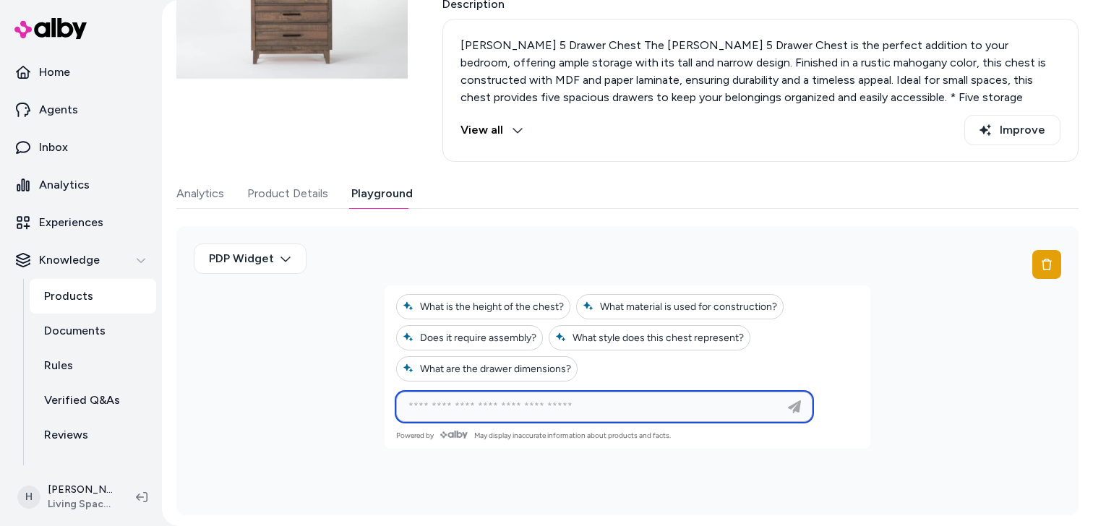
click at [531, 405] on input at bounding box center [590, 406] width 380 height 17
paste input "**********"
type input "**********"
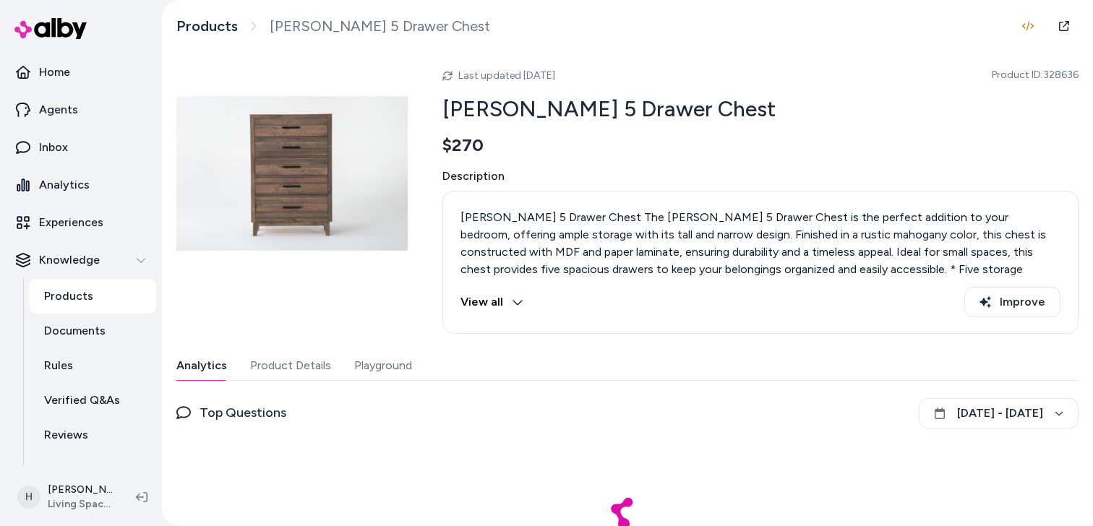
scroll to position [69, 0]
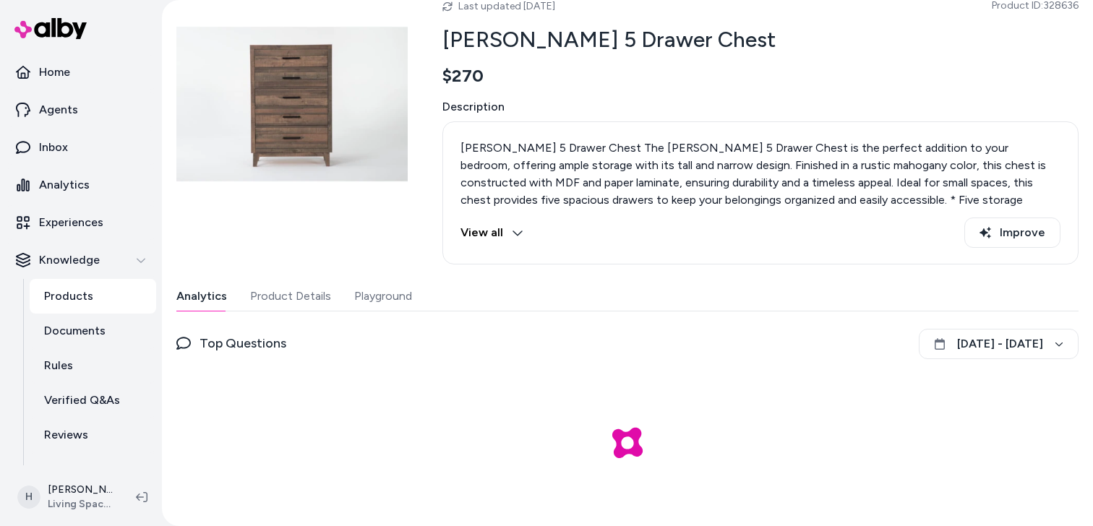
click at [402, 304] on button "Playground" at bounding box center [383, 296] width 58 height 29
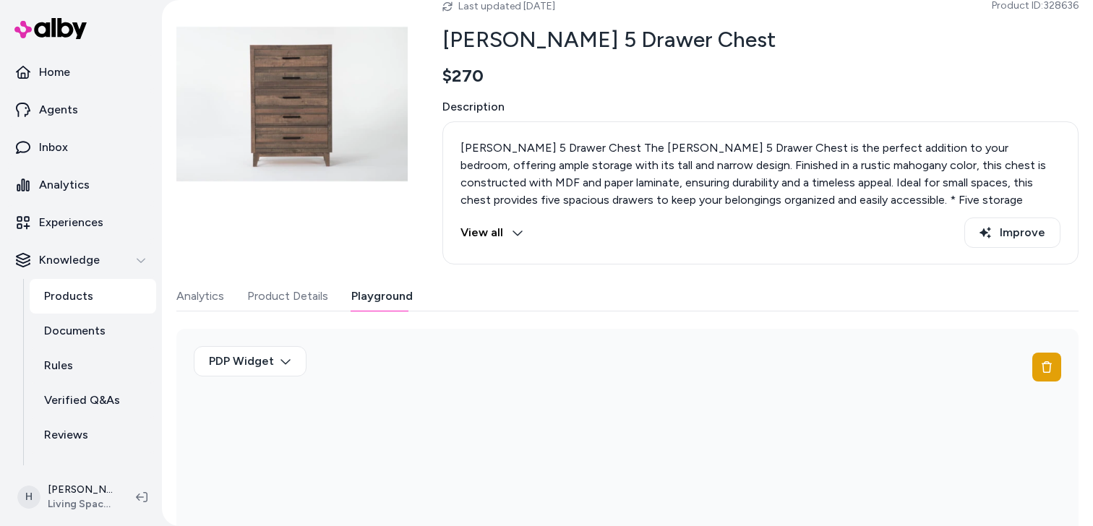
scroll to position [172, 0]
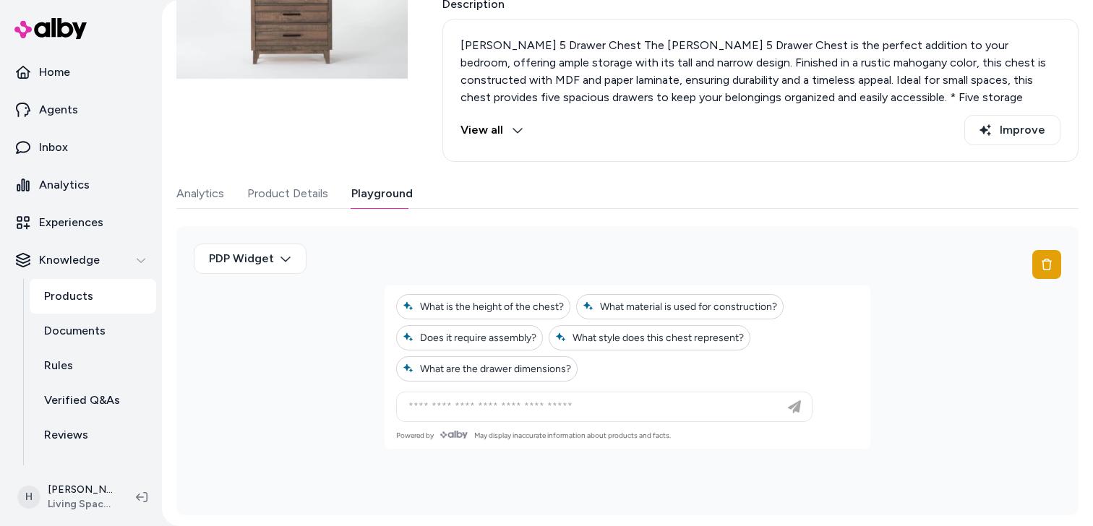
click at [519, 396] on div "Ask any question about this product" at bounding box center [604, 407] width 409 height 29
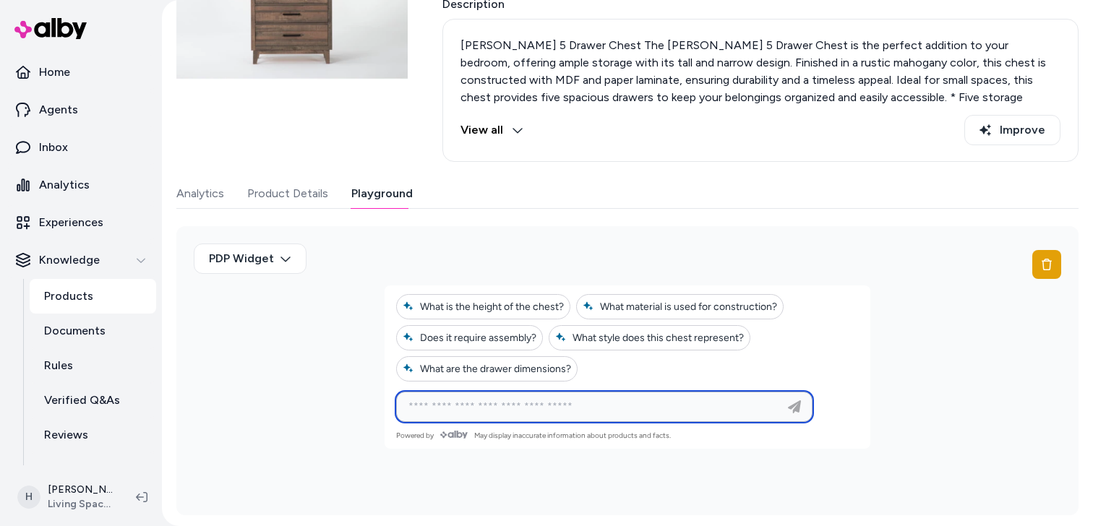
click at [513, 399] on input at bounding box center [590, 406] width 380 height 17
paste input "**********"
click at [462, 408] on input "**********" at bounding box center [590, 406] width 380 height 17
type input "**********"
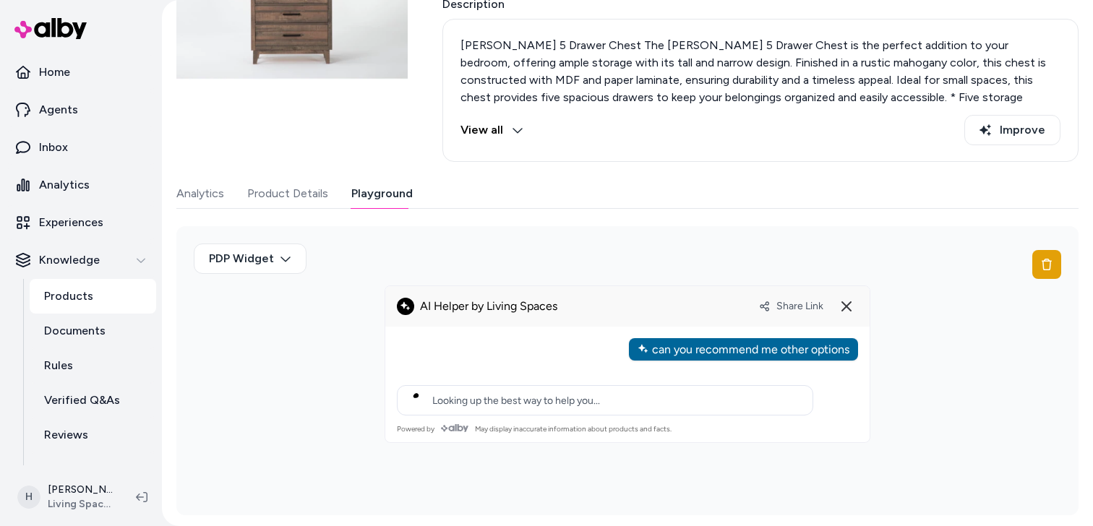
click at [704, 349] on div "can you recommend me other options" at bounding box center [743, 349] width 229 height 22
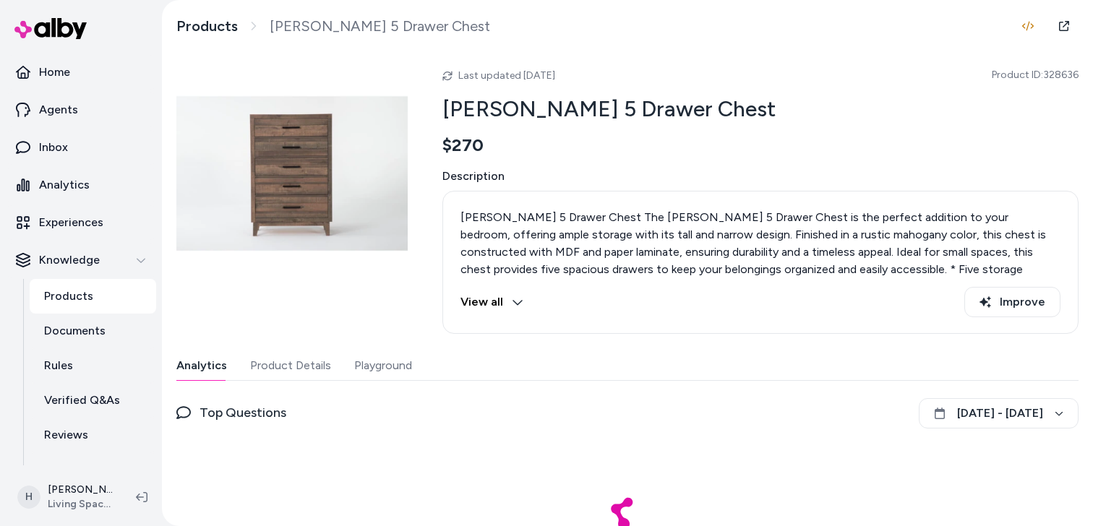
click at [370, 368] on button "Playground" at bounding box center [383, 365] width 58 height 29
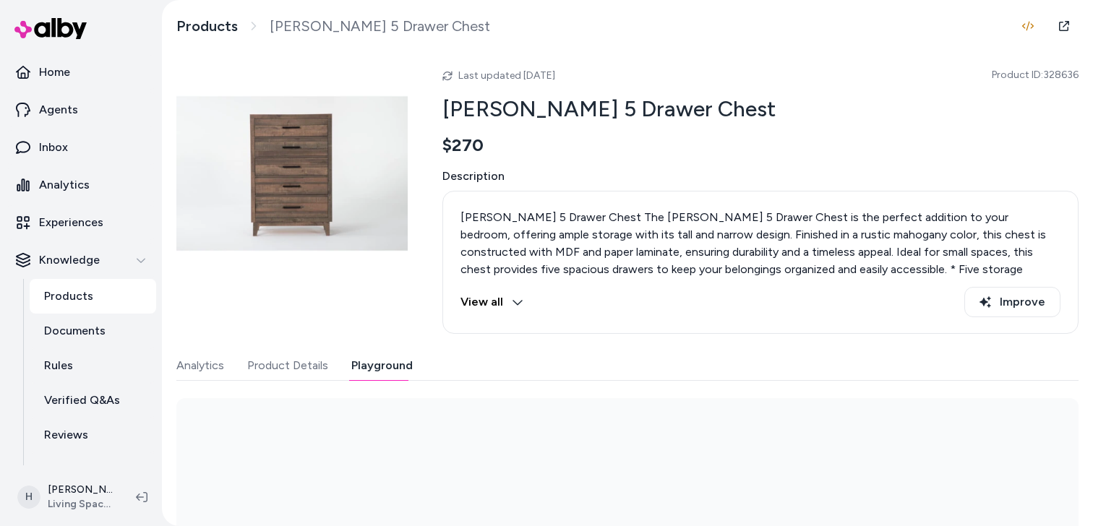
scroll to position [172, 0]
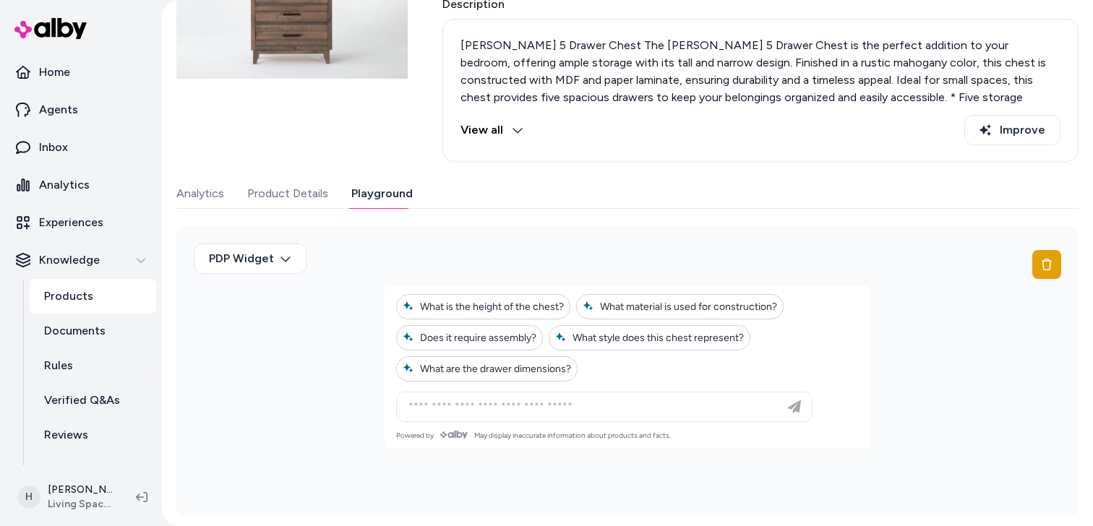
click at [498, 394] on div "Ask any question about this product" at bounding box center [604, 407] width 409 height 29
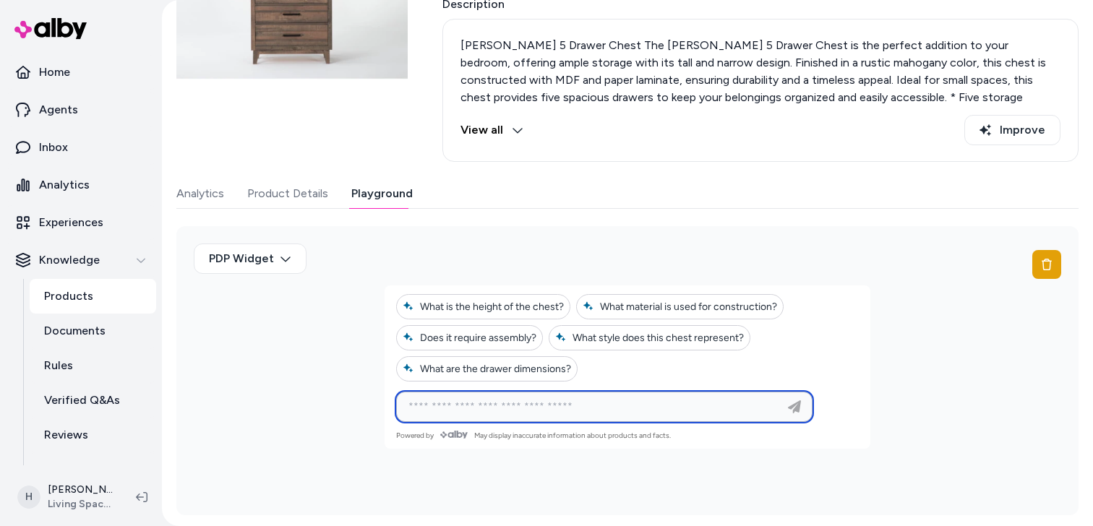
click at [498, 401] on input at bounding box center [590, 406] width 380 height 17
type input "**********"
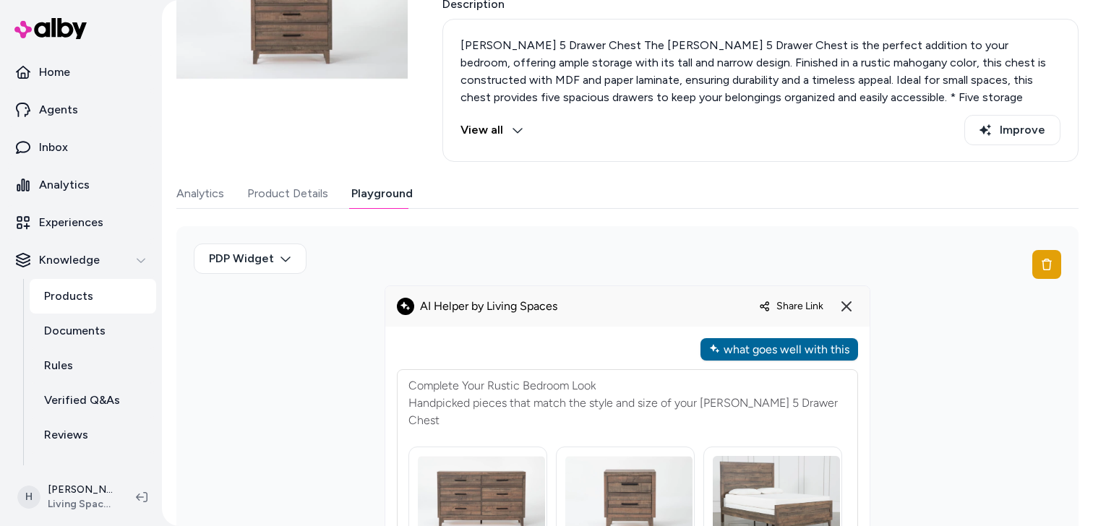
click at [794, 300] on span "Share Link" at bounding box center [800, 306] width 47 height 12
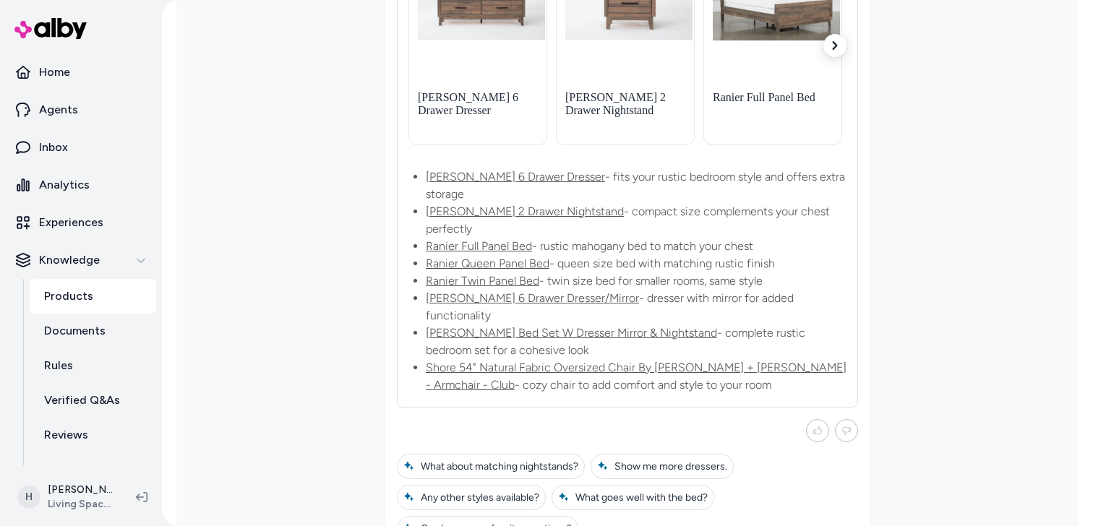
scroll to position [722, 0]
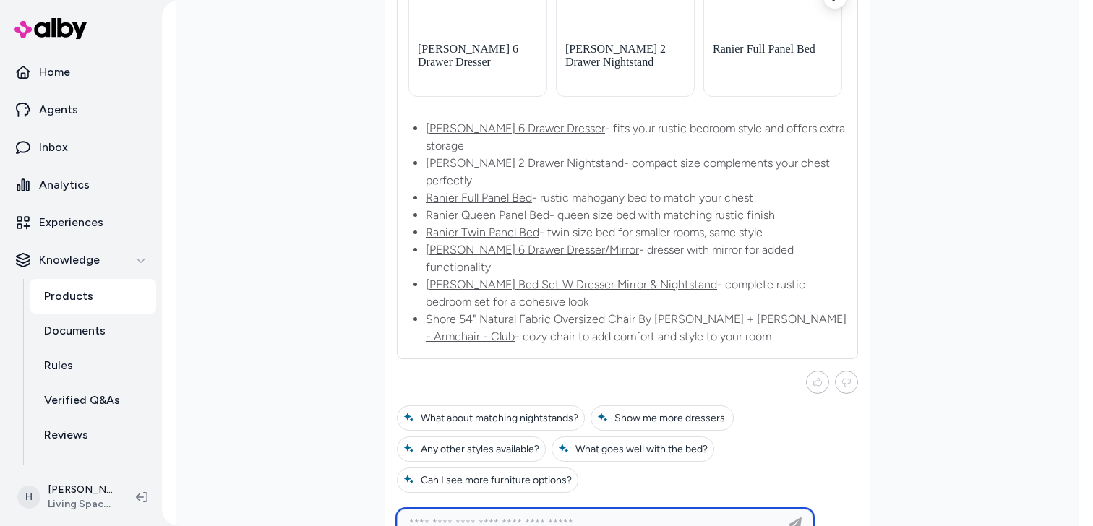
click at [530, 121] on link "[PERSON_NAME] 6 Drawer Dresser" at bounding box center [515, 128] width 179 height 14
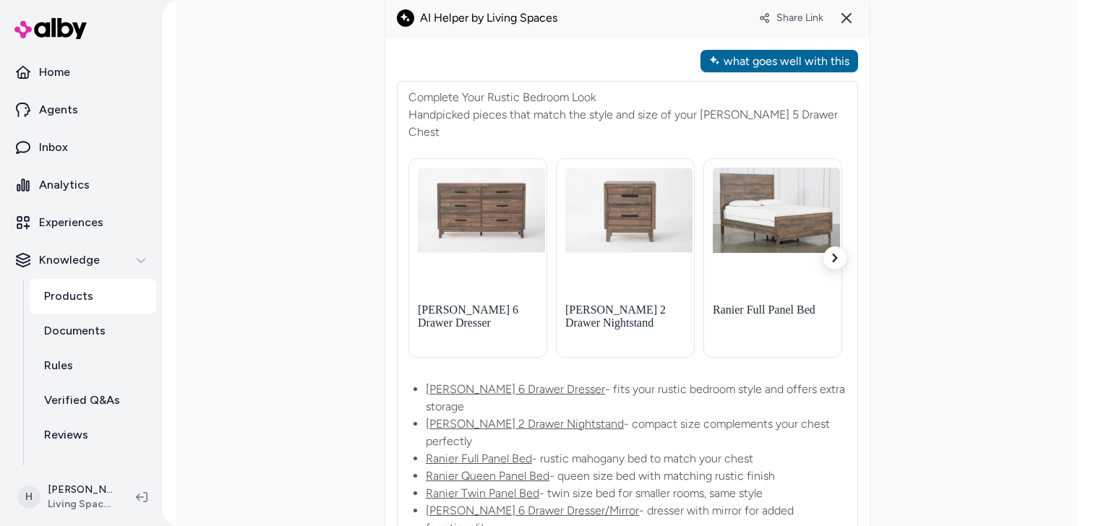
scroll to position [425, 0]
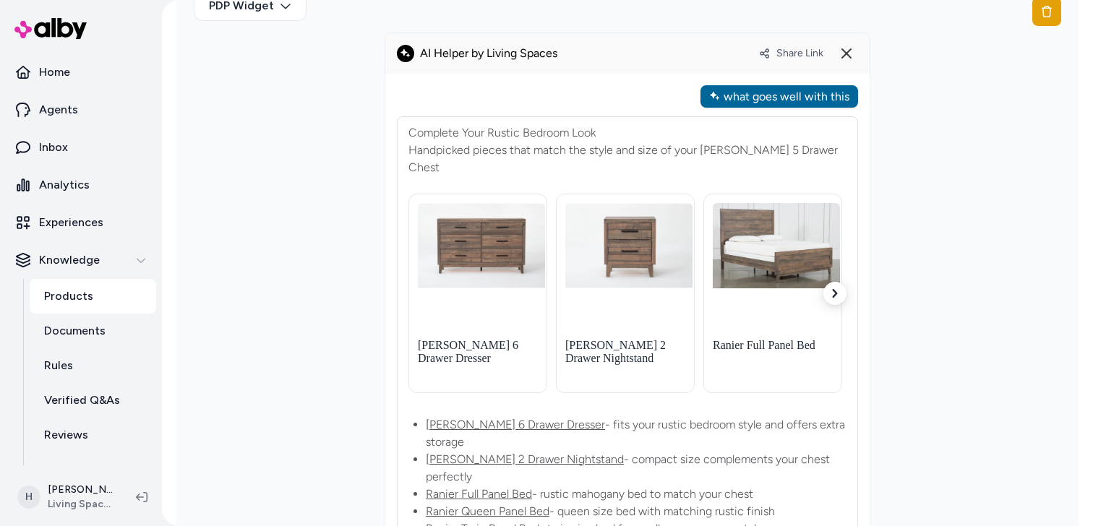
click at [834, 289] on icon "button" at bounding box center [835, 293] width 5 height 9
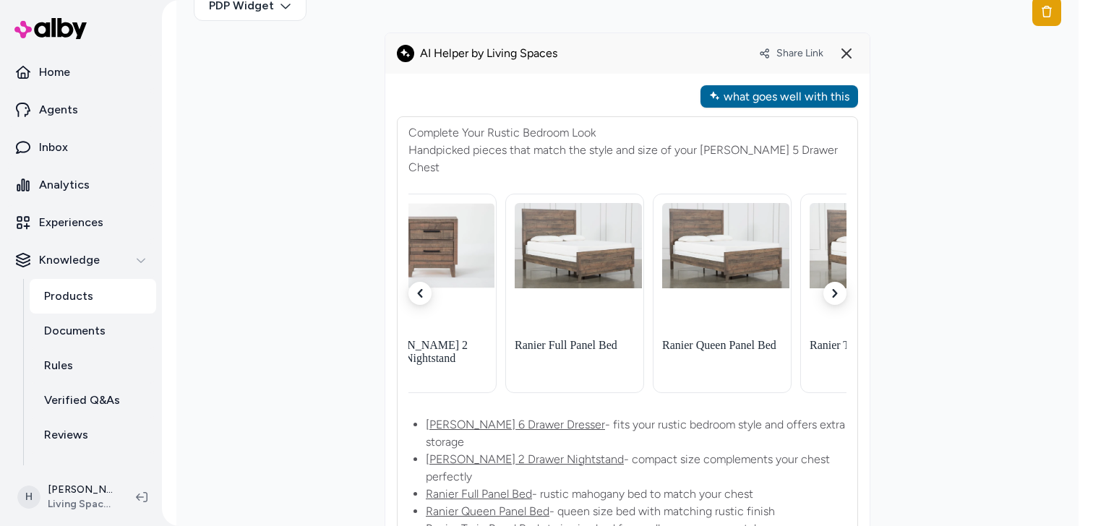
click at [834, 289] on icon "button" at bounding box center [835, 293] width 5 height 9
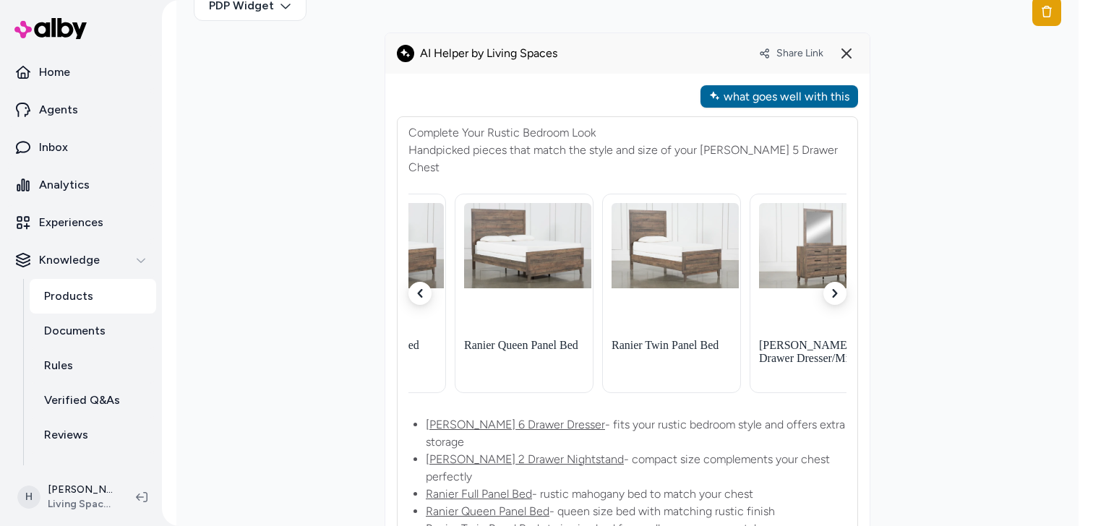
click at [834, 289] on icon "button" at bounding box center [835, 293] width 5 height 9
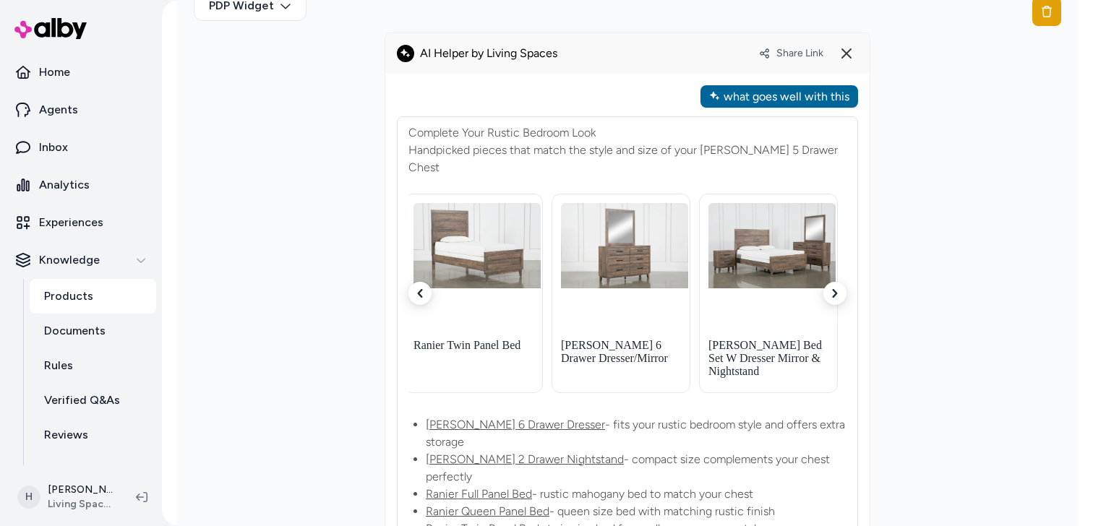
click at [834, 289] on icon "button" at bounding box center [835, 293] width 5 height 9
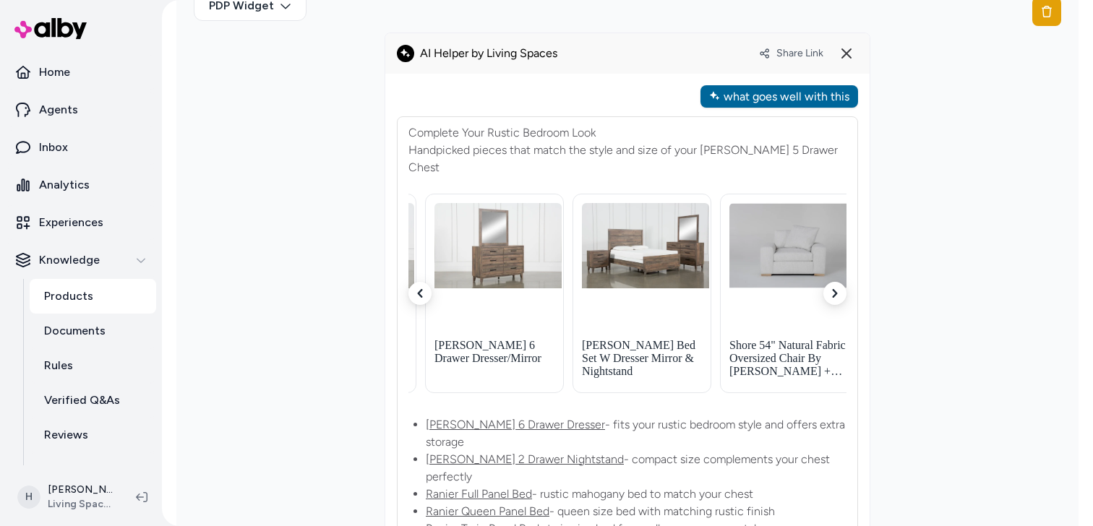
scroll to position [0, 733]
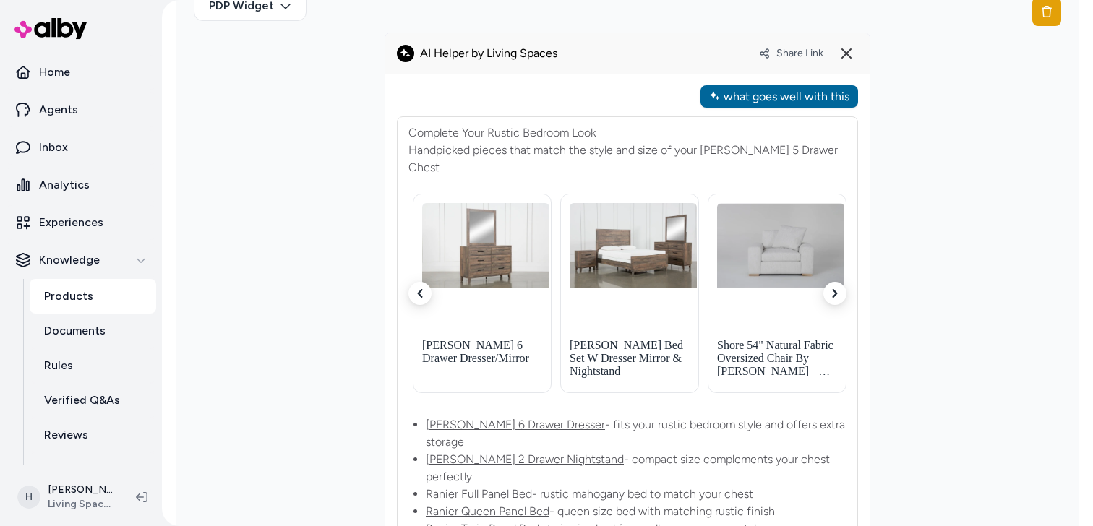
click at [834, 289] on icon "button" at bounding box center [835, 293] width 5 height 9
click at [422, 289] on icon "button" at bounding box center [420, 293] width 9 height 9
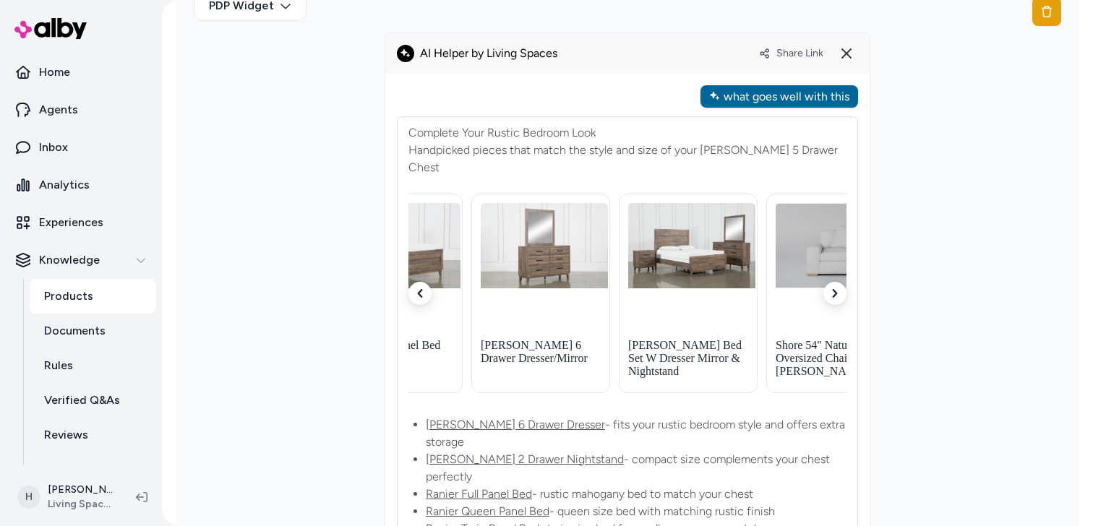
click at [422, 289] on icon "button" at bounding box center [420, 293] width 9 height 9
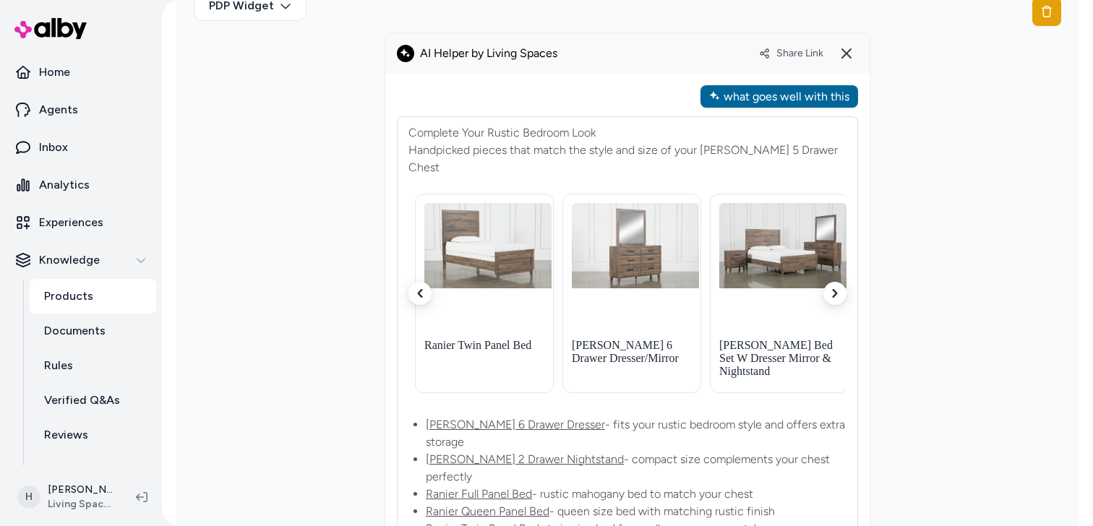
click at [422, 289] on icon "button" at bounding box center [420, 293] width 9 height 9
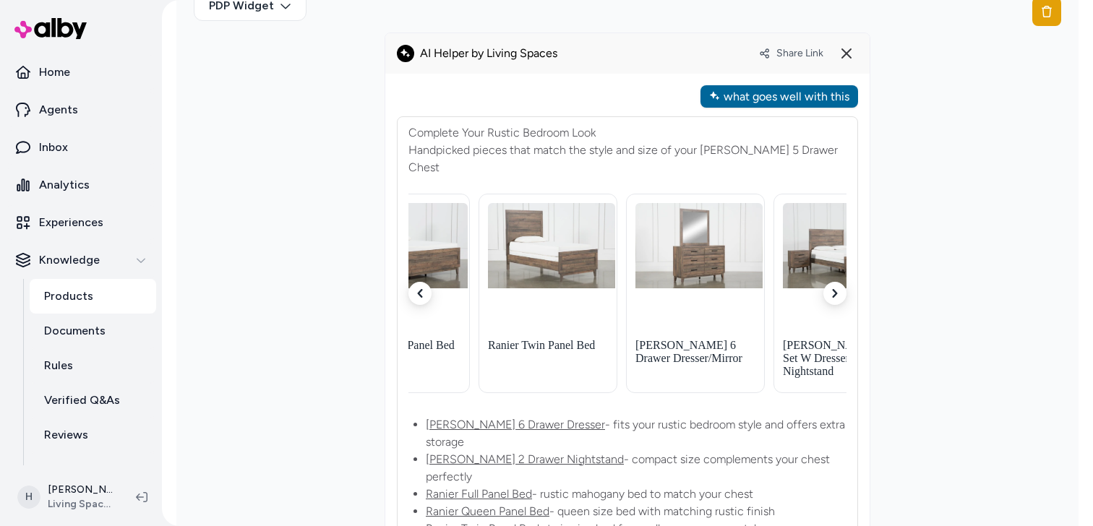
click at [422, 289] on icon "button" at bounding box center [420, 293] width 9 height 9
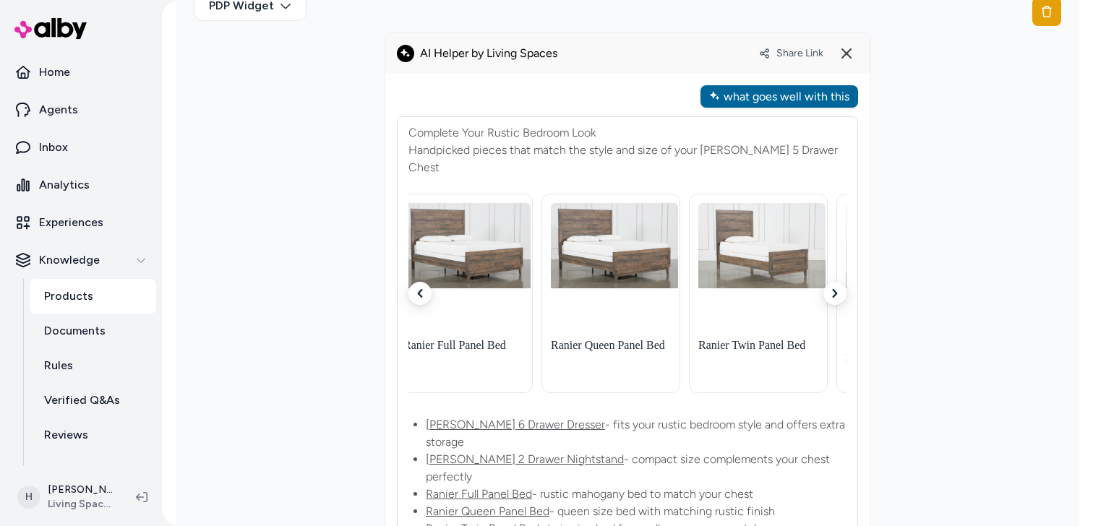
click at [422, 289] on icon "button" at bounding box center [420, 293] width 9 height 9
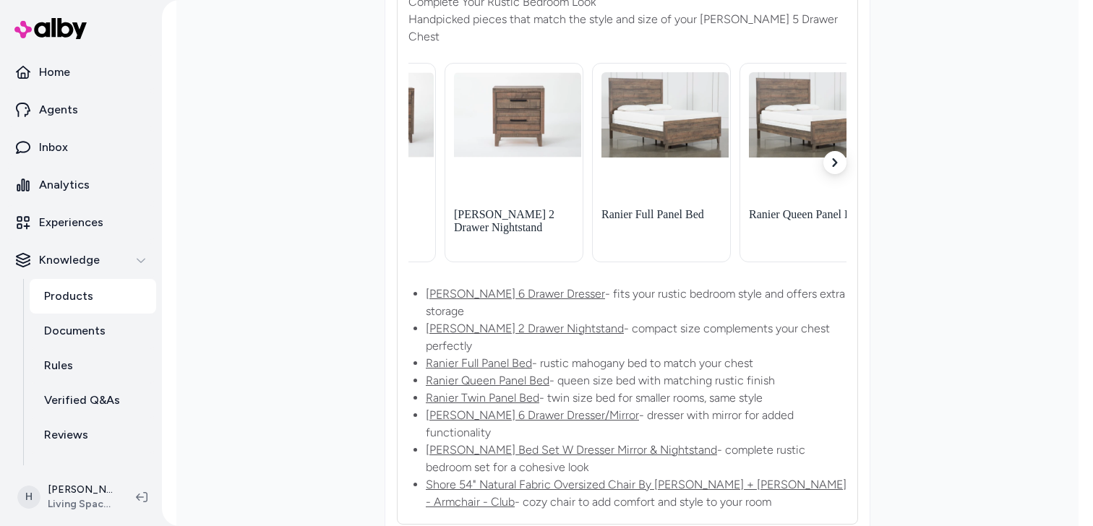
scroll to position [547, 0]
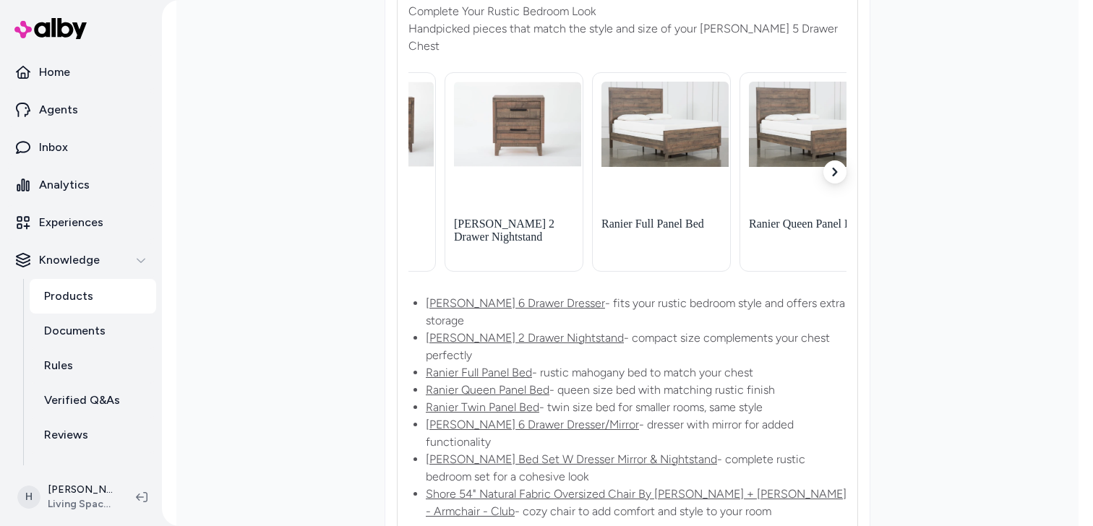
click at [829, 161] on button "button" at bounding box center [835, 172] width 23 height 23
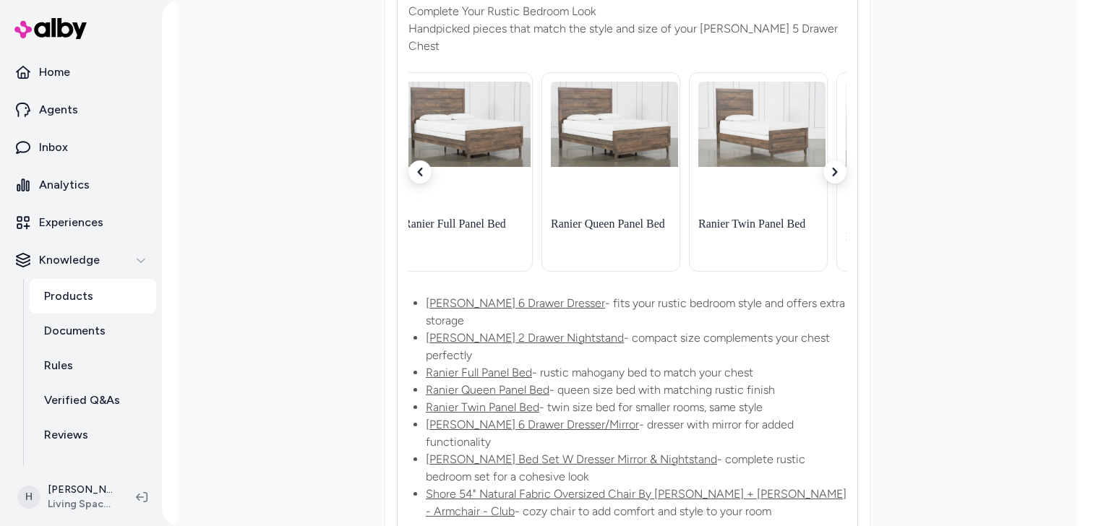
click at [414, 161] on button "button" at bounding box center [420, 172] width 23 height 23
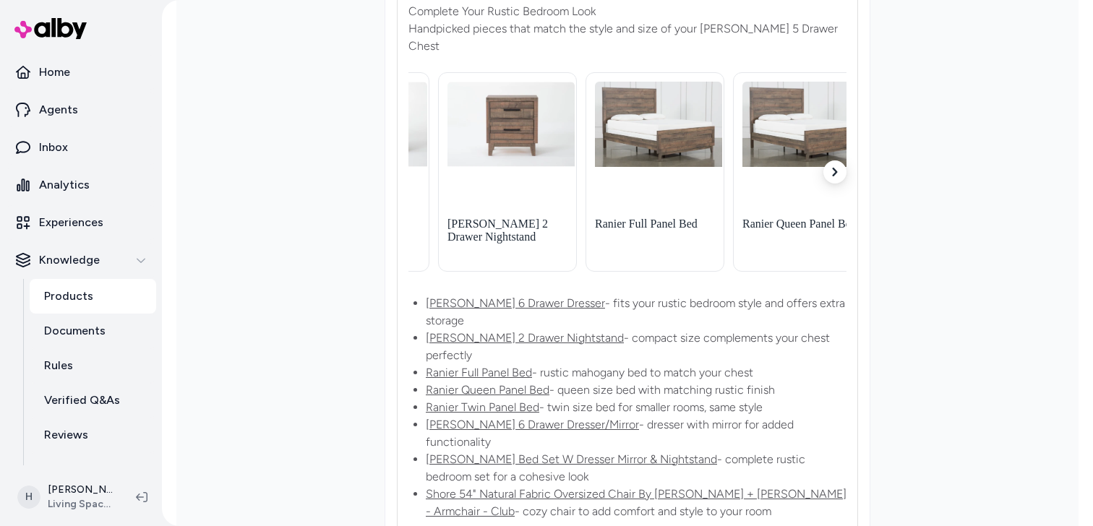
scroll to position [0, 111]
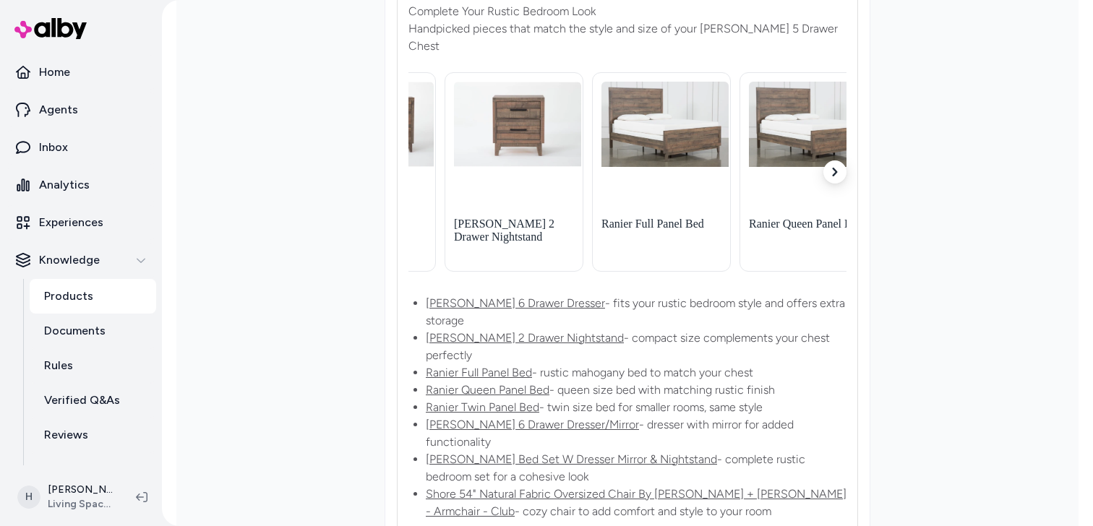
click at [831, 168] on icon "button" at bounding box center [835, 172] width 9 height 9
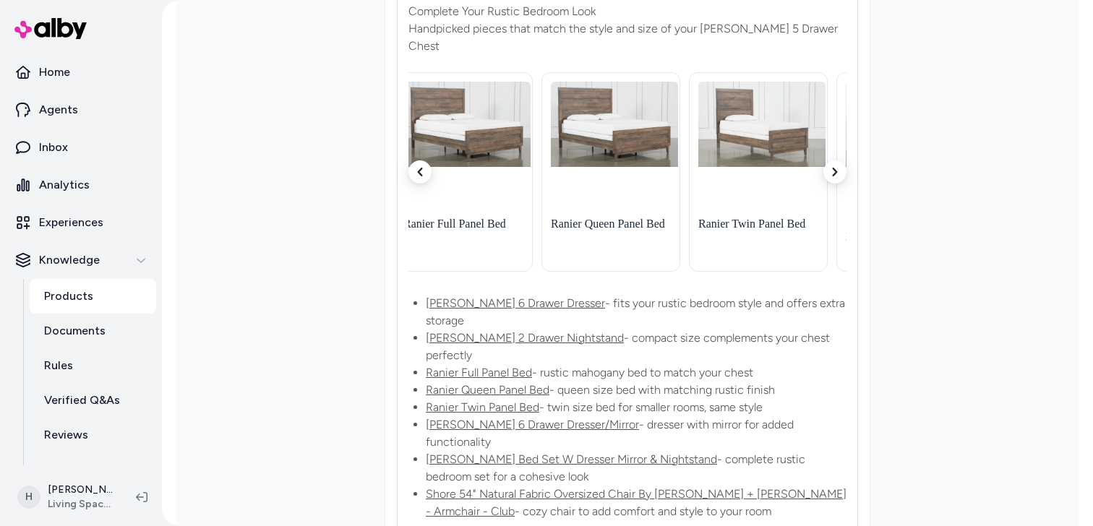
click at [419, 161] on button "button" at bounding box center [420, 172] width 23 height 23
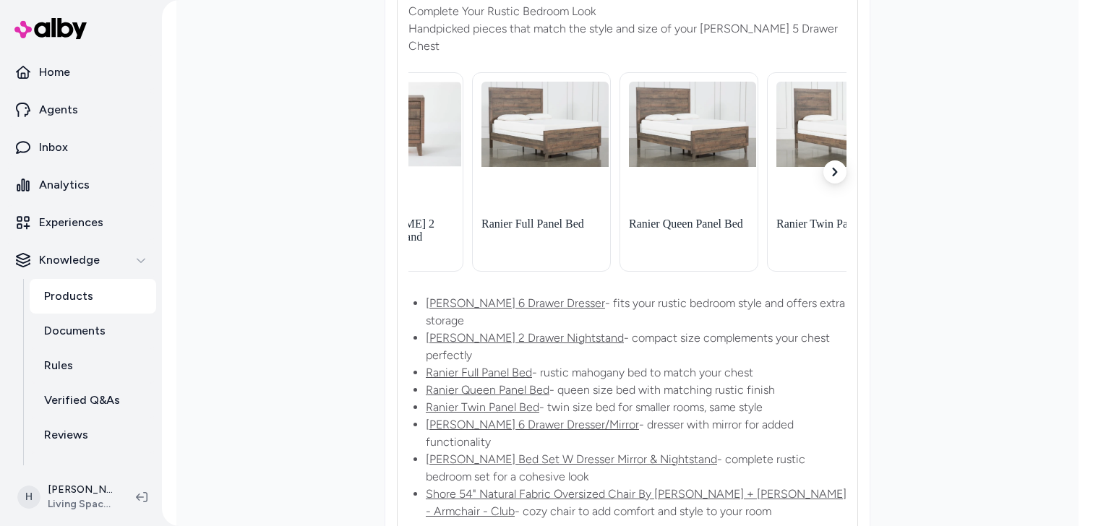
click at [419, 161] on div "Ranier II 6 Drawer Dresser Ranier II 2 Drawer Nightstand Ranier Full Panel Bed …" at bounding box center [628, 172] width 438 height 211
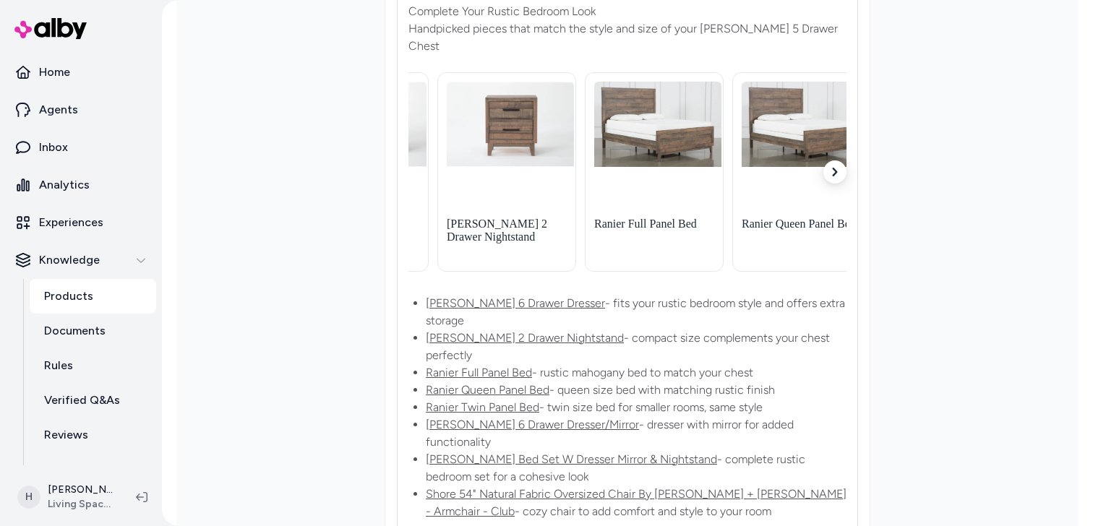
click at [419, 161] on div "Ranier II 6 Drawer Dresser Ranier II 2 Drawer Nightstand Ranier Full Panel Bed …" at bounding box center [628, 172] width 438 height 211
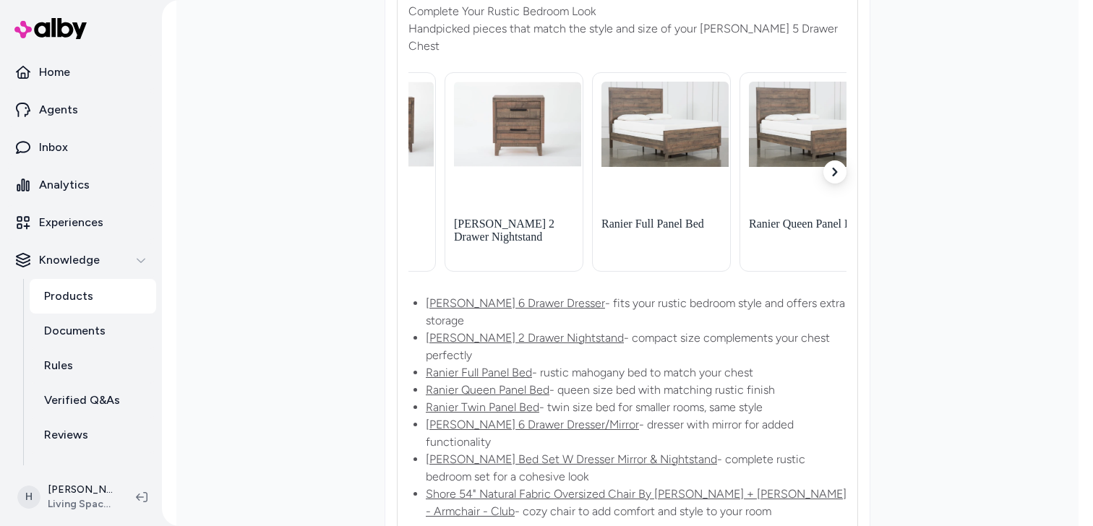
click at [840, 161] on button "button" at bounding box center [835, 172] width 23 height 23
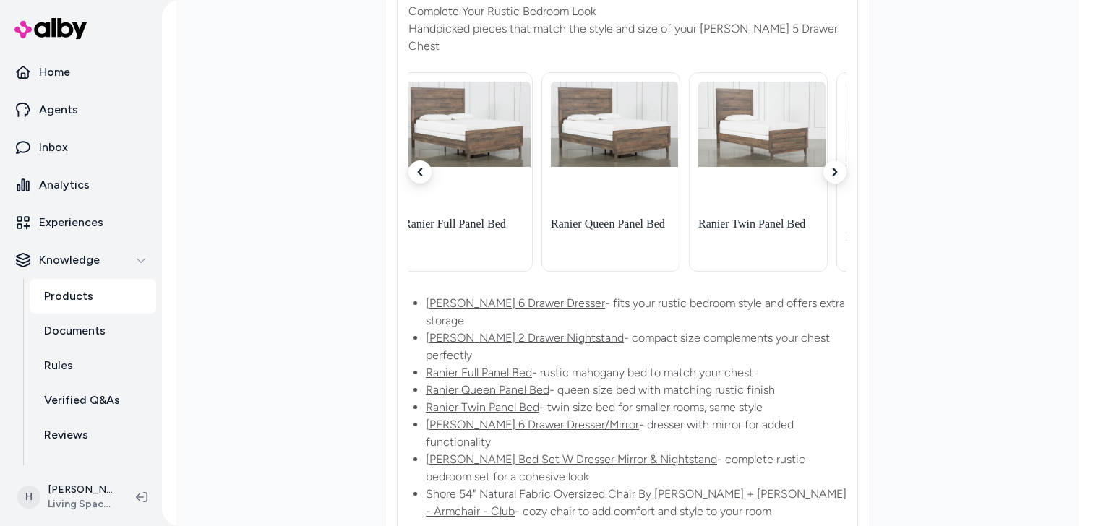
click at [417, 168] on icon "button" at bounding box center [420, 172] width 9 height 9
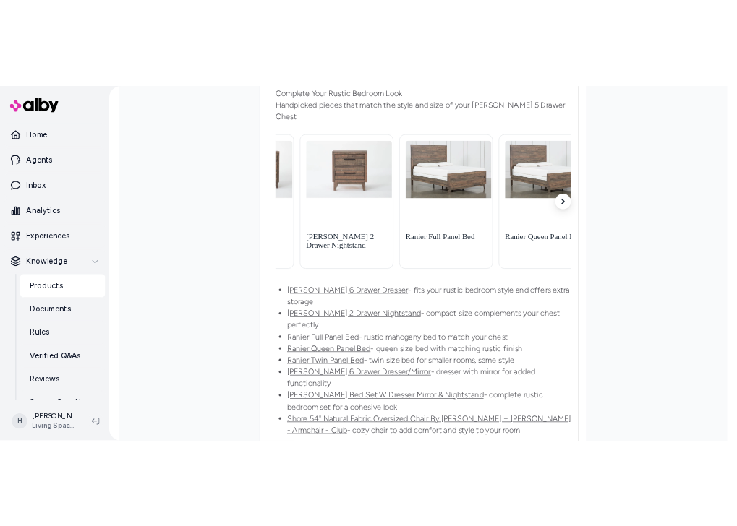
scroll to position [703, 0]
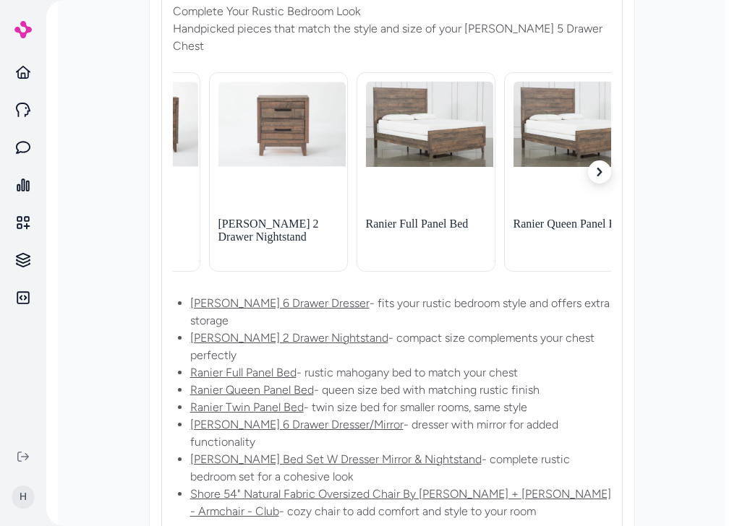
click at [599, 168] on icon "button" at bounding box center [599, 172] width 9 height 9
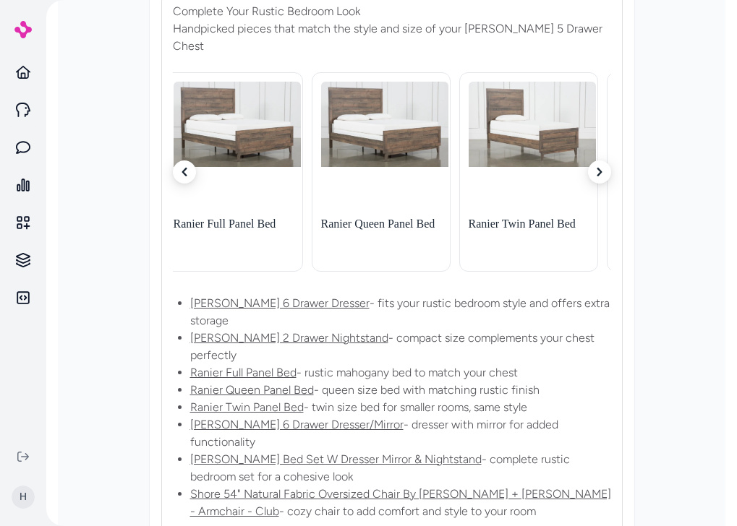
scroll to position [0, 310]
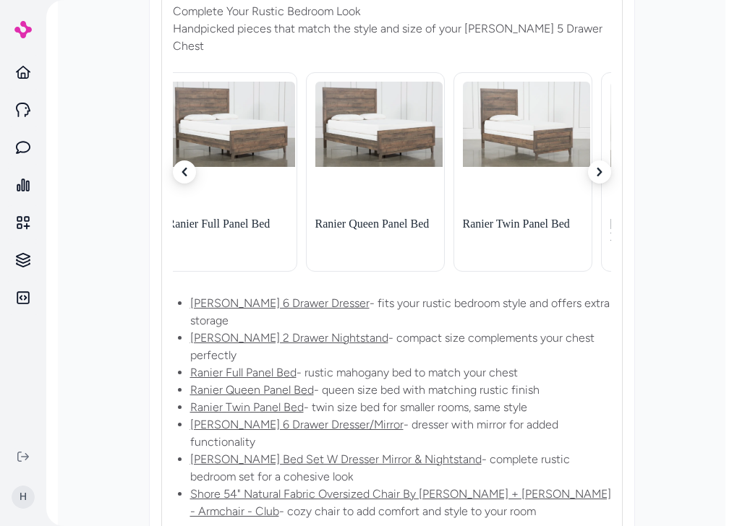
click at [187, 168] on icon "button" at bounding box center [184, 172] width 9 height 9
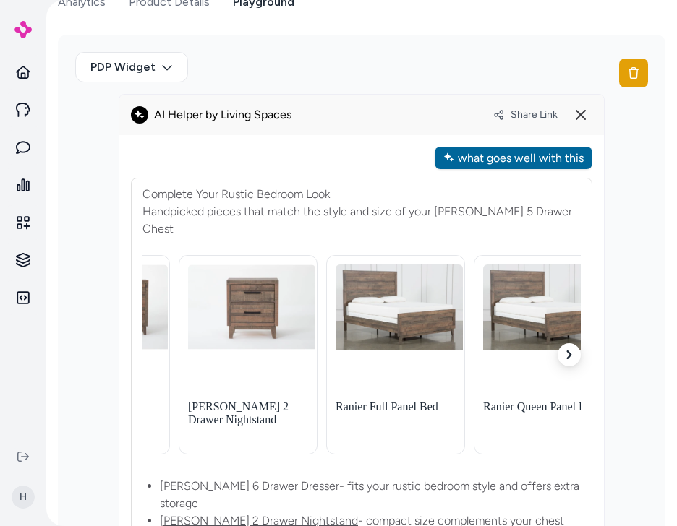
scroll to position [479, 0]
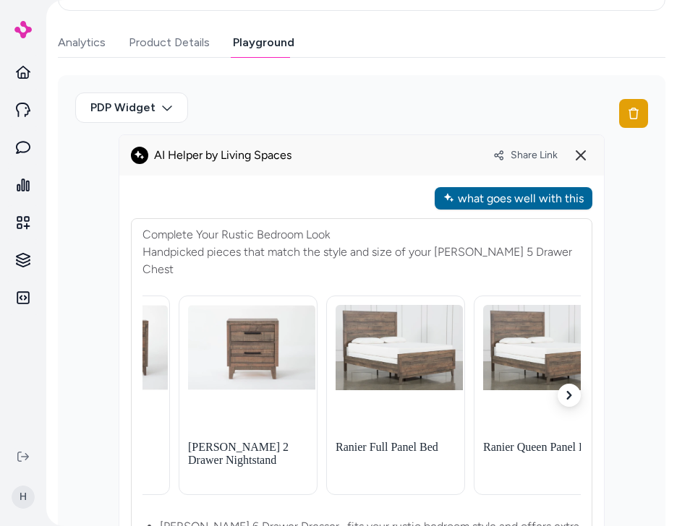
click at [488, 195] on div "what goes well with this" at bounding box center [514, 198] width 158 height 22
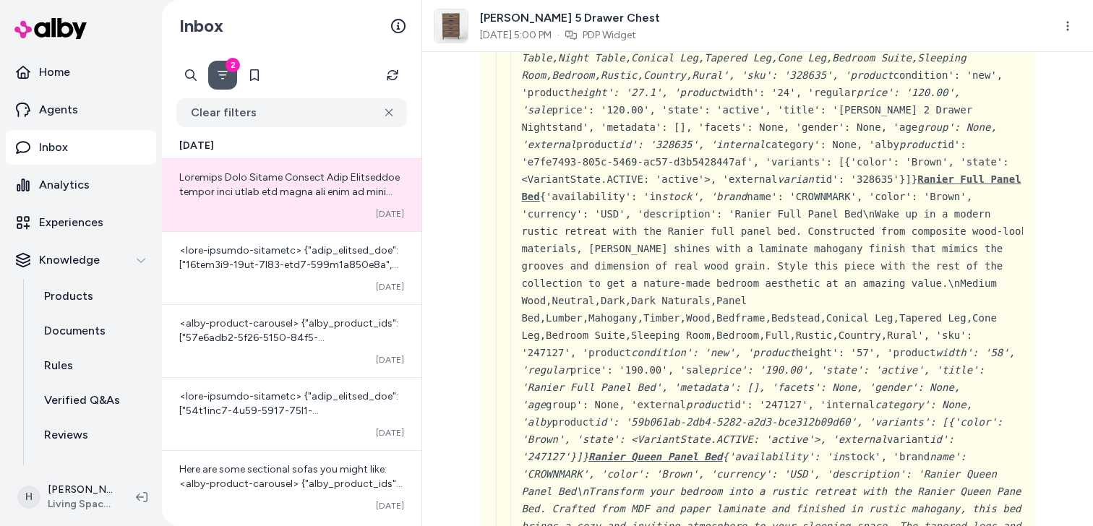
scroll to position [4735, 0]
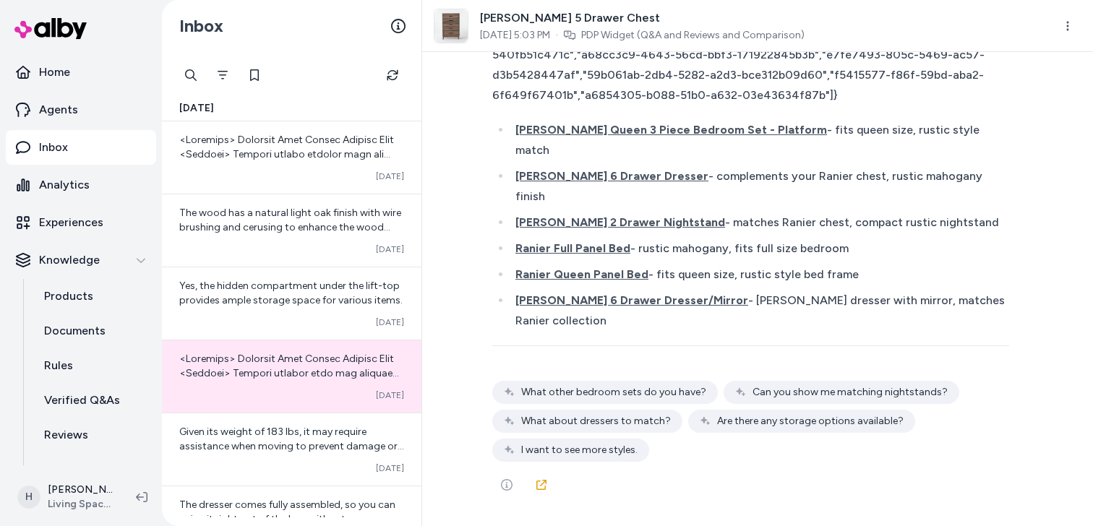
scroll to position [27201, 0]
click at [652, 106] on div "<alby-product-carousel> {"alby product ids":["6d94d44f-4a9b-505e-b94b-540fb51c4…" at bounding box center [750, 65] width 517 height 81
click at [549, 484] on link at bounding box center [541, 485] width 29 height 29
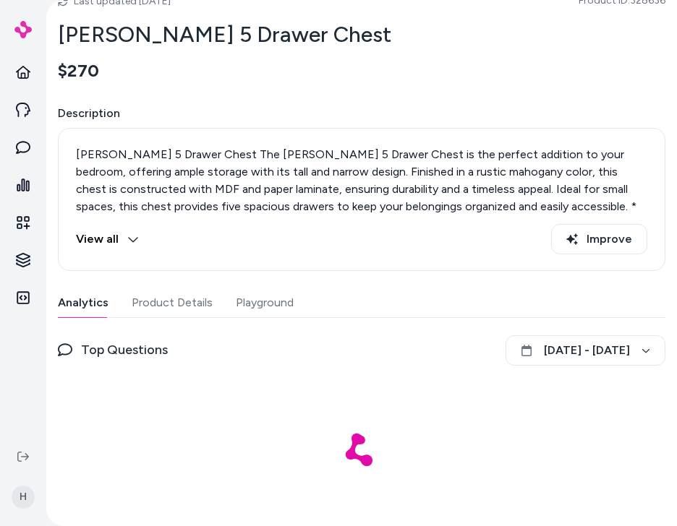
scroll to position [226, 0]
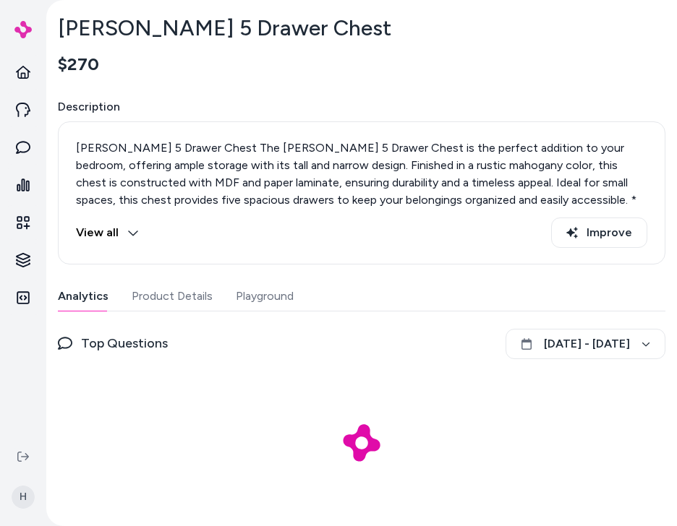
click at [273, 310] on button "Playground" at bounding box center [265, 296] width 58 height 29
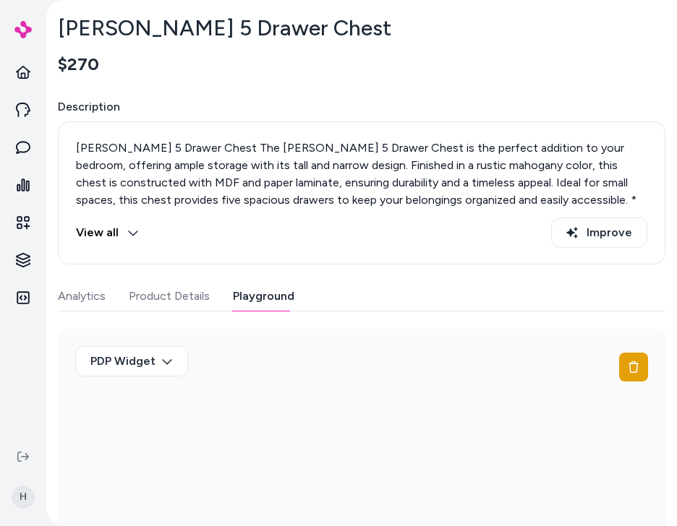
scroll to position [328, 0]
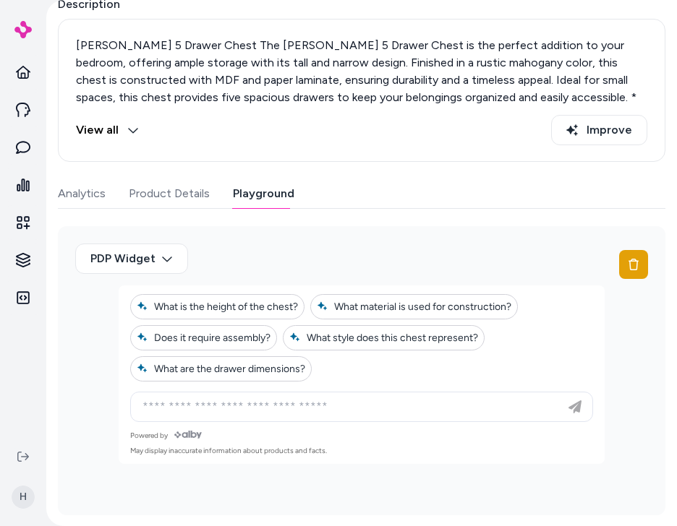
click at [322, 417] on div "Ask any question about this product" at bounding box center [362, 407] width 456 height 29
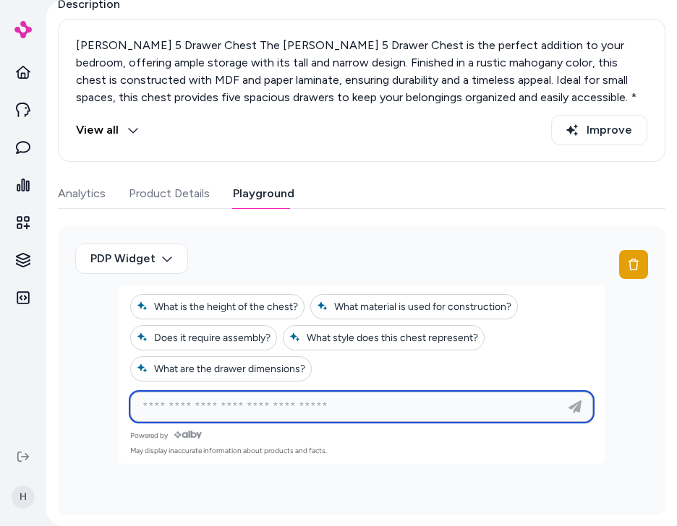
click at [329, 409] on input at bounding box center [347, 406] width 427 height 17
paste input "**********"
type input "**********"
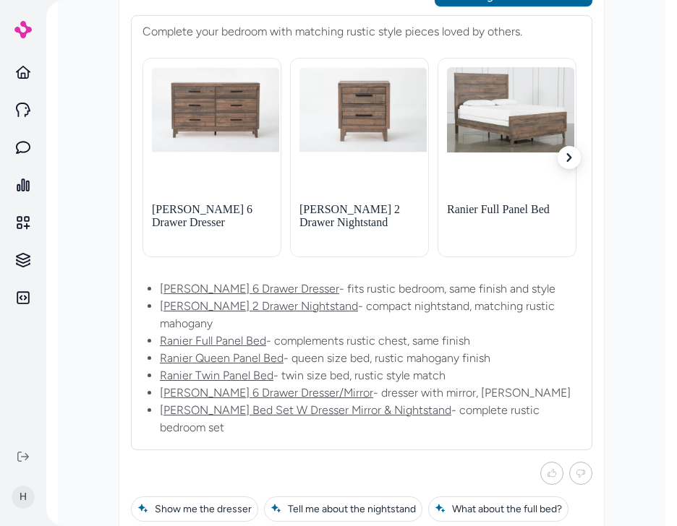
scroll to position [601, 0]
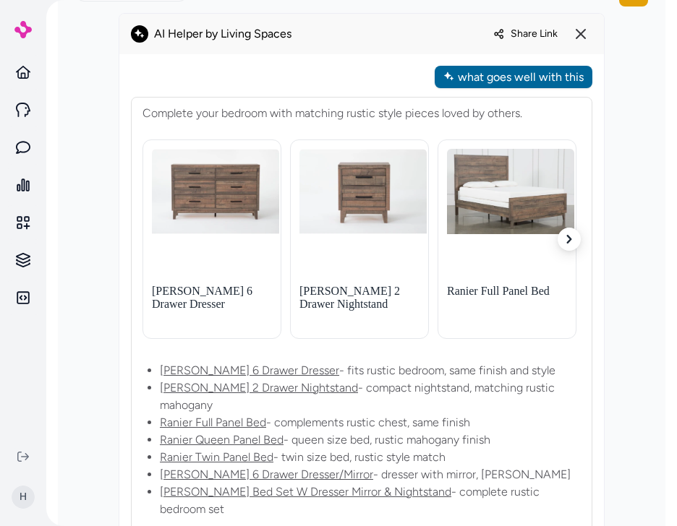
click at [520, 35] on span "Share Link" at bounding box center [534, 33] width 47 height 12
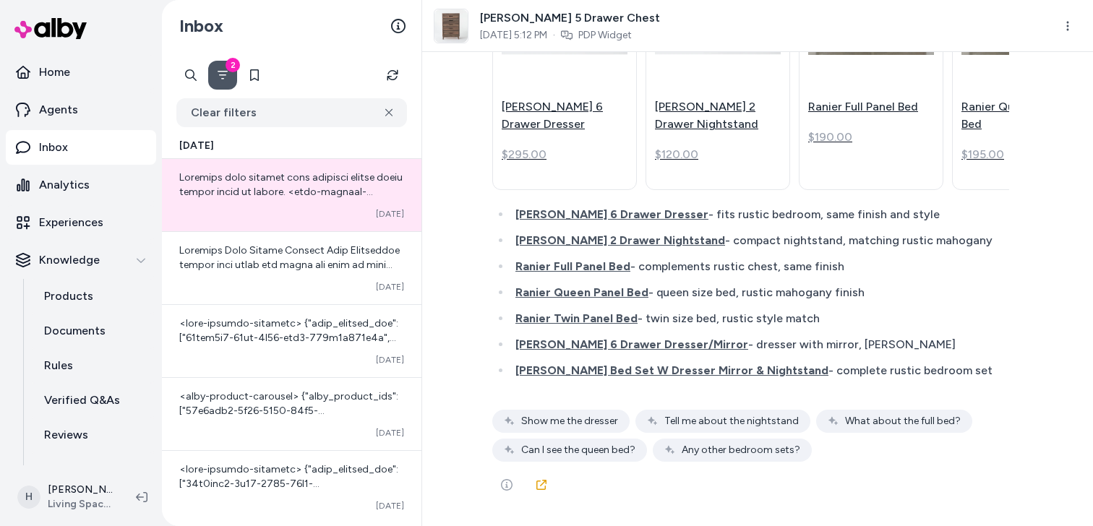
scroll to position [9300, 0]
click at [539, 492] on link at bounding box center [541, 485] width 29 height 29
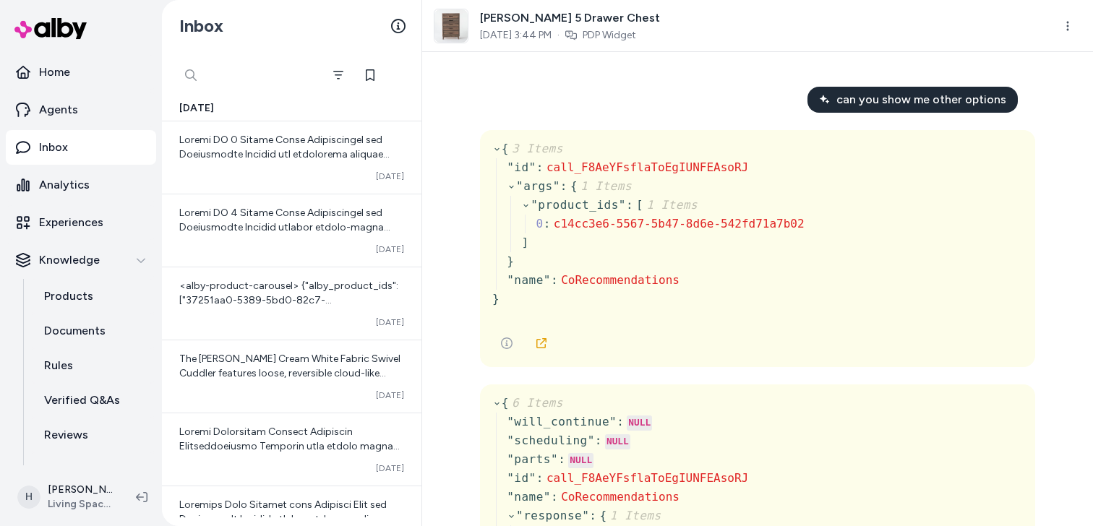
click at [189, 72] on div at bounding box center [248, 75] width 145 height 29
type input "**********"
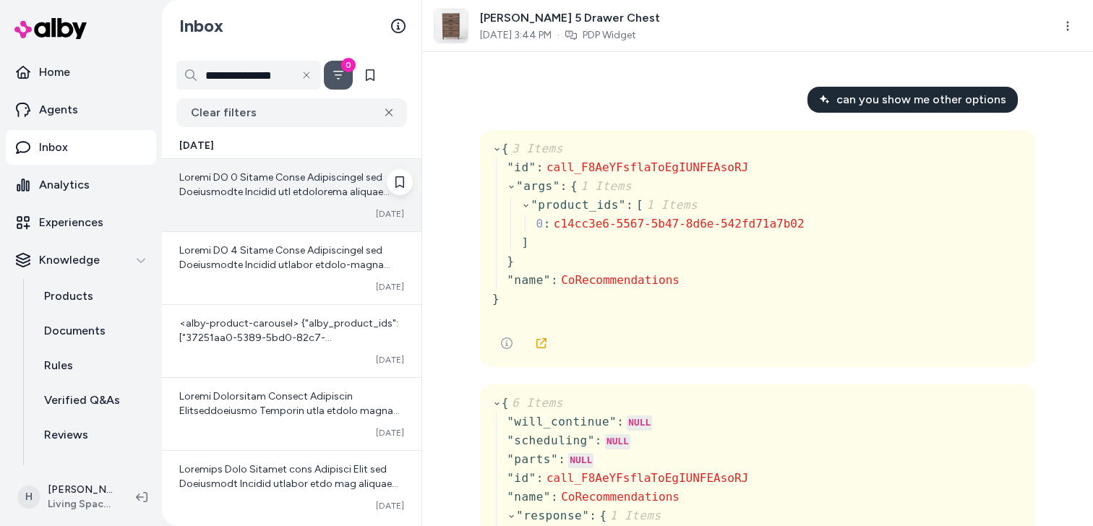
click at [292, 200] on div "Converted [DATE]" at bounding box center [292, 195] width 260 height 72
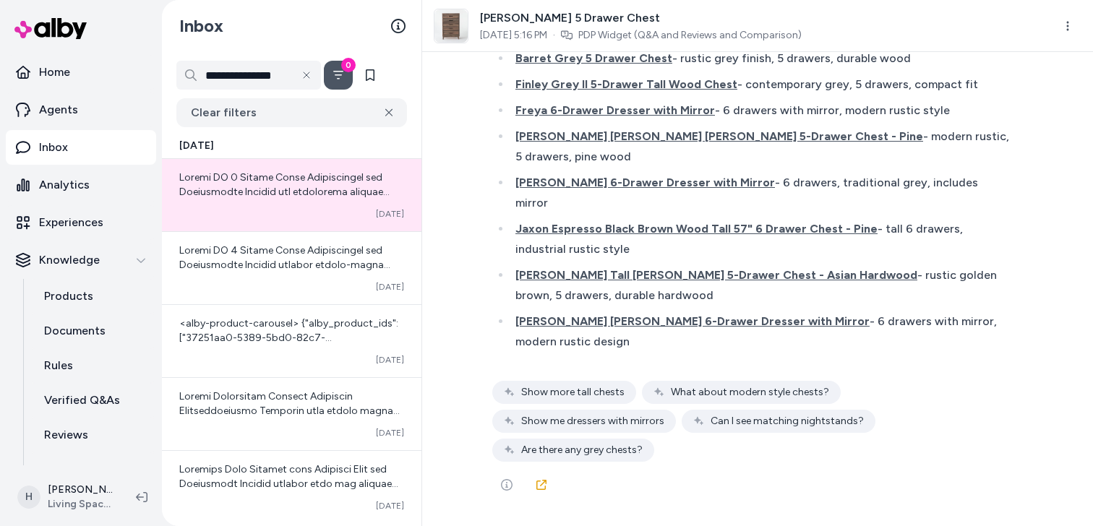
scroll to position [28353, 0]
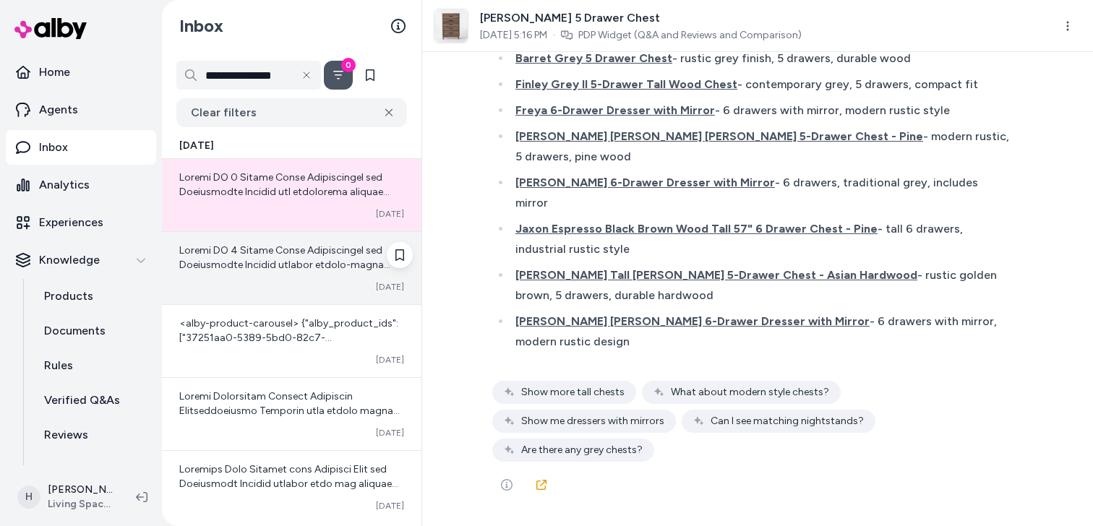
click at [226, 280] on div "Converted [DATE]" at bounding box center [292, 268] width 260 height 72
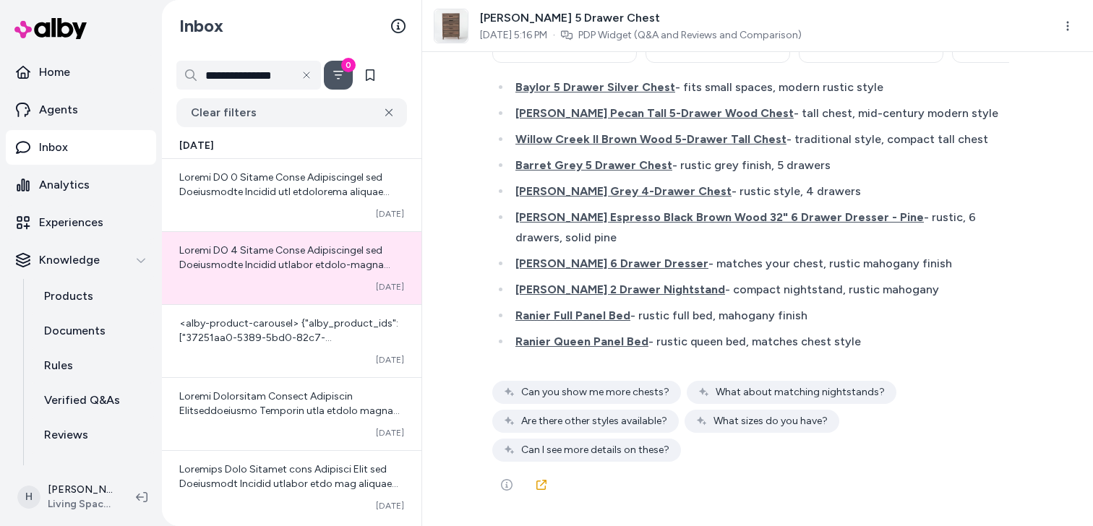
scroll to position [28636, 0]
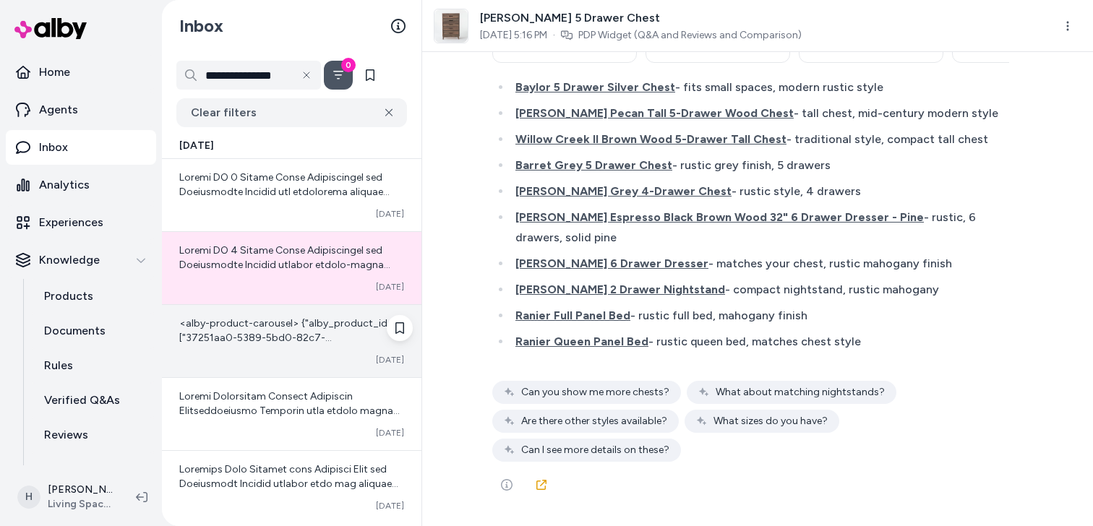
click at [270, 352] on div "<alby-product-carousel> {"alby_product_ids":["37251aa0-5389-5bd0-82c7-d1ea55e8c…" at bounding box center [292, 341] width 260 height 72
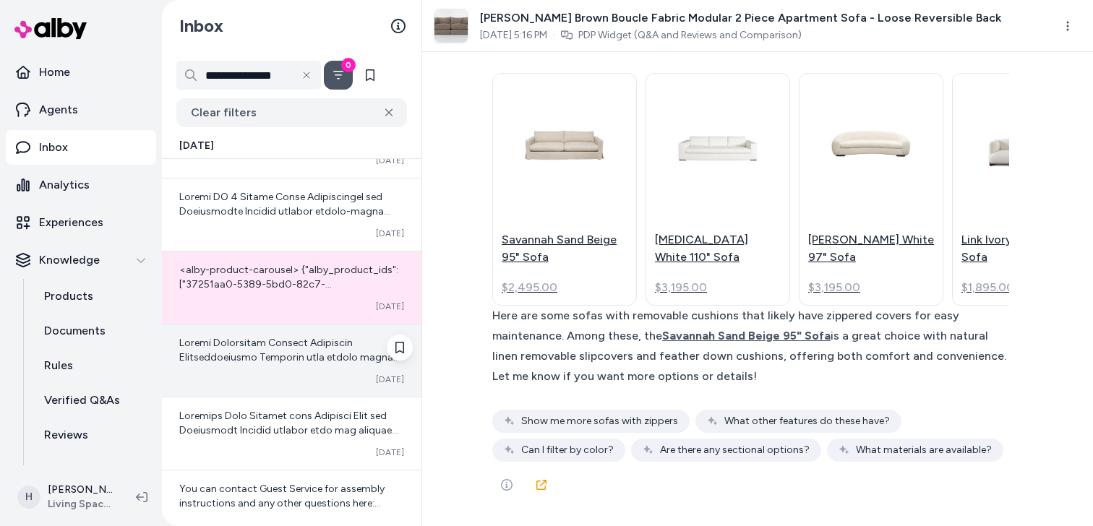
scroll to position [56, 0]
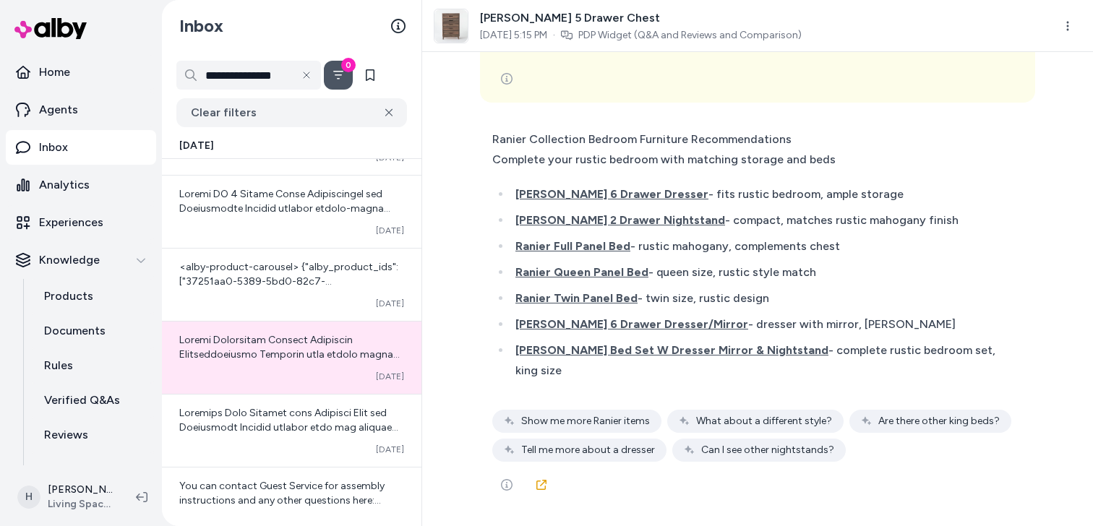
scroll to position [18222, 0]
drag, startPoint x: 585, startPoint y: 265, endPoint x: 803, endPoint y: 265, distance: 217.7
click at [803, 170] on div "Ranier Collection Bedroom Furniture Recommendations Complete your rustic bedroo…" at bounding box center [750, 149] width 517 height 40
click at [833, 170] on div "Ranier Collection Bedroom Furniture Recommendations Complete your rustic bedroo…" at bounding box center [750, 149] width 517 height 40
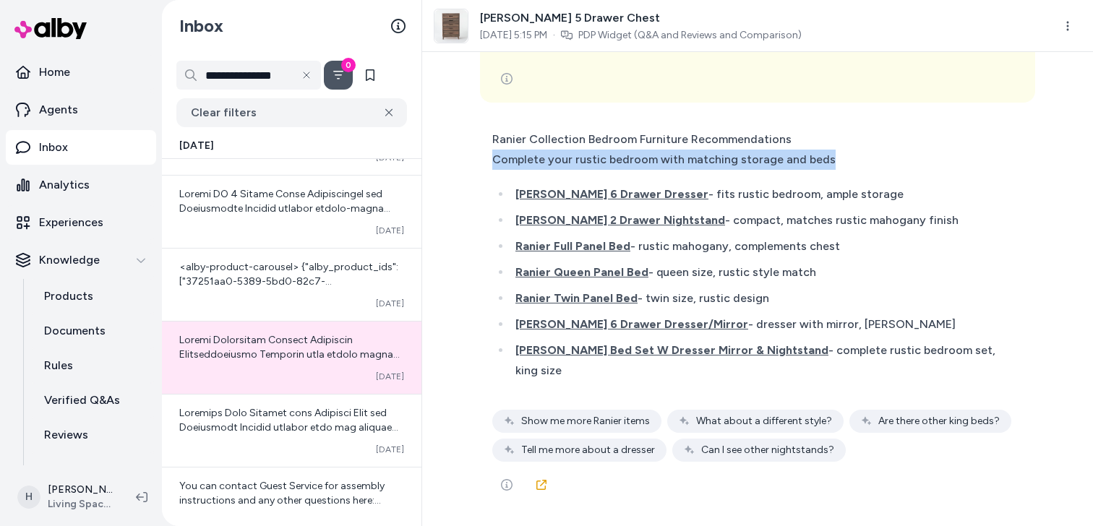
click at [833, 170] on div "Ranier Collection Bedroom Furniture Recommendations Complete your rustic bedroo…" at bounding box center [750, 149] width 517 height 40
click at [546, 484] on icon at bounding box center [542, 485] width 12 height 12
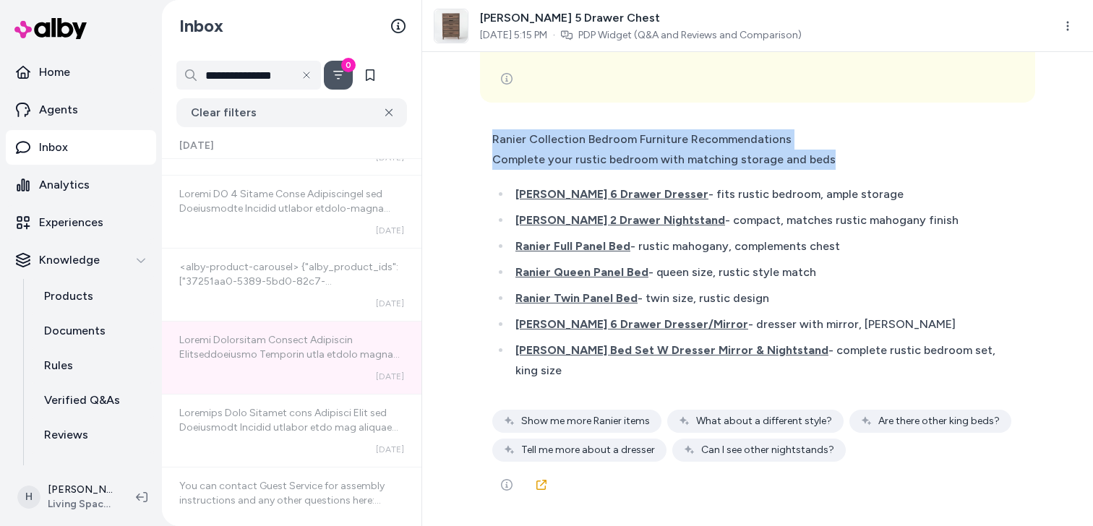
scroll to position [17177, 0]
click at [1070, 27] on html "**********" at bounding box center [546, 263] width 1093 height 526
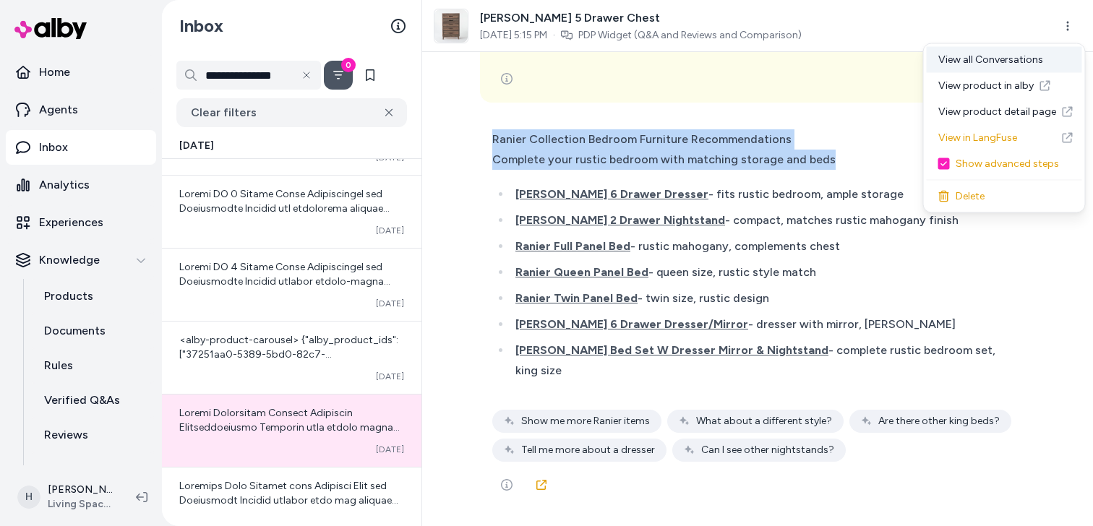
scroll to position [276, 0]
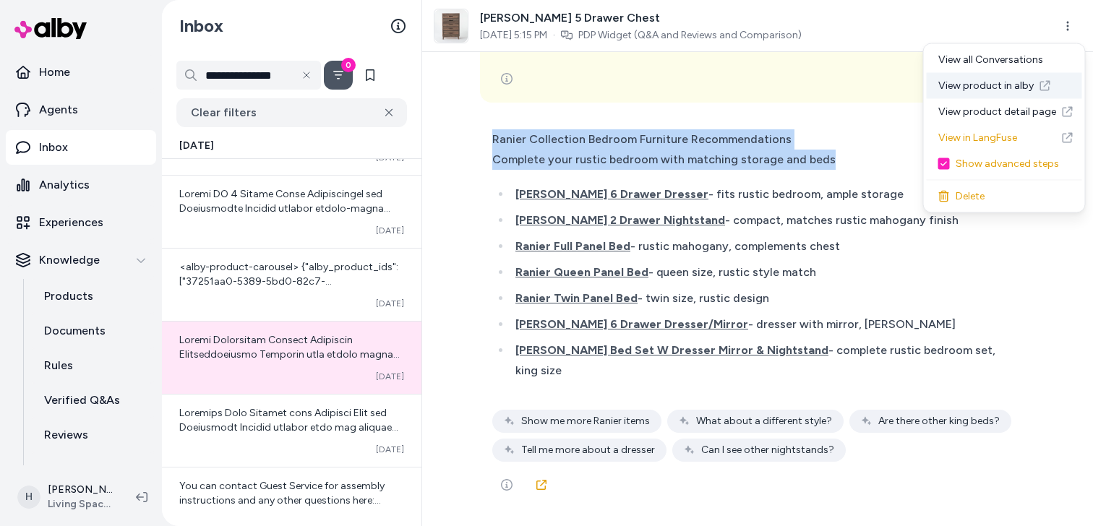
click at [994, 85] on link "View product in alby" at bounding box center [1004, 86] width 155 height 26
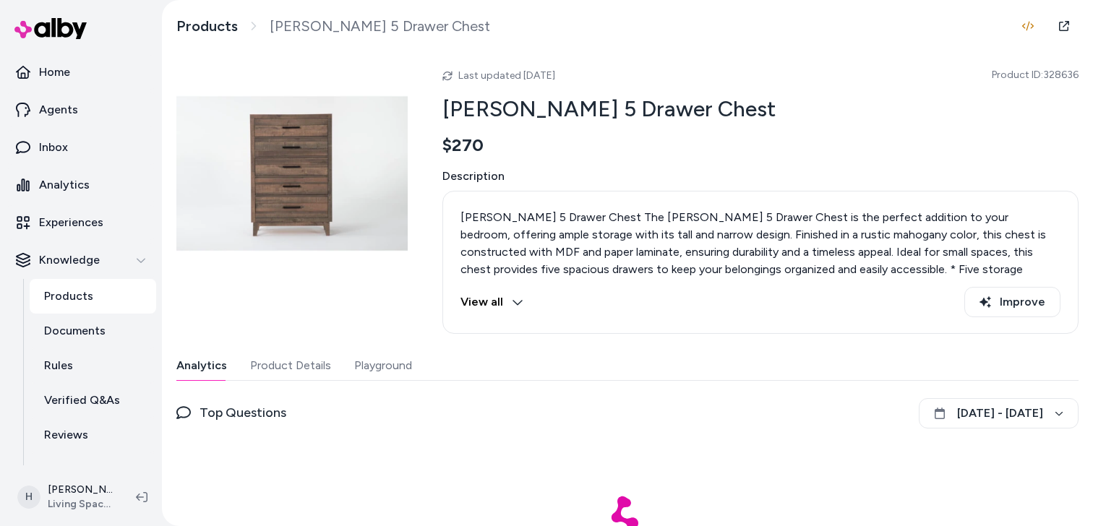
click at [393, 375] on button "Playground" at bounding box center [383, 365] width 58 height 29
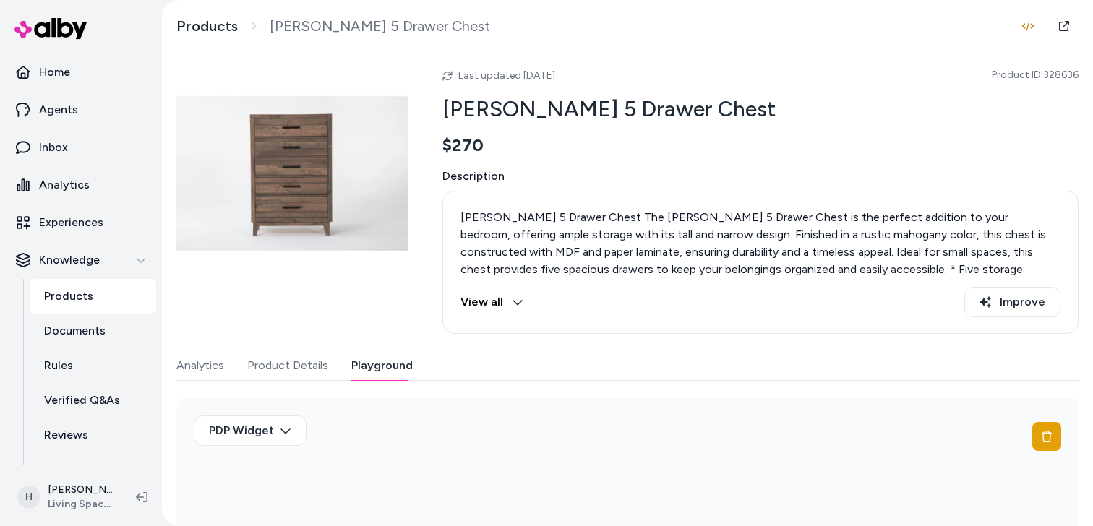
scroll to position [172, 0]
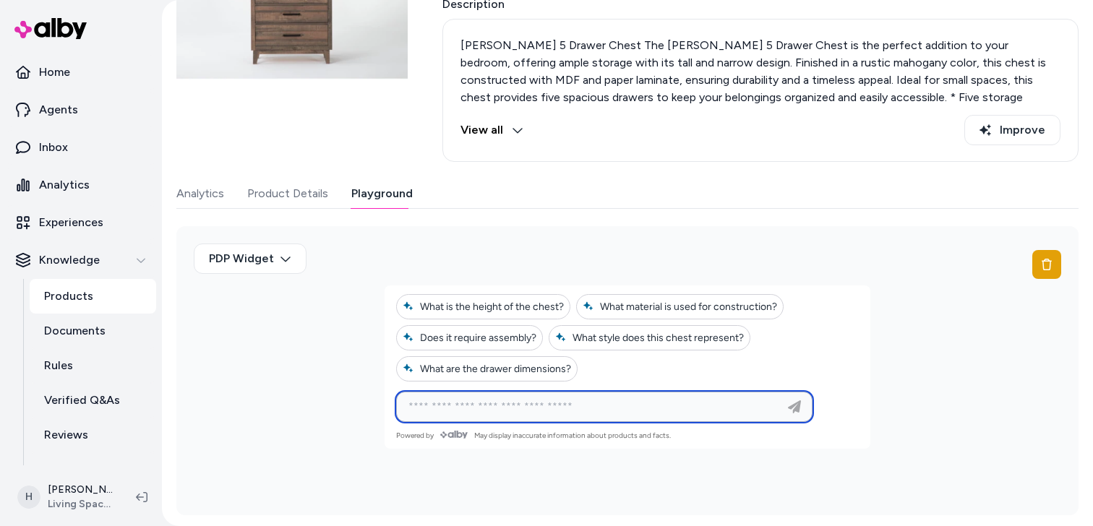
click at [487, 404] on input at bounding box center [590, 406] width 380 height 17
type input "**********"
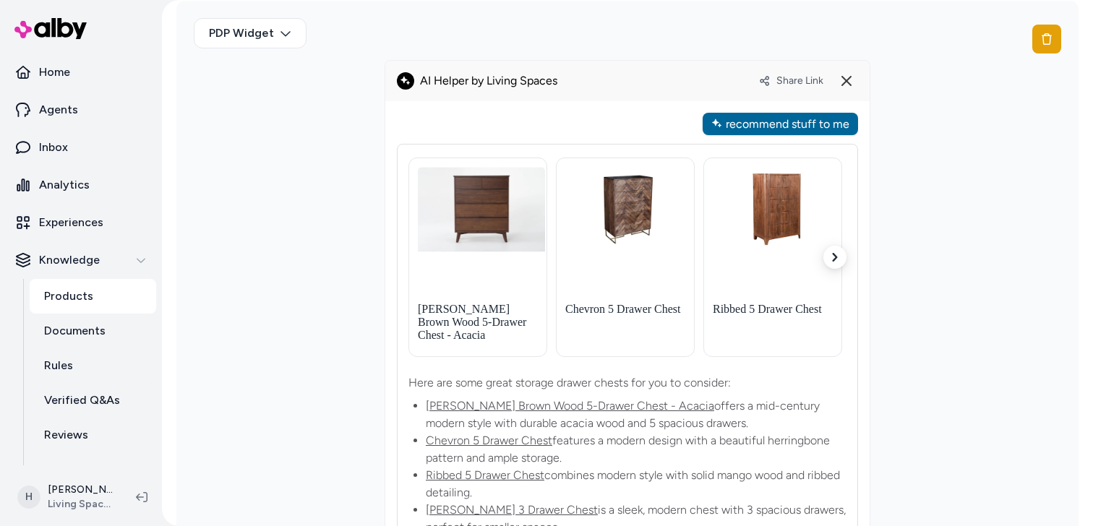
scroll to position [357, 0]
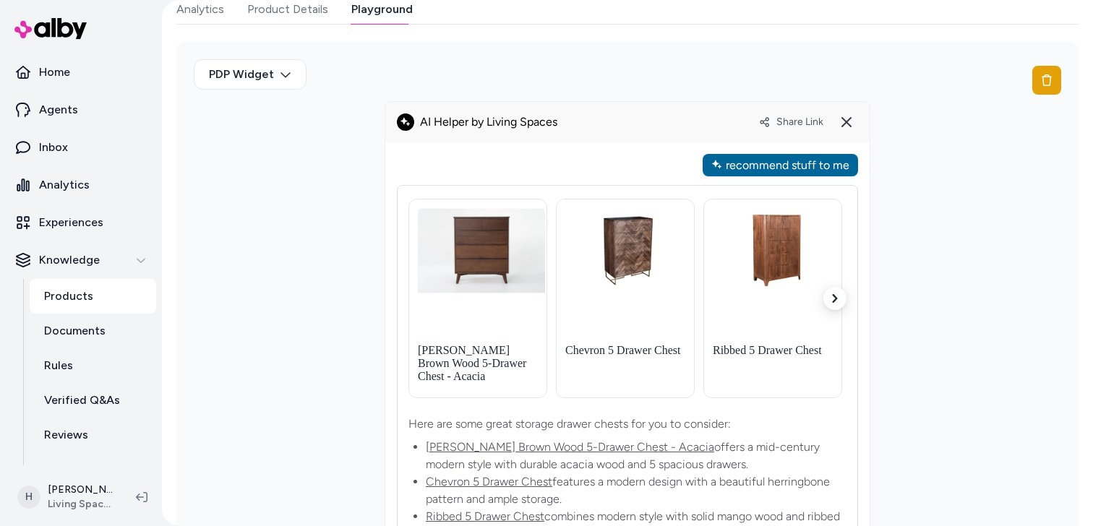
click at [810, 163] on div "recommend stuff to me" at bounding box center [780, 165] width 155 height 22
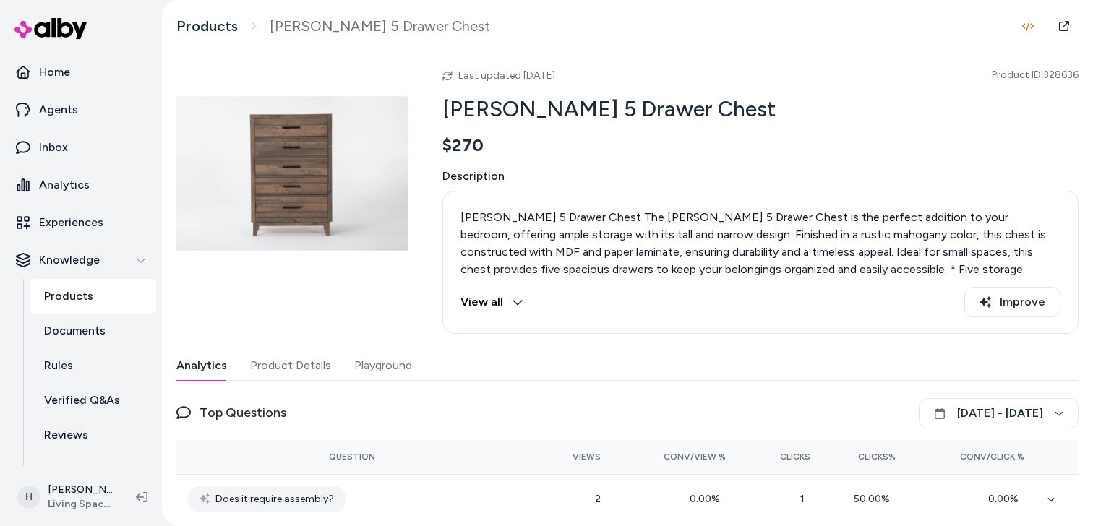
scroll to position [69, 0]
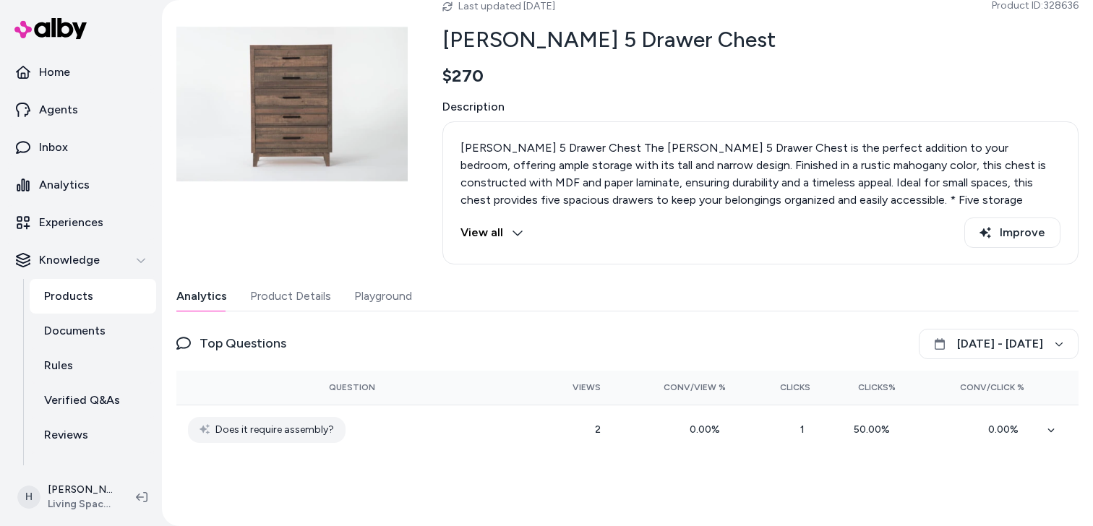
click at [393, 301] on button "Playground" at bounding box center [383, 296] width 58 height 29
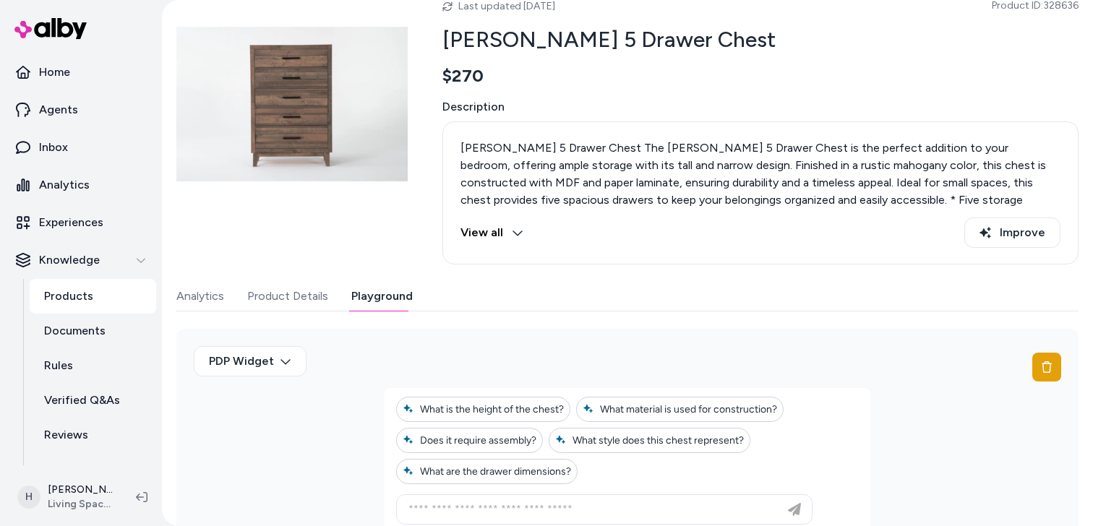
scroll to position [172, 0]
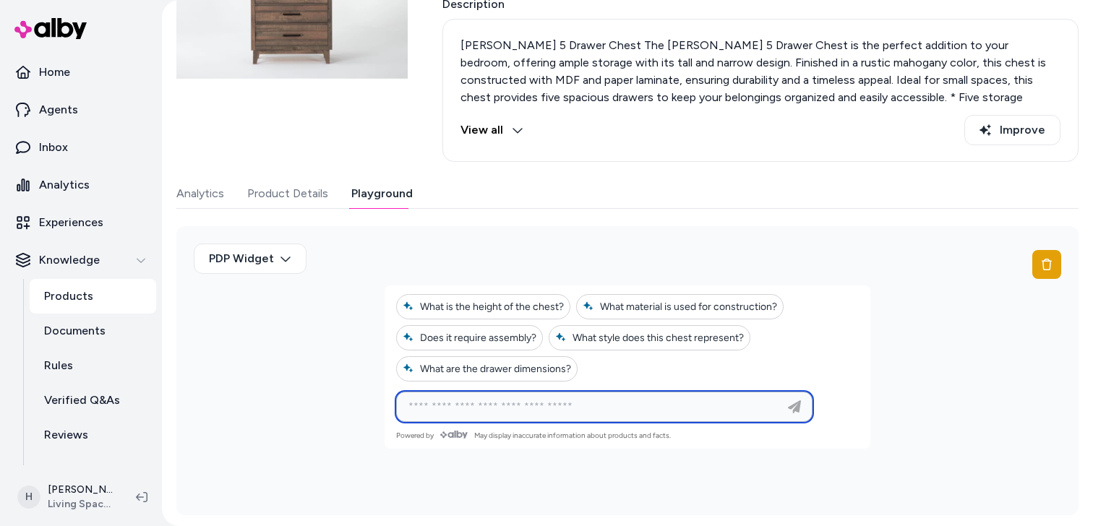
click at [508, 398] on input at bounding box center [590, 406] width 380 height 17
paste input "**********"
type input "**********"
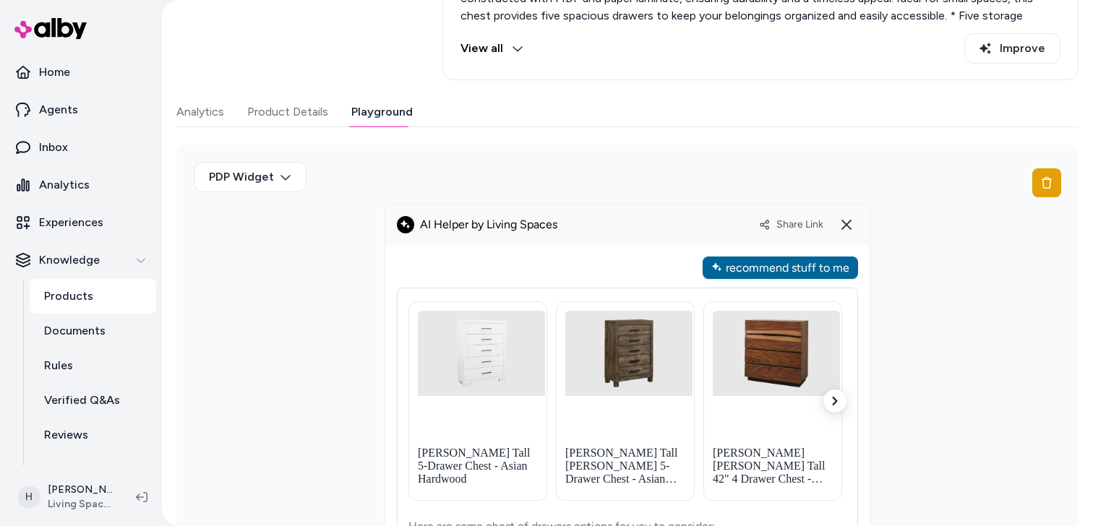
scroll to position [85, 0]
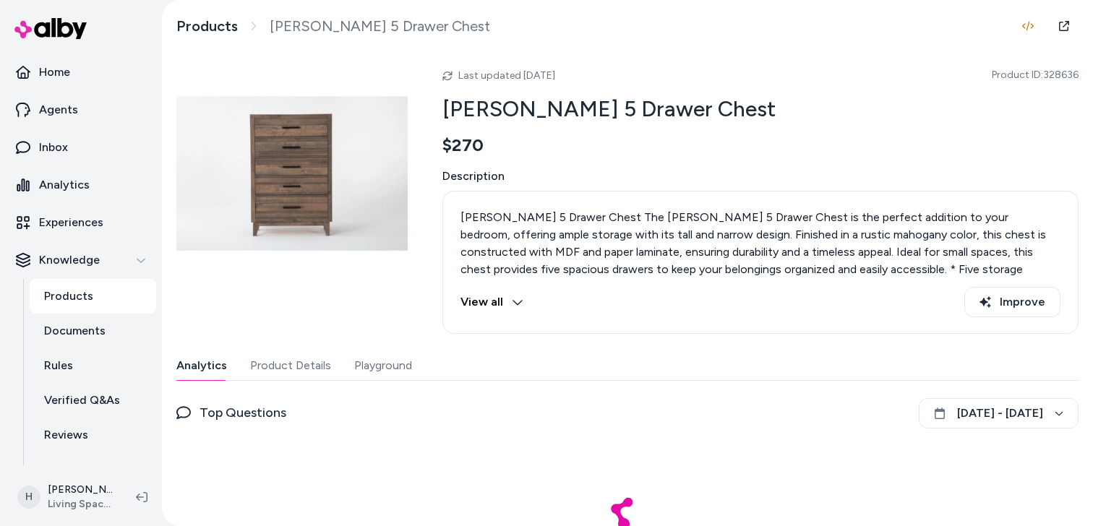
click at [400, 361] on button "Playground" at bounding box center [383, 365] width 58 height 29
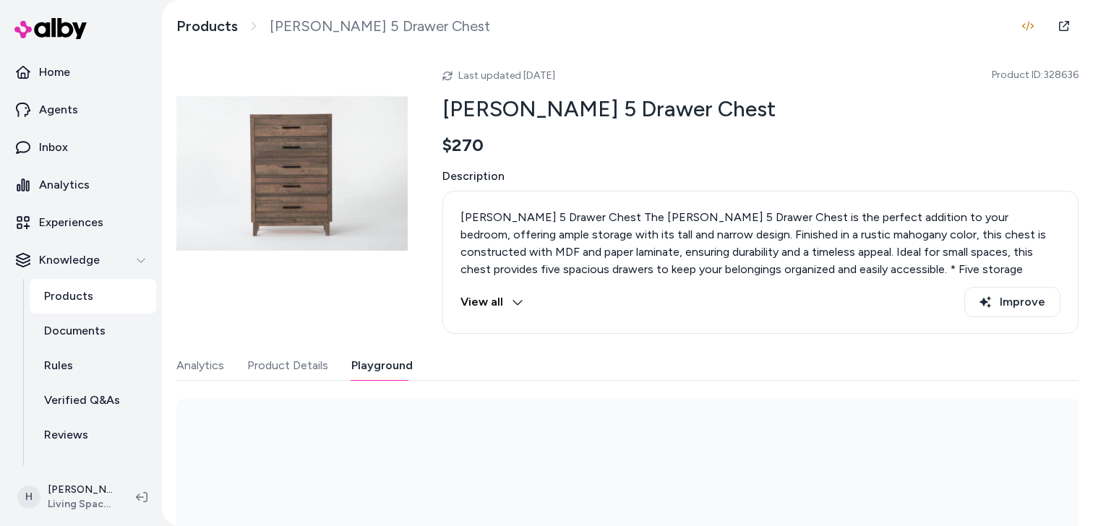
scroll to position [172, 0]
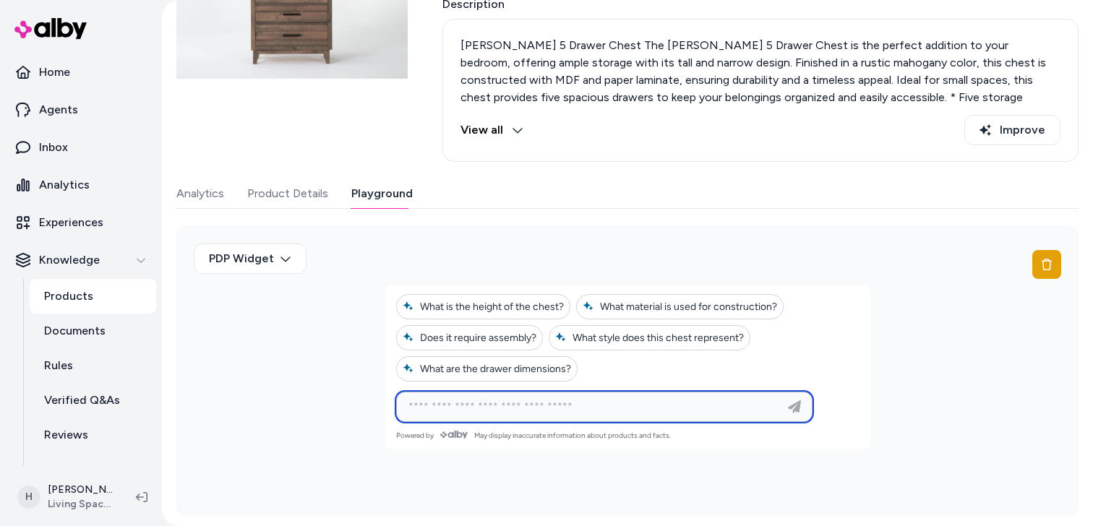
click at [500, 411] on input at bounding box center [590, 406] width 380 height 17
paste input "**********"
type input "**********"
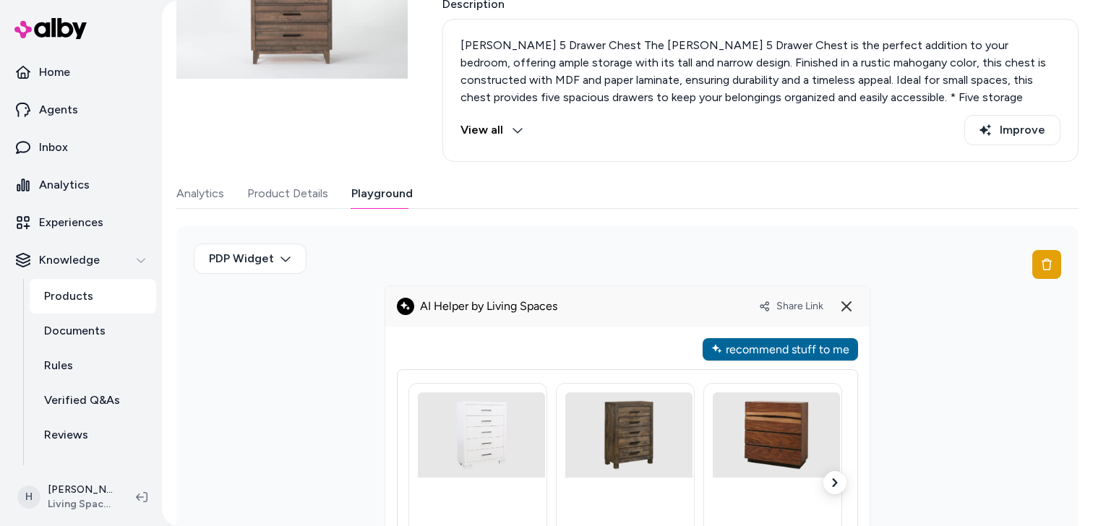
click at [797, 347] on div "recommend stuff to me" at bounding box center [780, 349] width 155 height 22
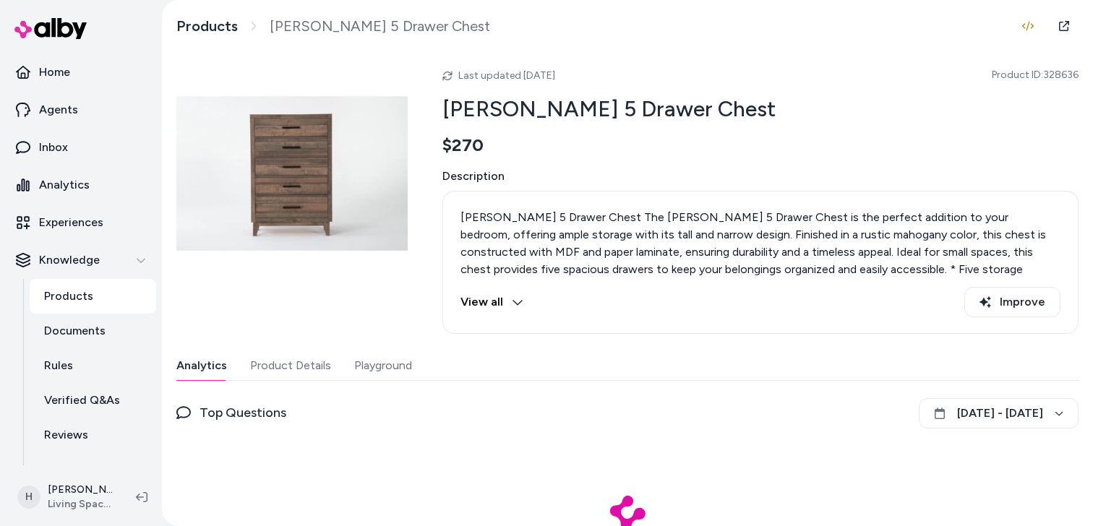
click at [376, 375] on button "Playground" at bounding box center [383, 365] width 58 height 29
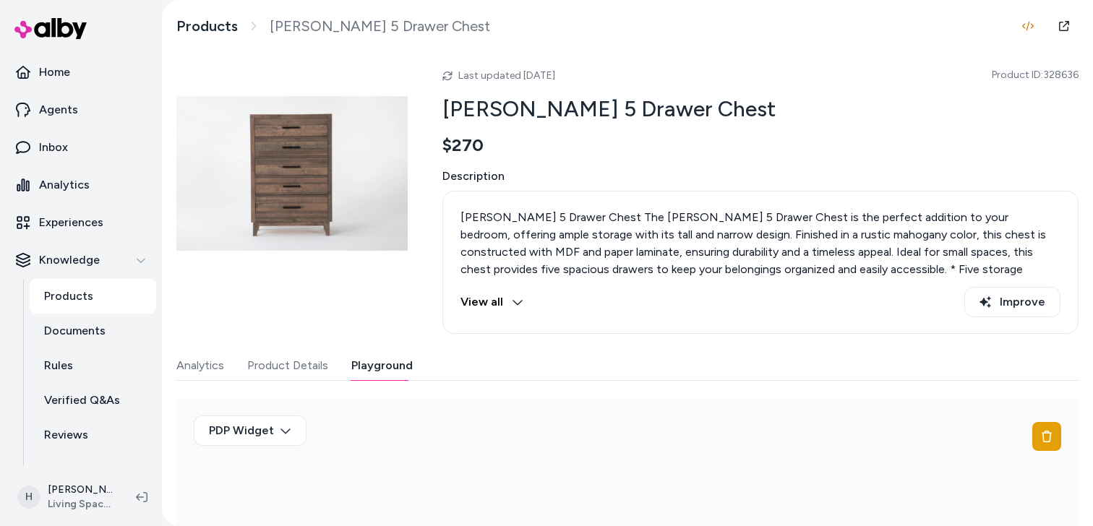
scroll to position [172, 0]
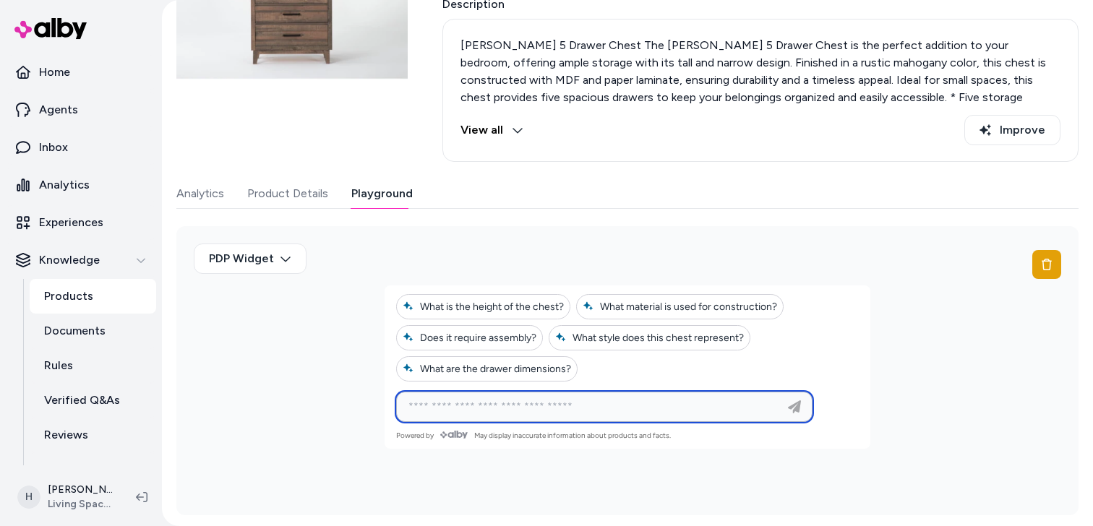
click at [505, 404] on input at bounding box center [590, 406] width 380 height 17
type input "**********"
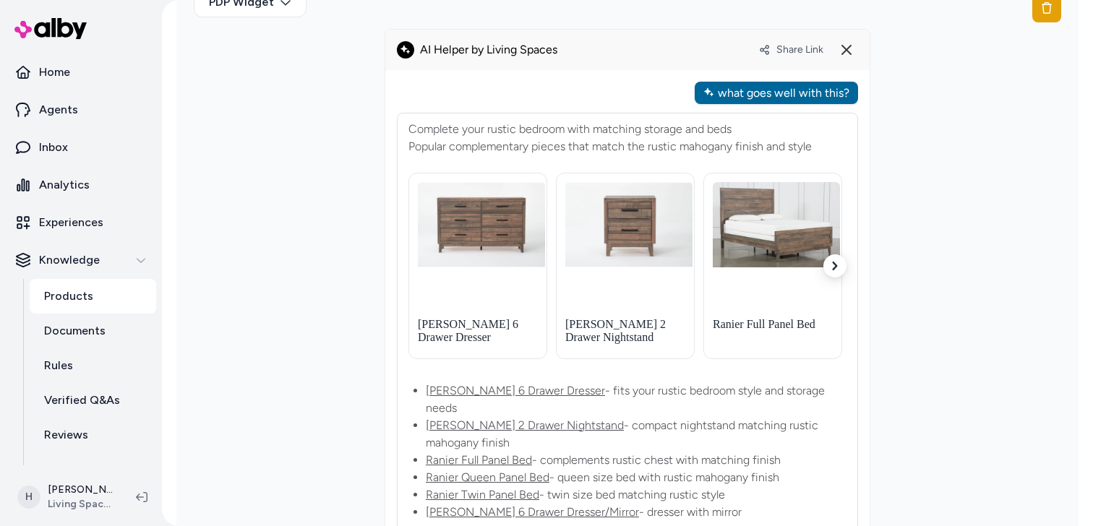
scroll to position [403, 0]
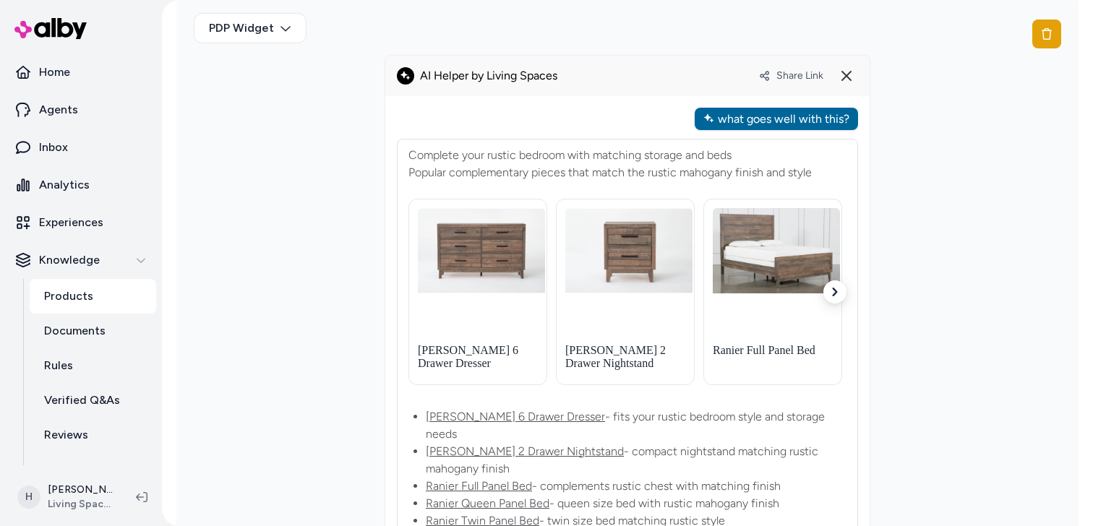
click at [758, 115] on div "what goes well with this?" at bounding box center [776, 119] width 163 height 22
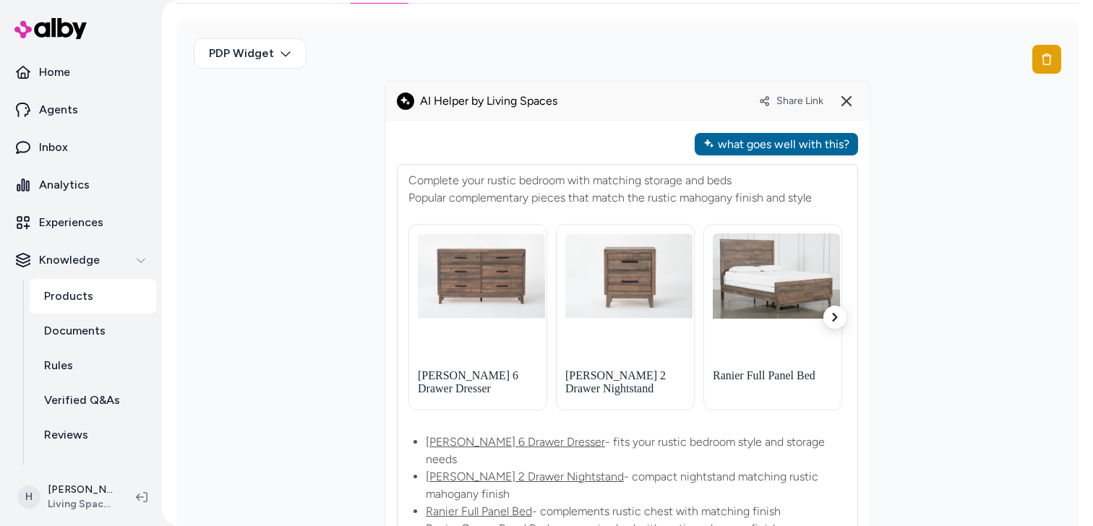
scroll to position [330, 0]
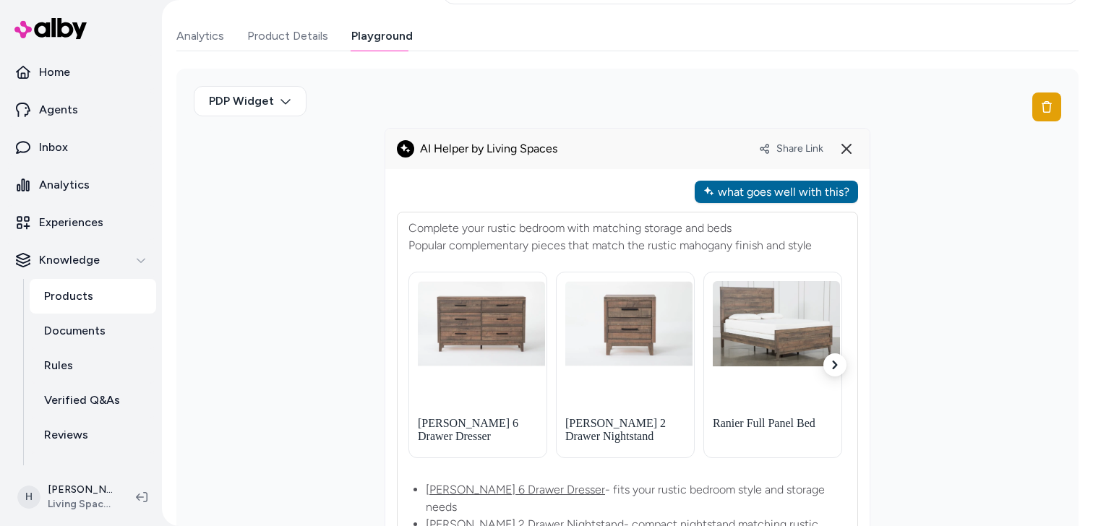
click at [748, 196] on div "what goes well with this?" at bounding box center [776, 192] width 163 height 22
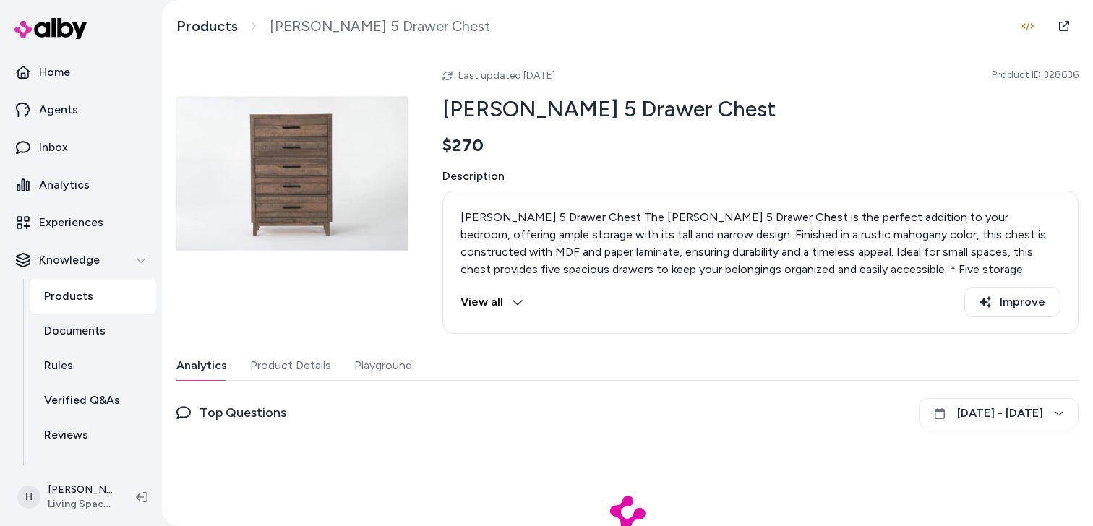
click at [379, 359] on button "Playground" at bounding box center [383, 365] width 58 height 29
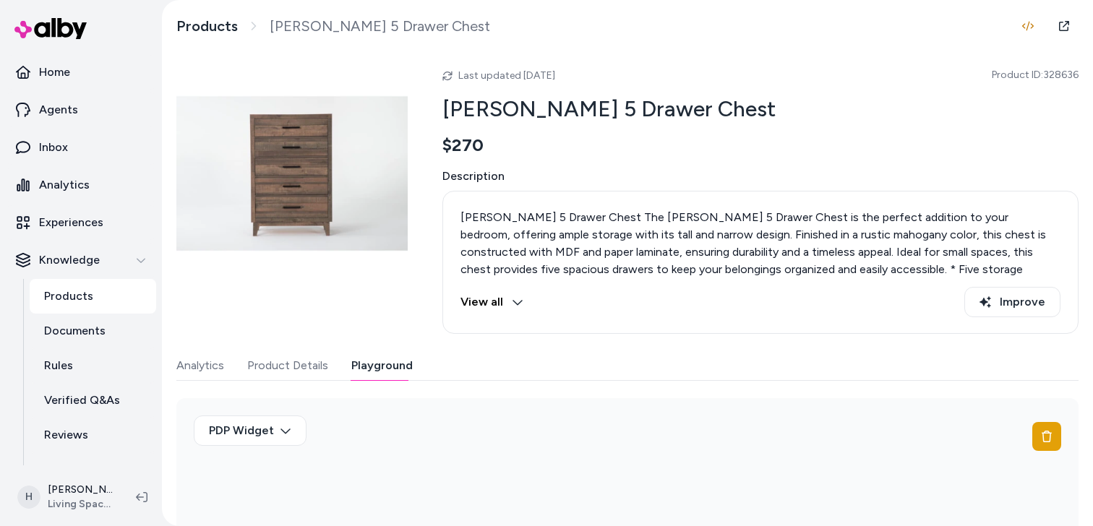
scroll to position [172, 0]
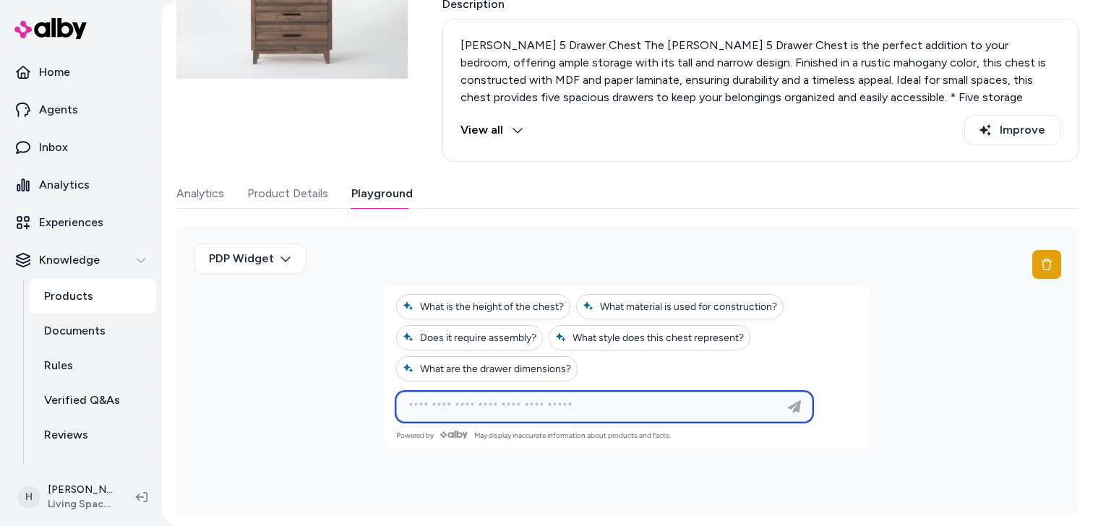
click at [495, 398] on input at bounding box center [590, 406] width 380 height 17
paste input "**********"
type input "**********"
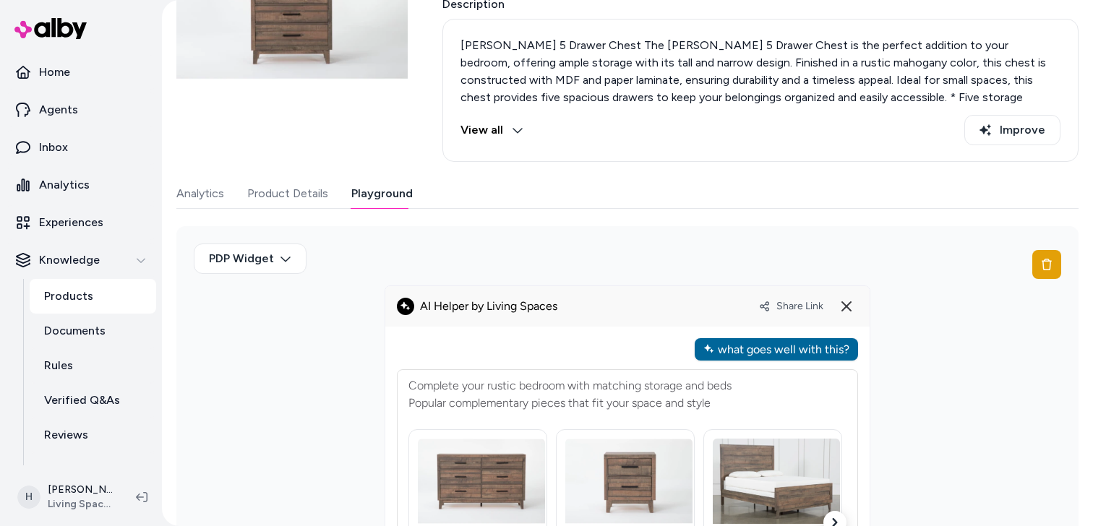
scroll to position [539, 0]
